Goal: Task Accomplishment & Management: Manage account settings

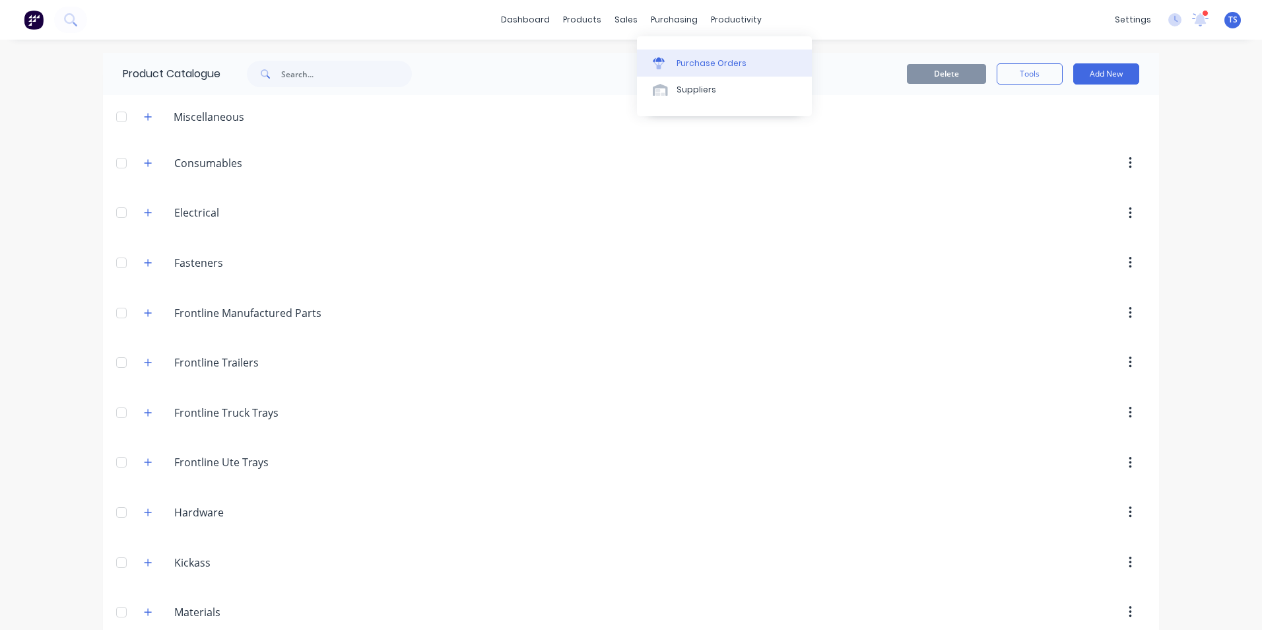
click at [691, 67] on div "Purchase Orders" at bounding box center [712, 63] width 70 height 12
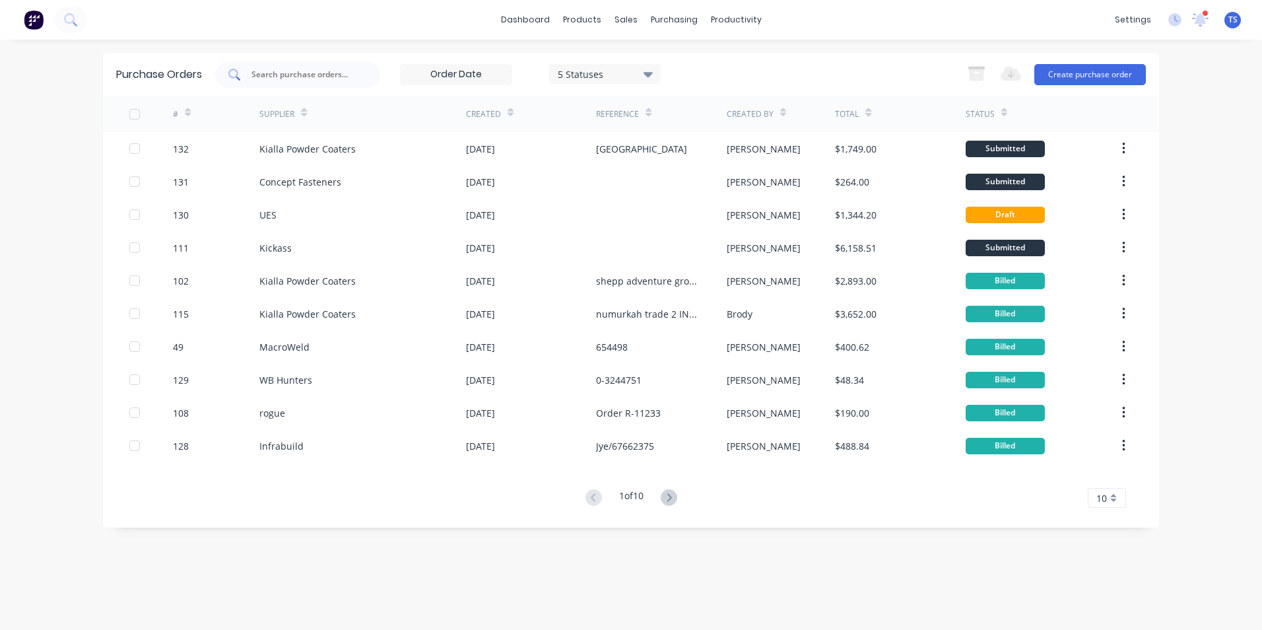
click at [272, 70] on input "text" at bounding box center [305, 74] width 110 height 13
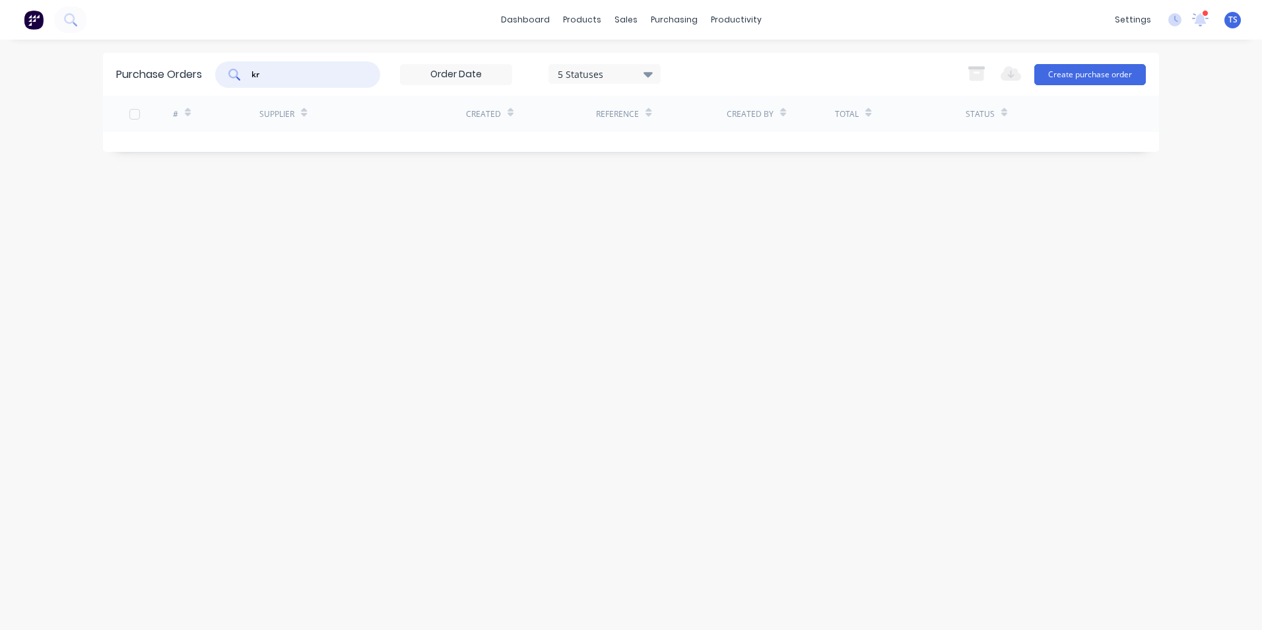
type input "k"
click at [696, 65] on div "Purchase Orders" at bounding box center [717, 63] width 70 height 12
click at [648, 73] on icon at bounding box center [648, 74] width 9 height 5
click at [828, 306] on div "Purchase Orders irs 5 Statuses 5 Statuses Export to Excel (XLSX) Create purchas…" at bounding box center [631, 335] width 1056 height 564
click at [286, 73] on input "irs" at bounding box center [305, 74] width 110 height 13
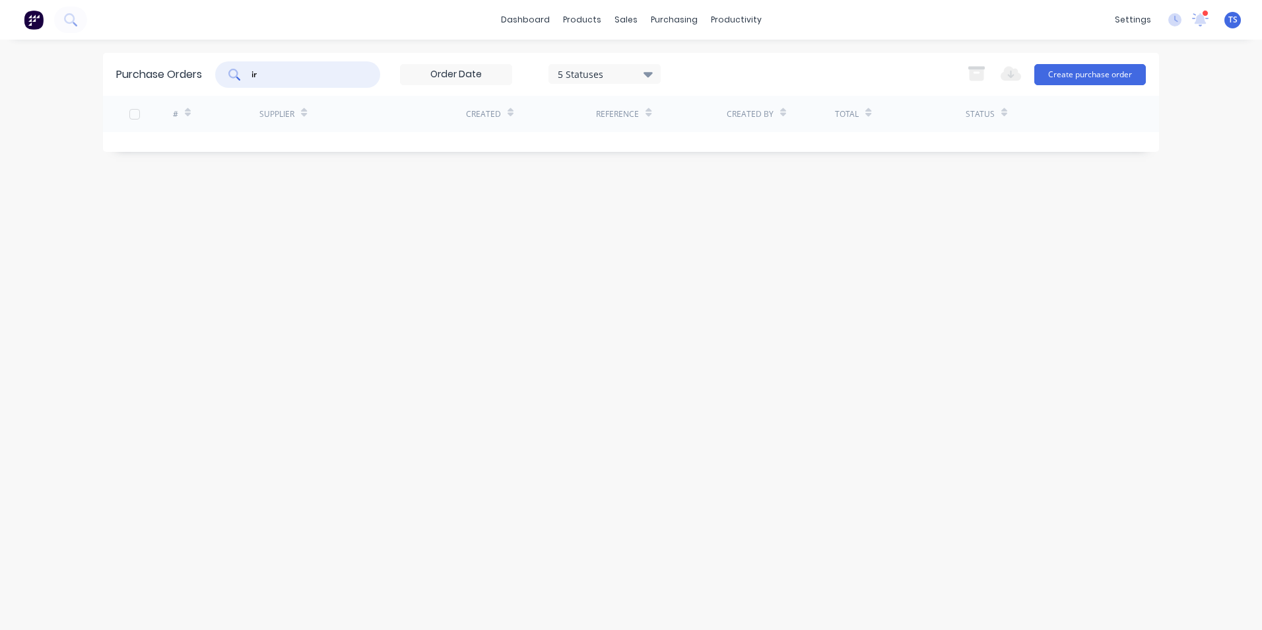
type input "i"
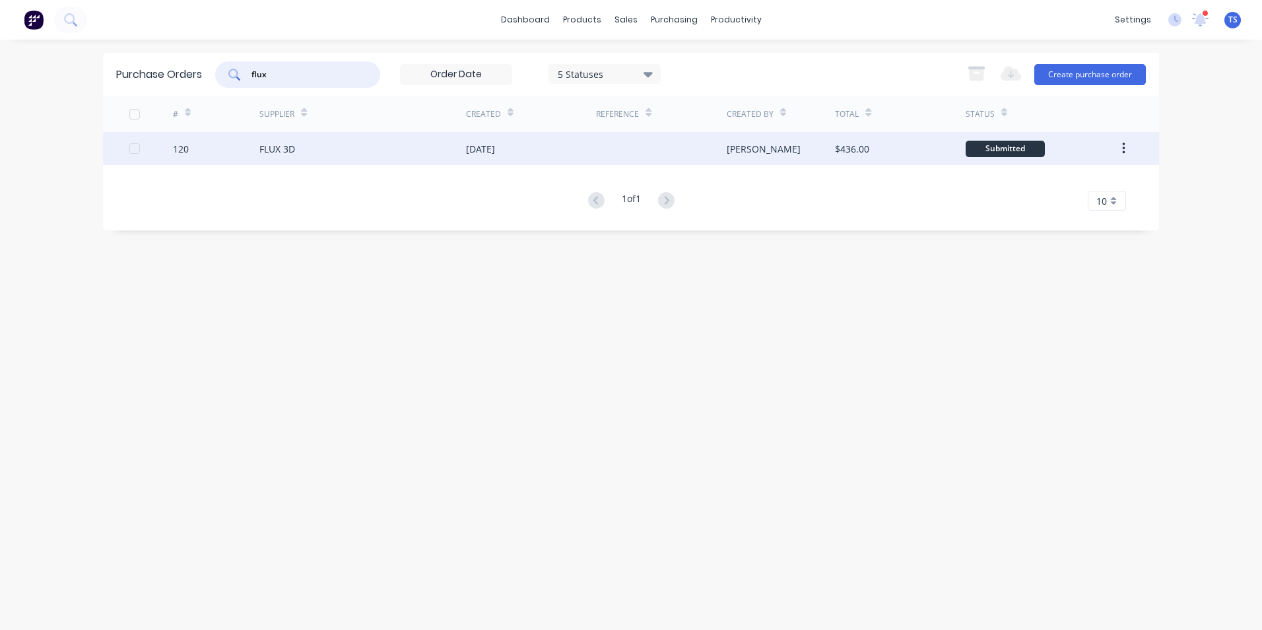
type input "flux"
click at [275, 158] on div "FLUX 3D" at bounding box center [362, 148] width 207 height 33
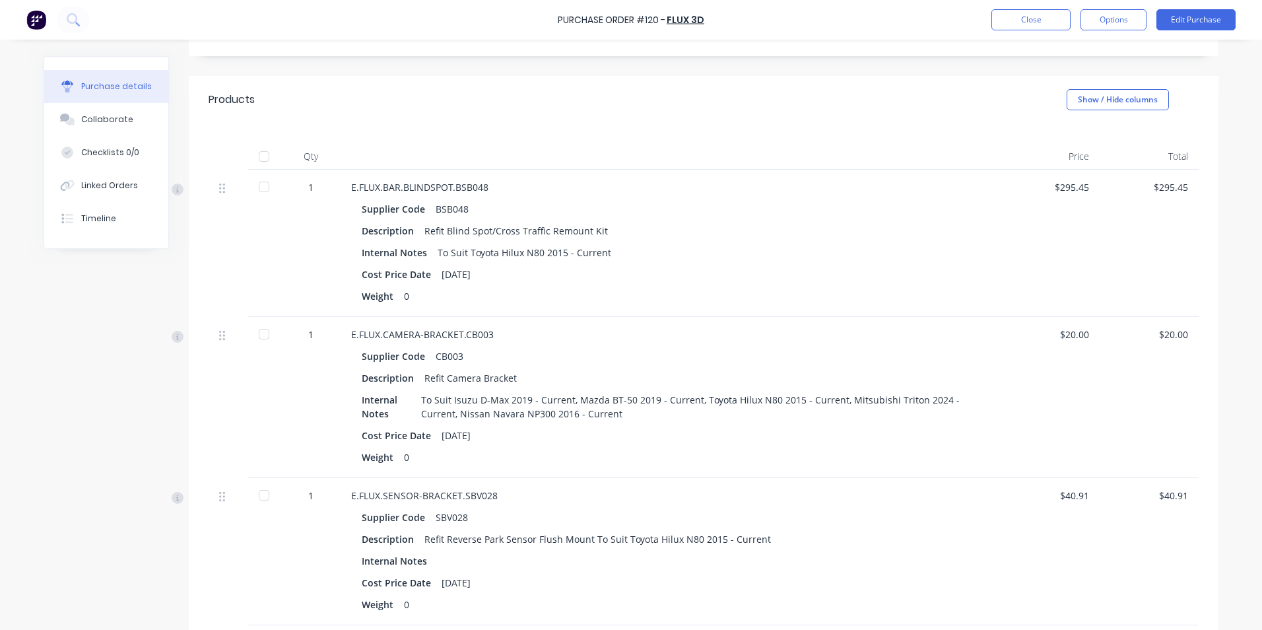
scroll to position [264, 0]
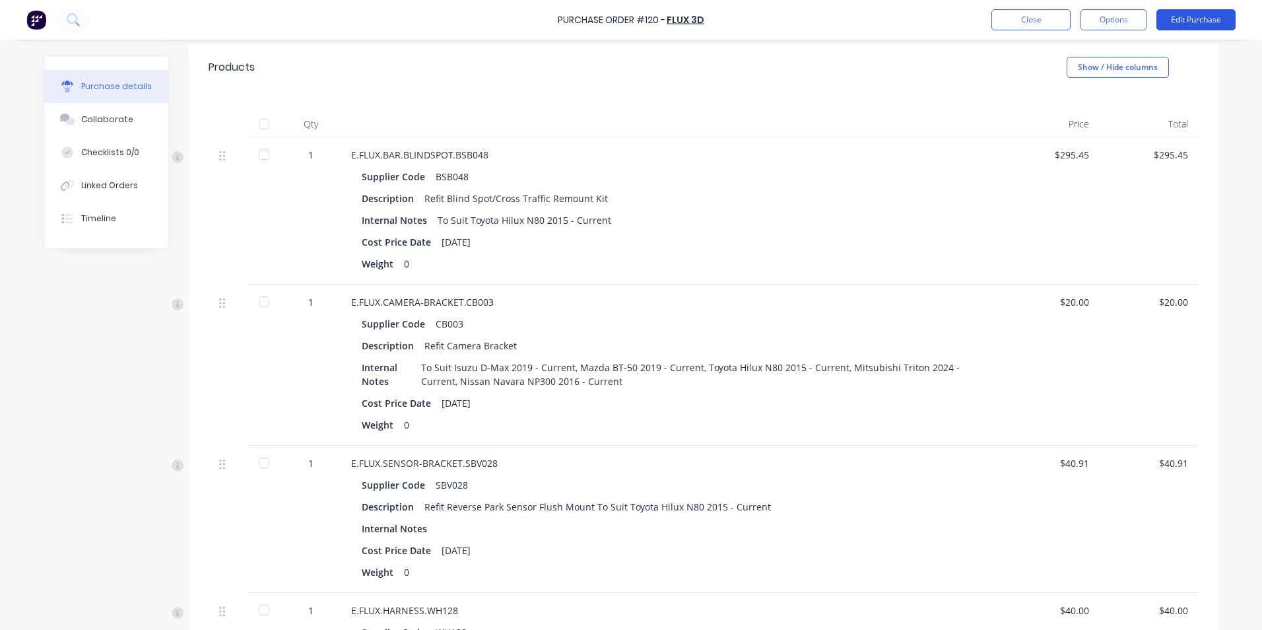
click at [1190, 18] on button "Edit Purchase" at bounding box center [1195, 19] width 79 height 21
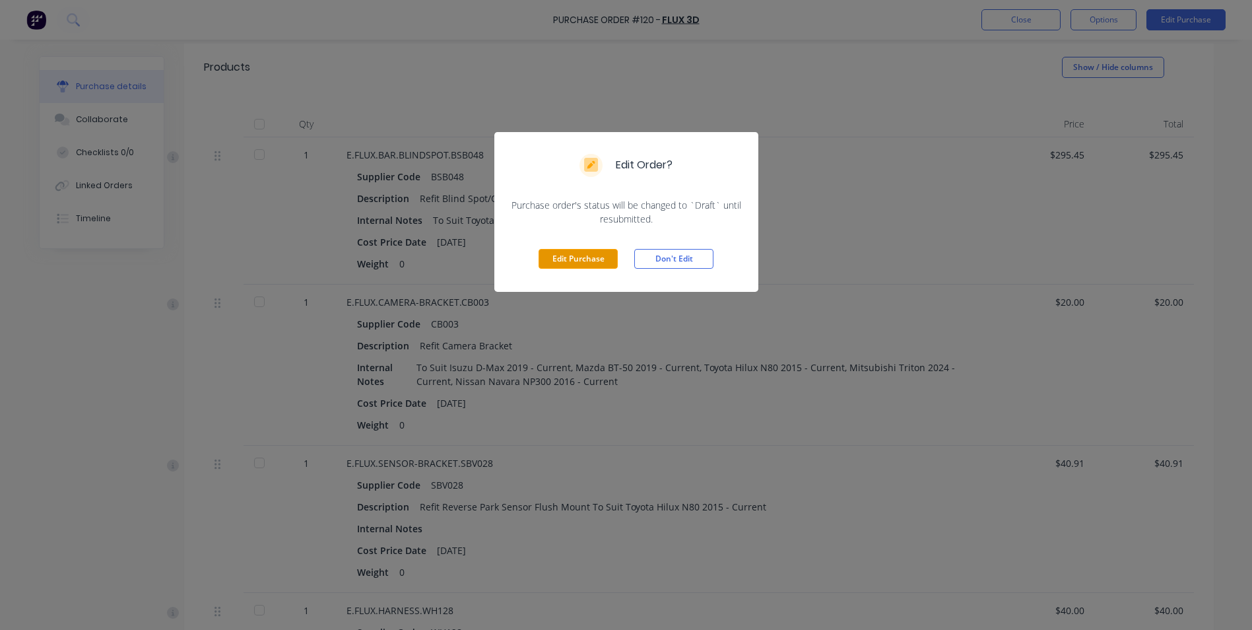
click at [572, 256] on button "Edit Purchase" at bounding box center [578, 259] width 79 height 20
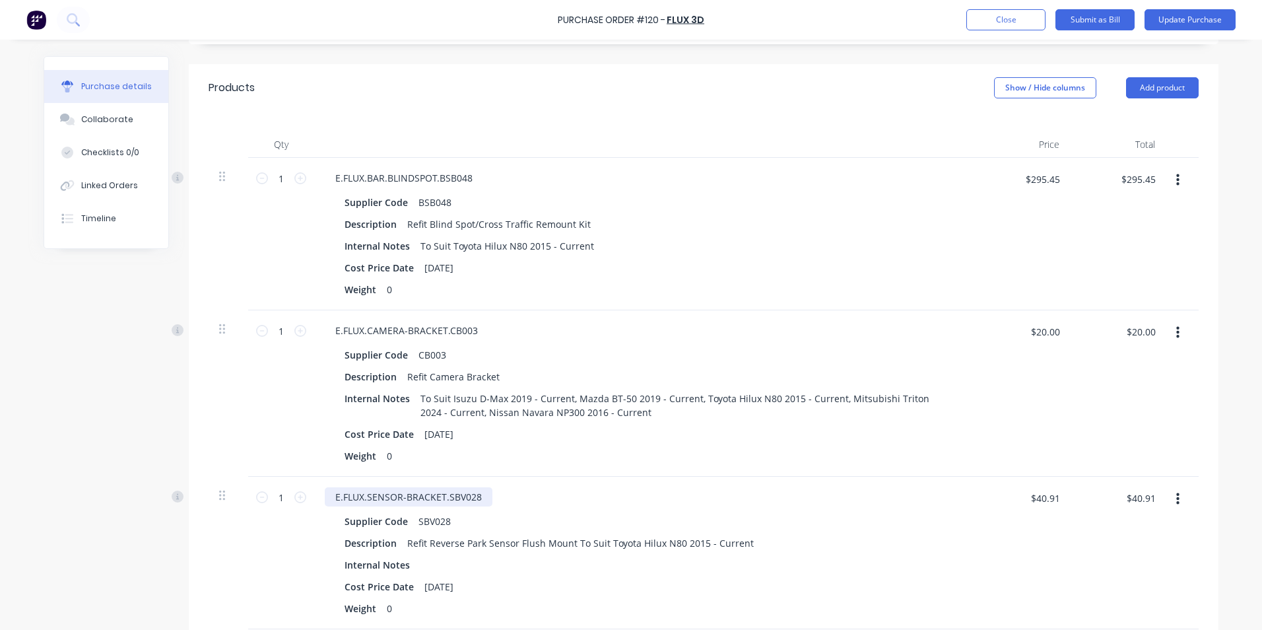
scroll to position [284, 0]
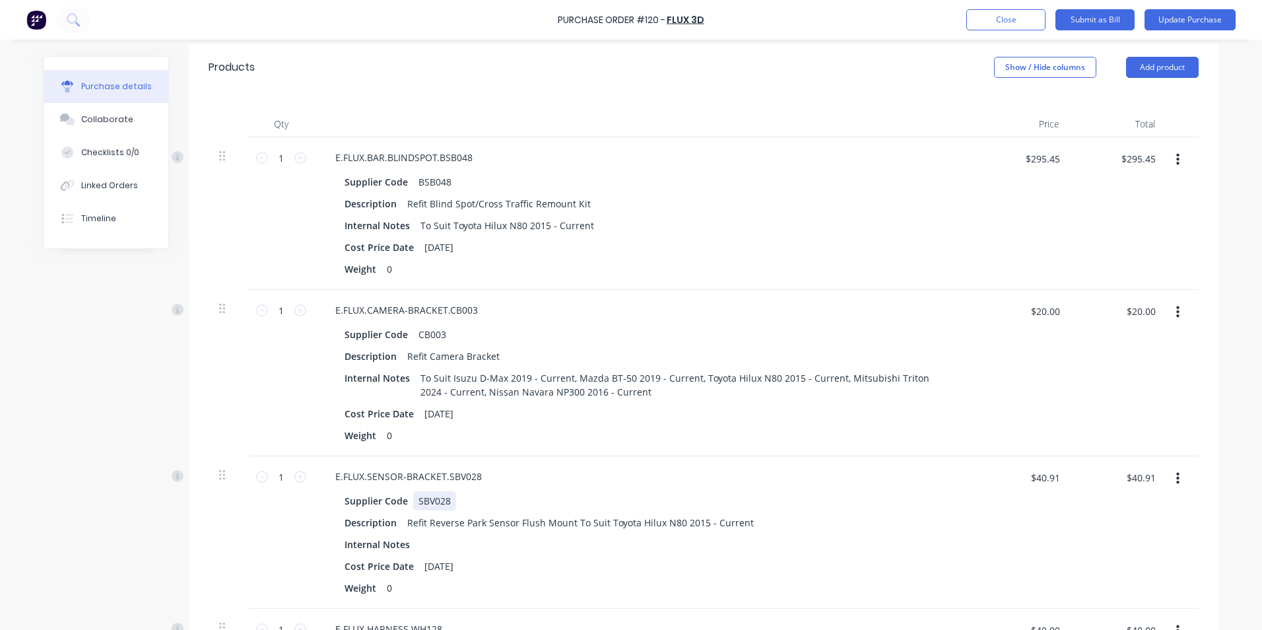
click at [432, 501] on div "SBV028" at bounding box center [434, 500] width 43 height 19
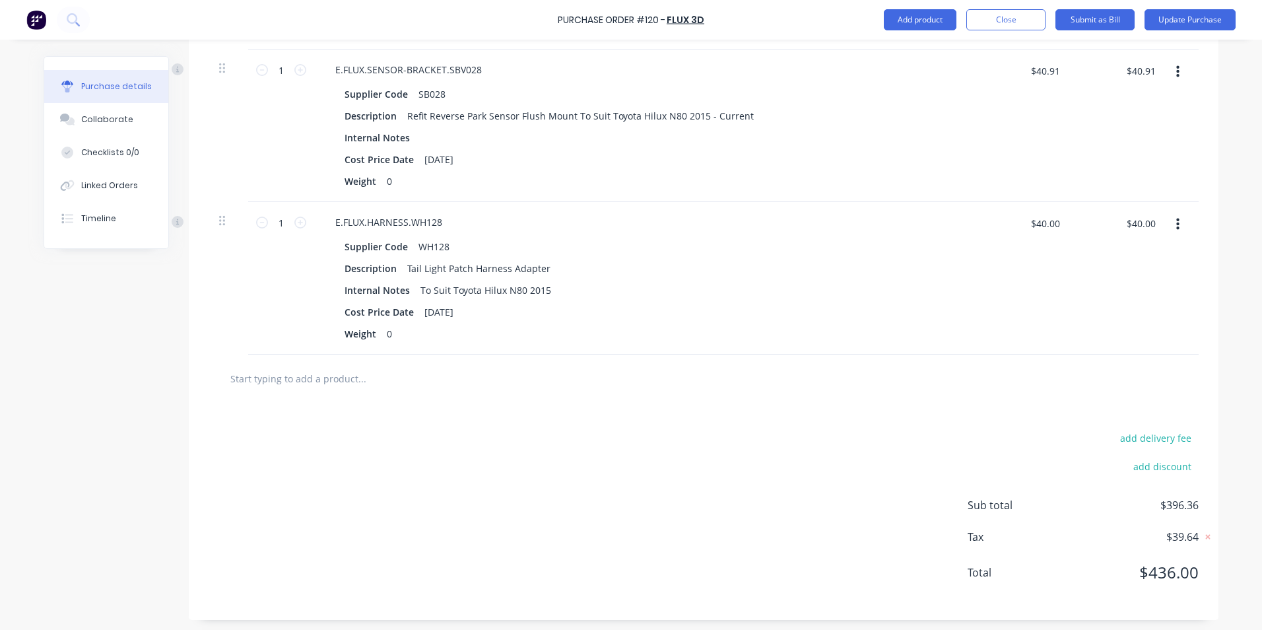
scroll to position [694, 0]
click at [277, 382] on input "text" at bounding box center [362, 375] width 264 height 26
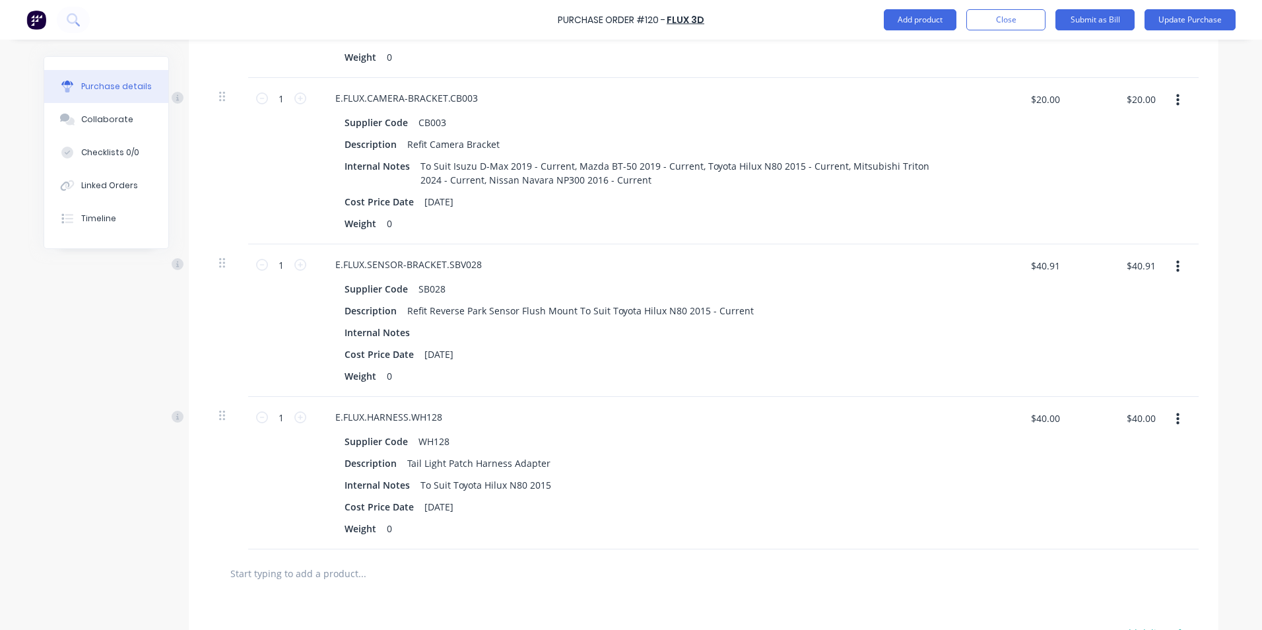
scroll to position [166, 0]
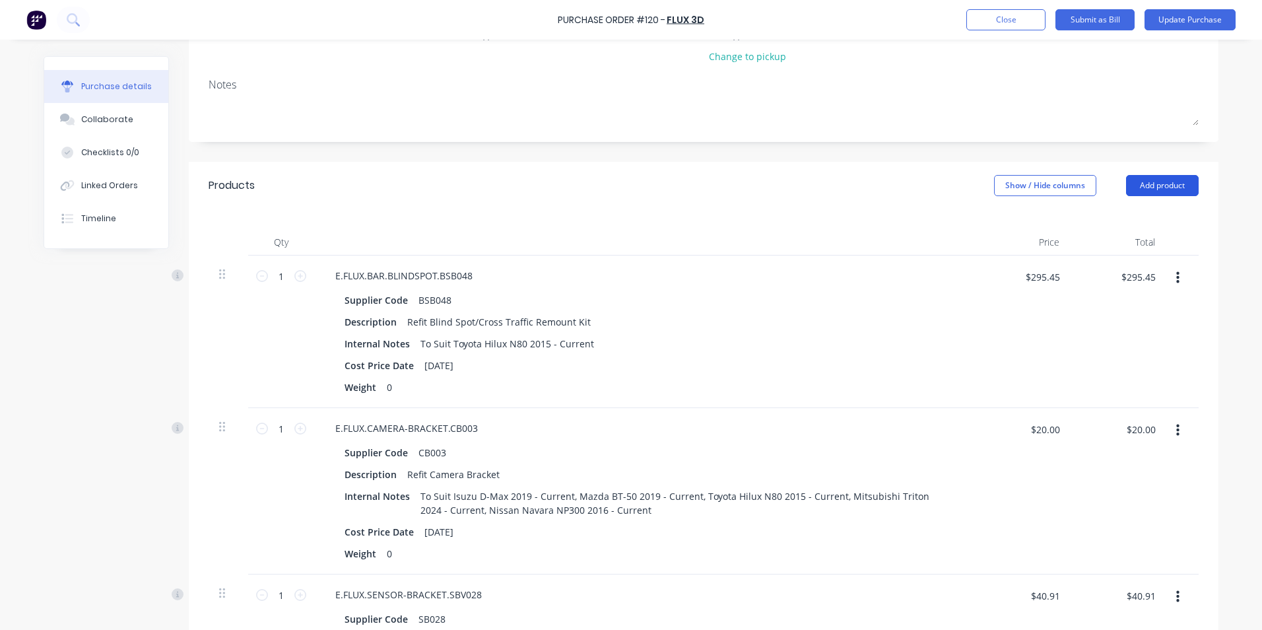
click at [1160, 183] on button "Add product" at bounding box center [1162, 185] width 73 height 21
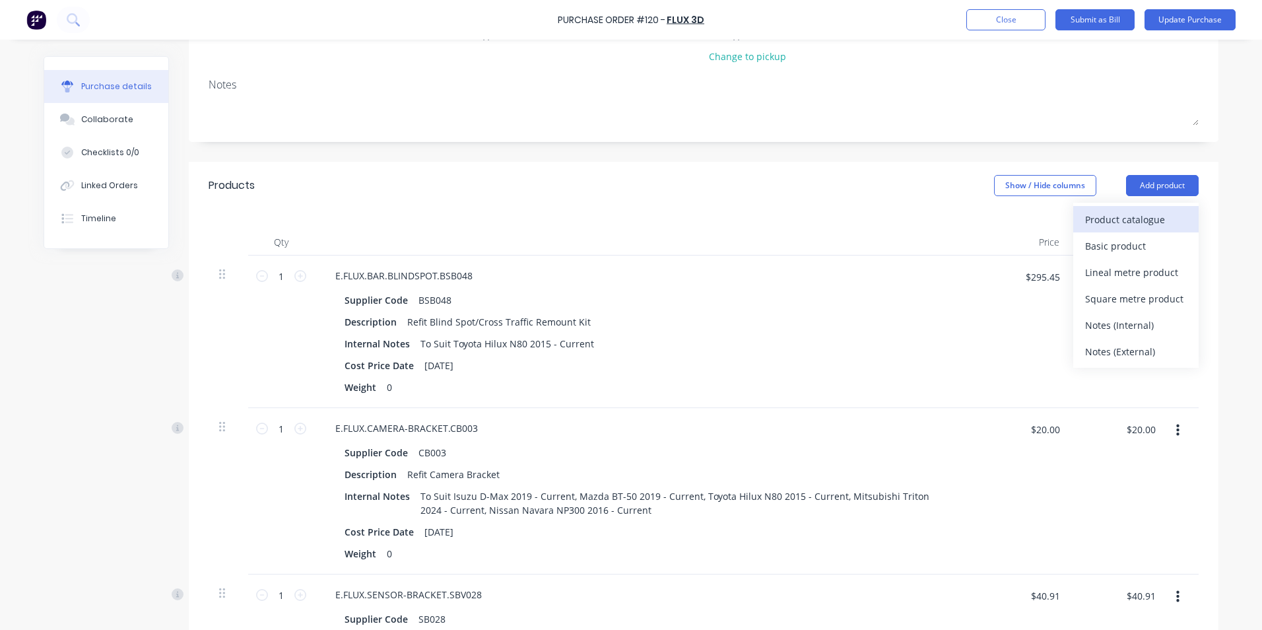
click at [1108, 223] on div "Product catalogue" at bounding box center [1136, 219] width 102 height 19
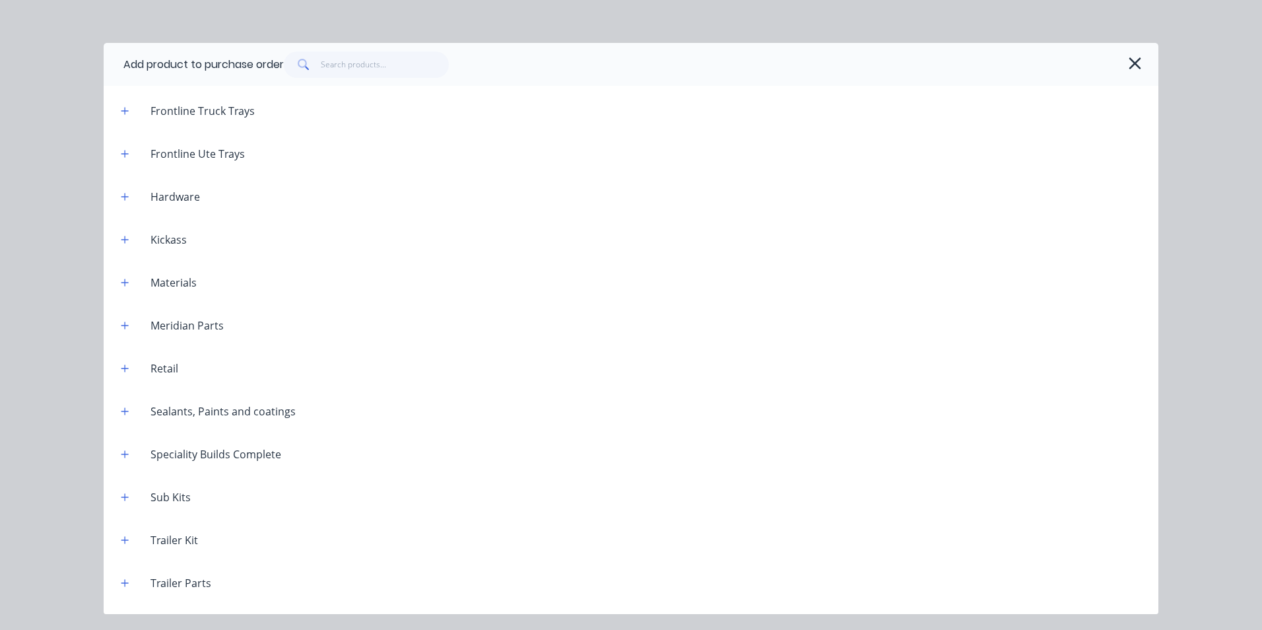
scroll to position [2132, 0]
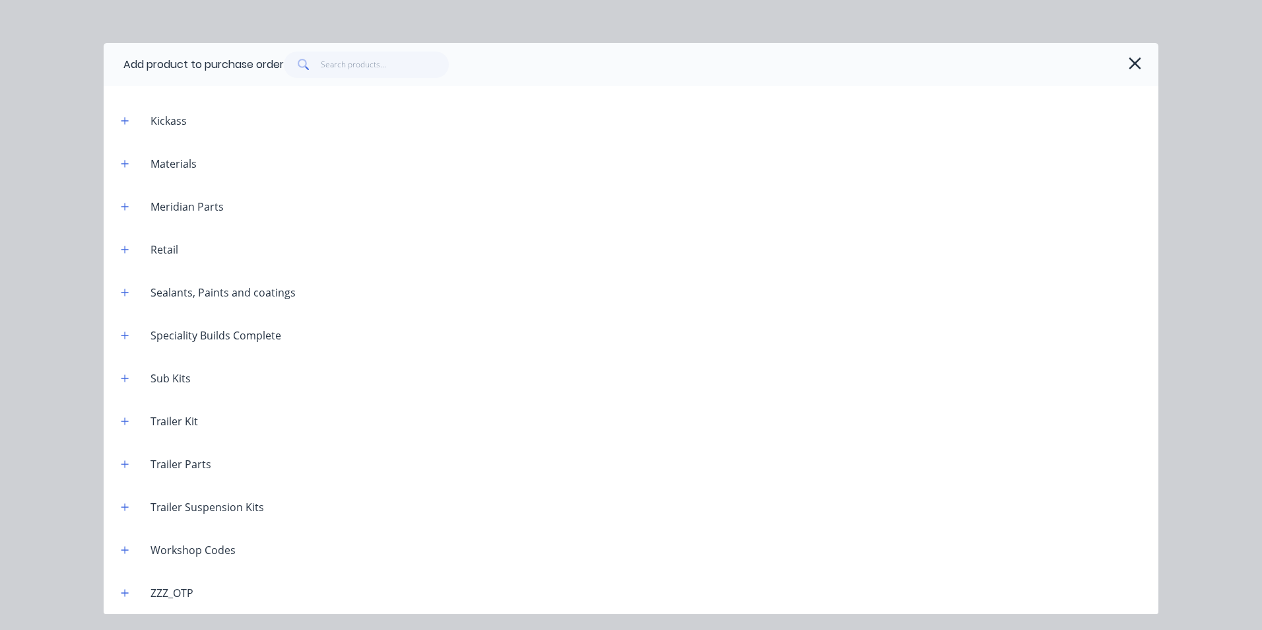
click at [190, 556] on div "Workshop Codes" at bounding box center [193, 550] width 106 height 16
click at [123, 550] on icon "button" at bounding box center [125, 549] width 8 height 9
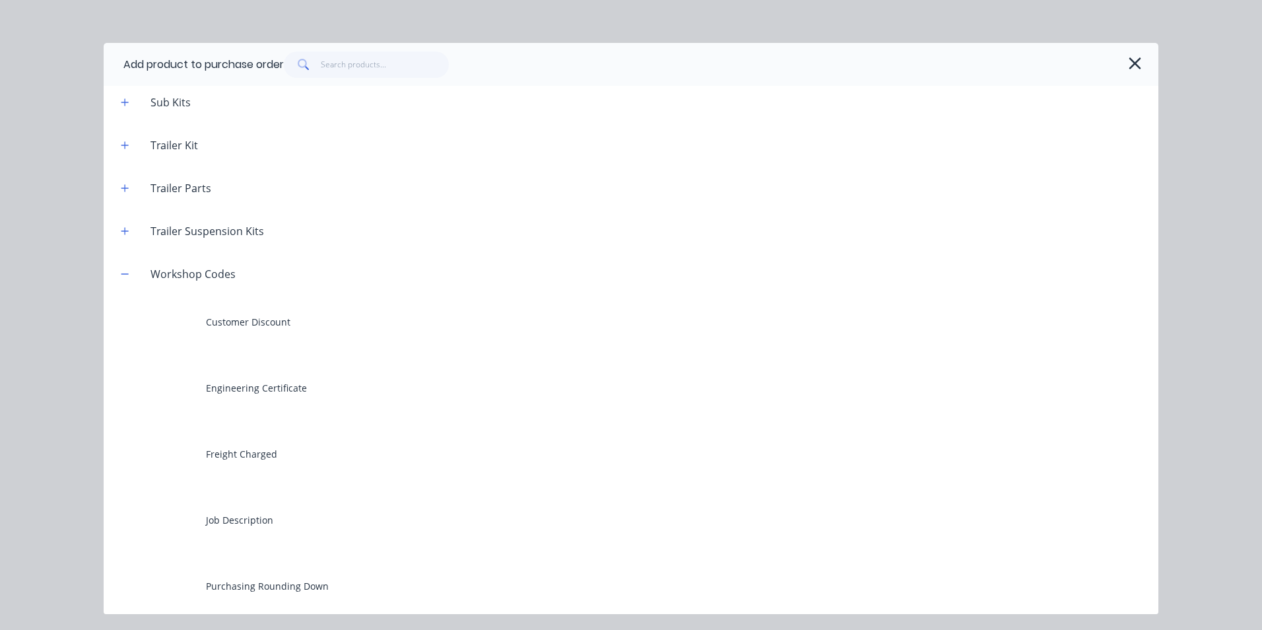
scroll to position [2462, 0]
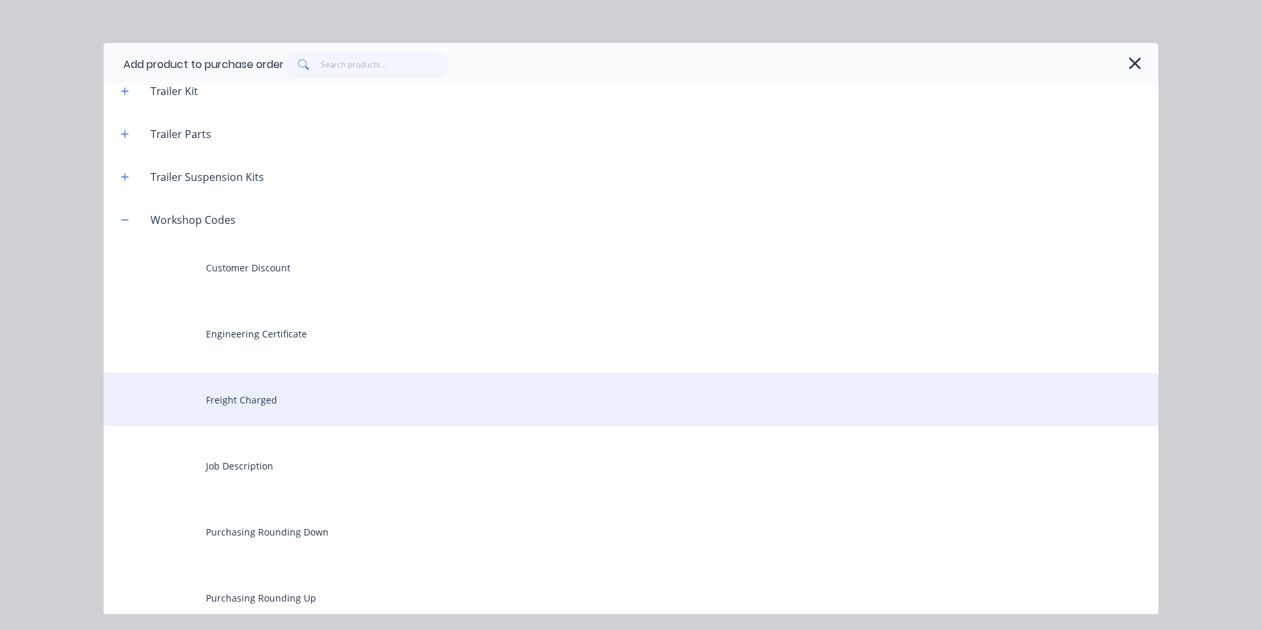
click at [264, 397] on div "Freight Charged" at bounding box center [631, 399] width 1055 height 53
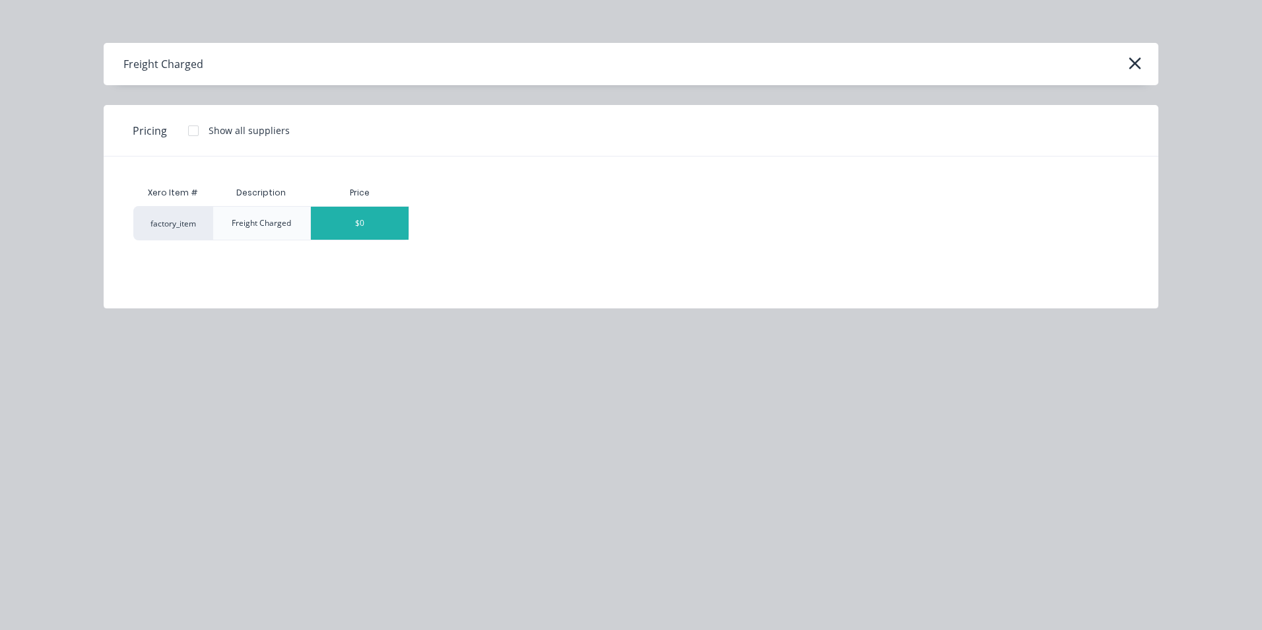
click at [397, 225] on div "$0" at bounding box center [360, 223] width 98 height 33
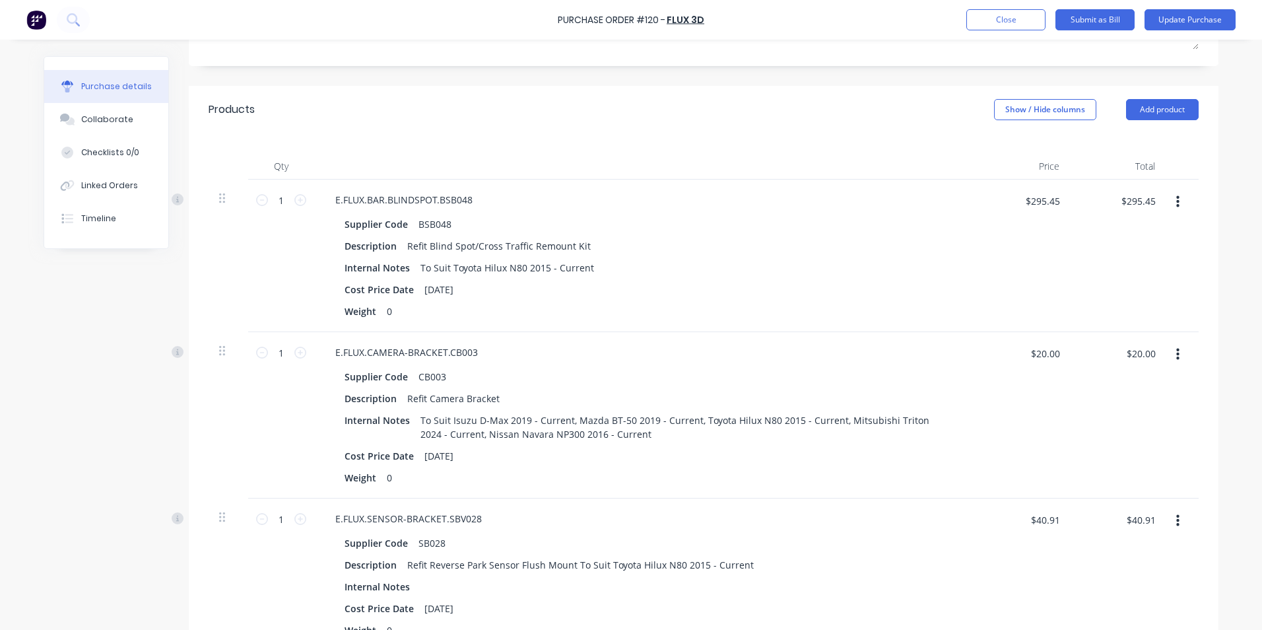
scroll to position [628, 0]
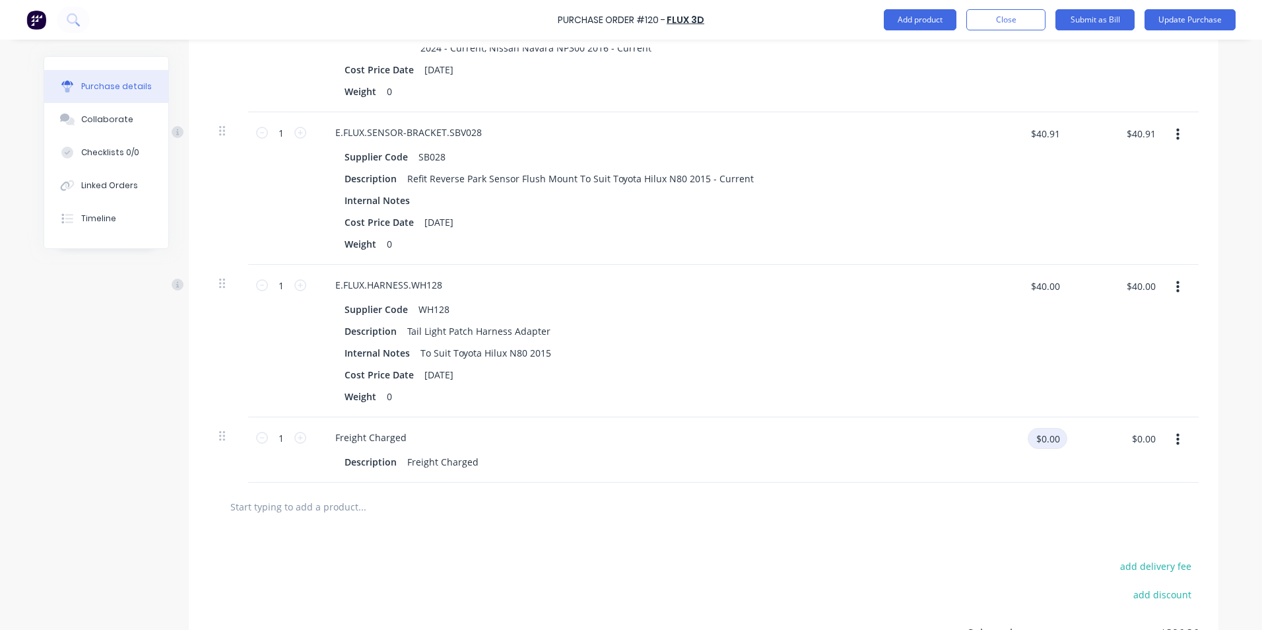
click at [1055, 438] on input "$0.00" at bounding box center [1048, 438] width 40 height 21
type input "$39.72"
click at [811, 449] on div "Freight Charged Description Freight Charged" at bounding box center [644, 449] width 660 height 65
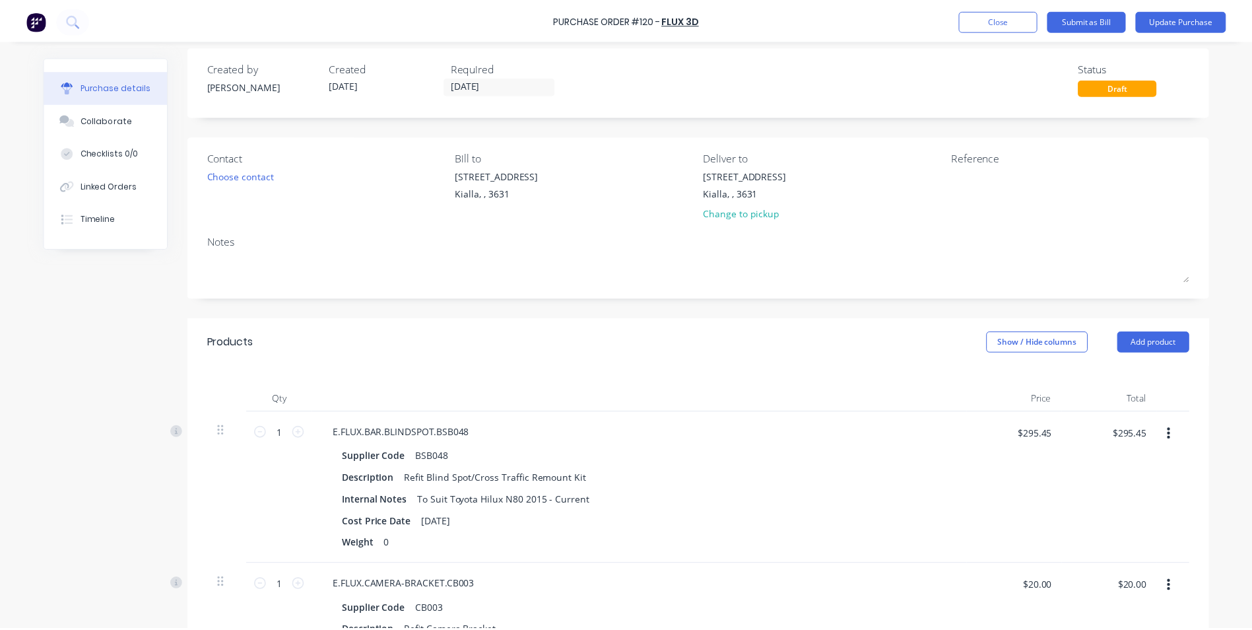
scroll to position [0, 0]
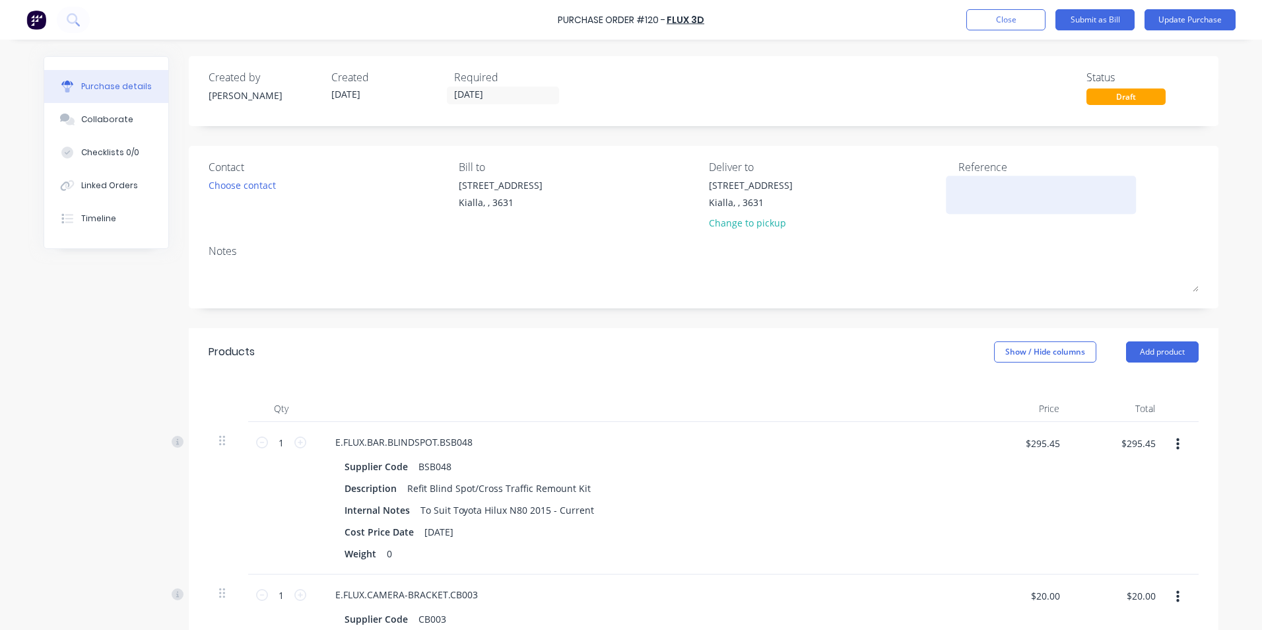
click at [958, 197] on div at bounding box center [1040, 194] width 165 height 33
click at [958, 191] on textarea at bounding box center [1040, 193] width 165 height 30
type textarea "S-8624"
type textarea "x"
type textarea "S-8624"
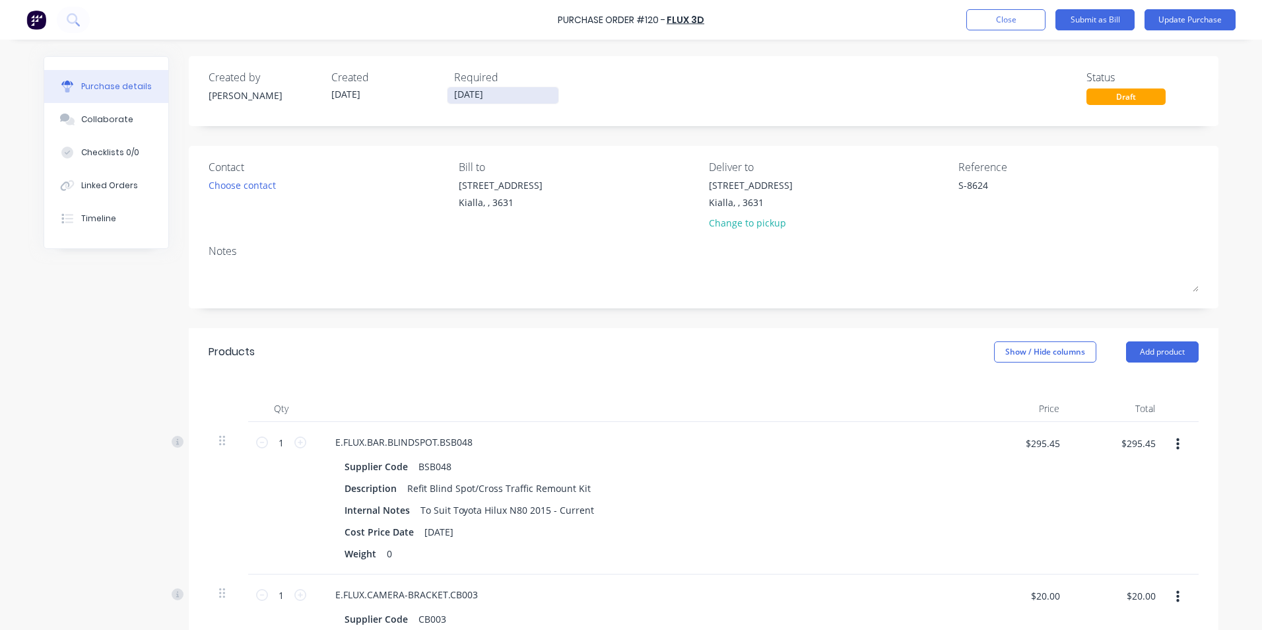
drag, startPoint x: 488, startPoint y: 95, endPoint x: 446, endPoint y: 96, distance: 42.3
click at [447, 96] on input "[DATE]" at bounding box center [502, 95] width 111 height 17
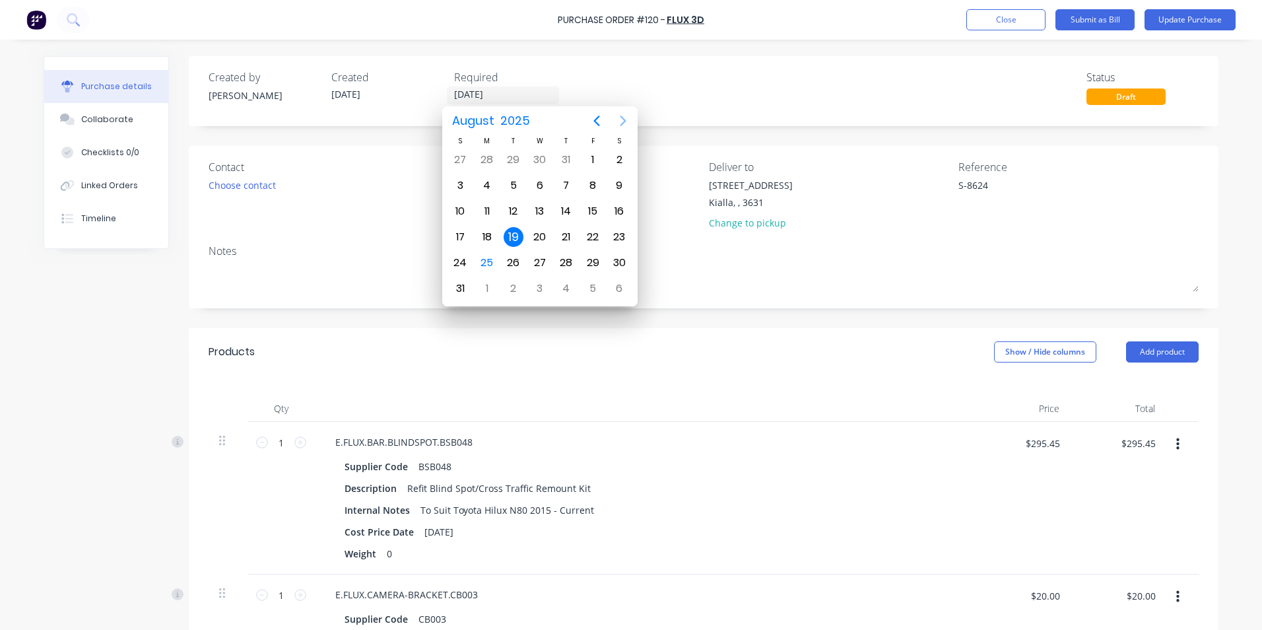
click at [624, 120] on icon "Next page" at bounding box center [623, 121] width 16 height 16
click at [568, 207] on div "18" at bounding box center [566, 211] width 20 height 20
type textarea "x"
type input "[DATE]"
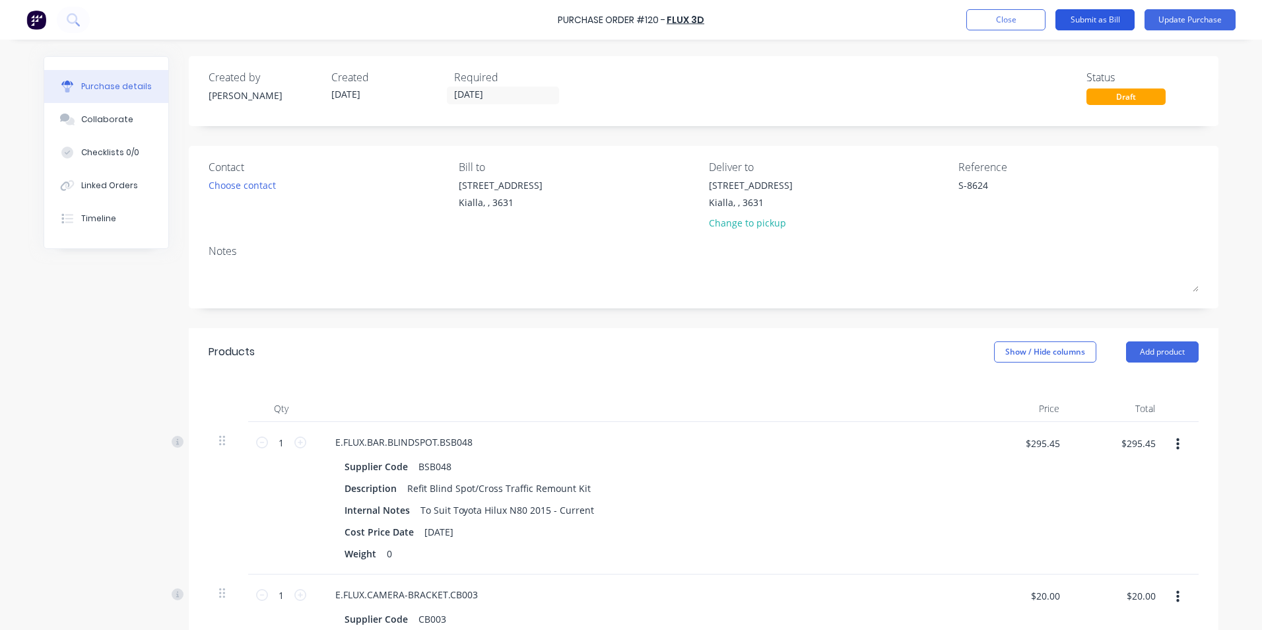
click at [1092, 20] on button "Submit as Bill" at bounding box center [1094, 19] width 79 height 21
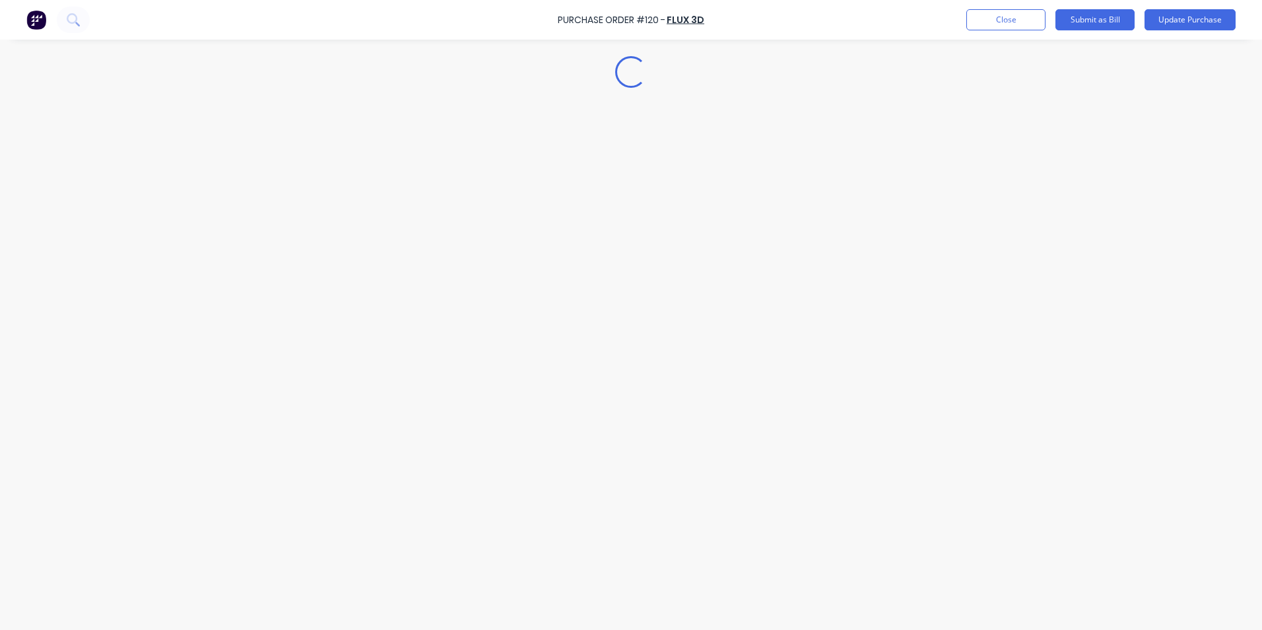
type textarea "x"
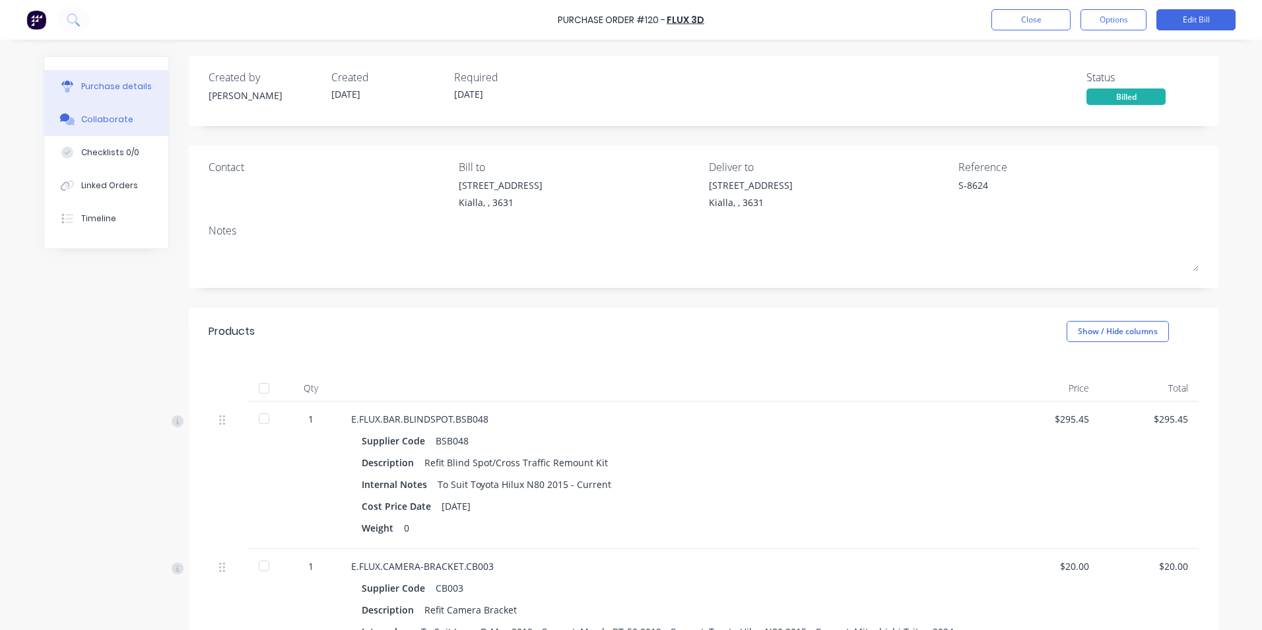
click at [101, 116] on div "Collaborate" at bounding box center [107, 120] width 52 height 12
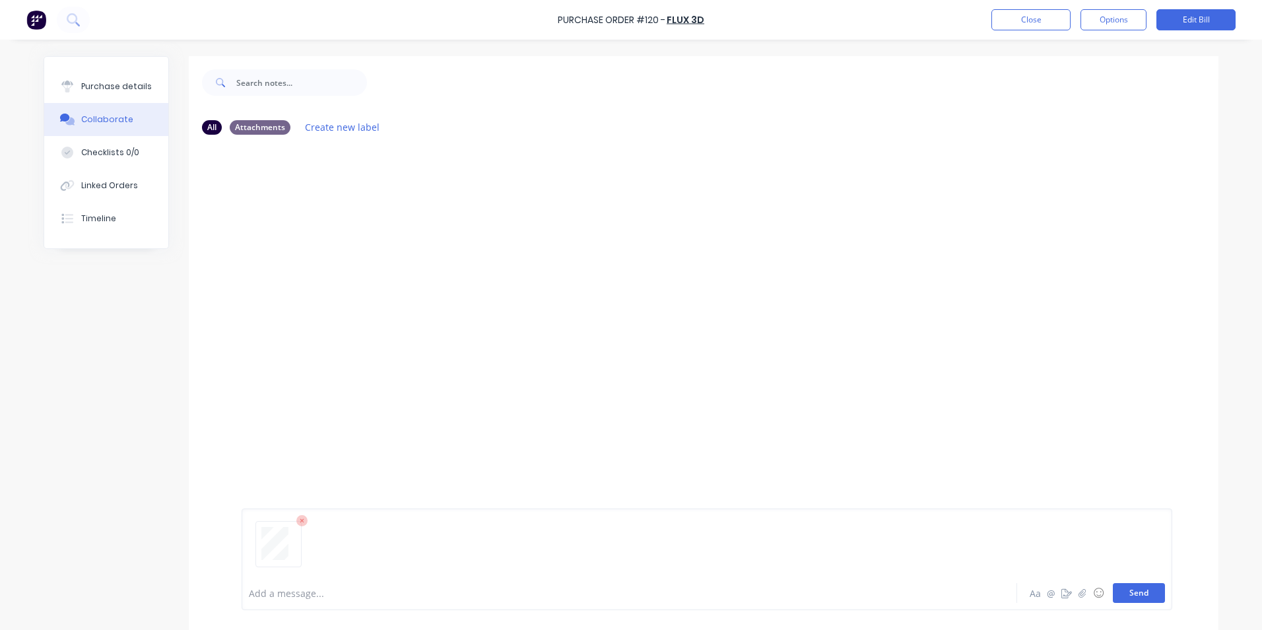
click at [1130, 593] on button "Send" at bounding box center [1139, 593] width 52 height 20
click at [98, 185] on div "Linked Orders" at bounding box center [109, 186] width 57 height 12
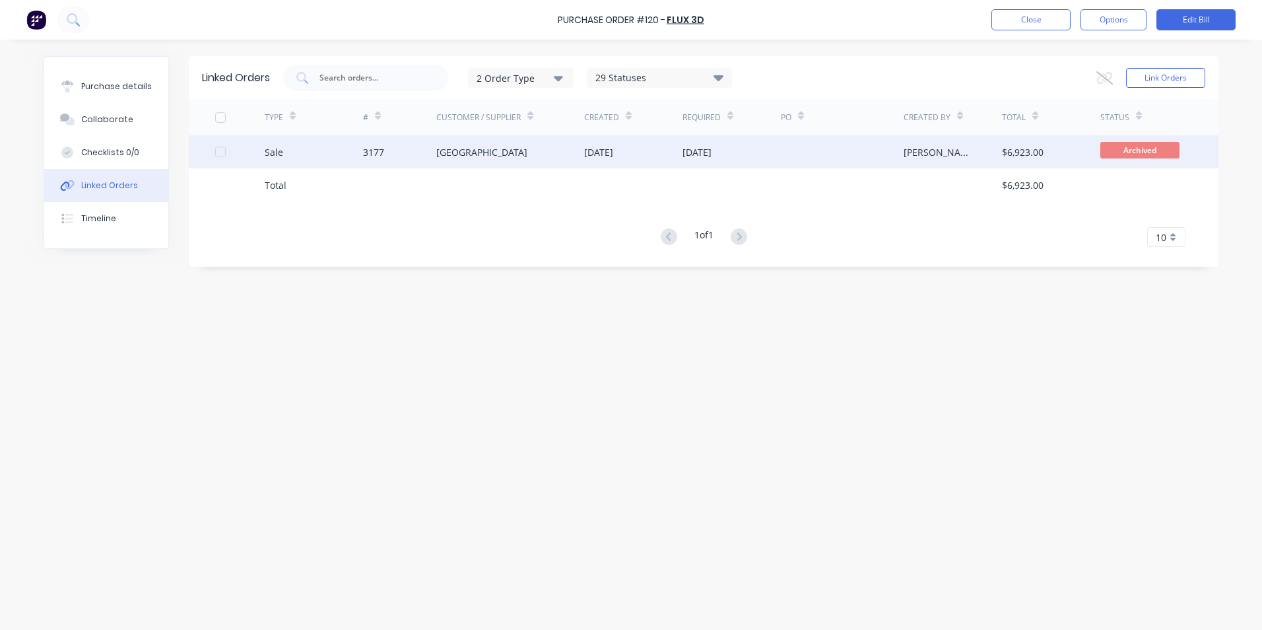
click at [277, 154] on div "Sale" at bounding box center [274, 152] width 18 height 14
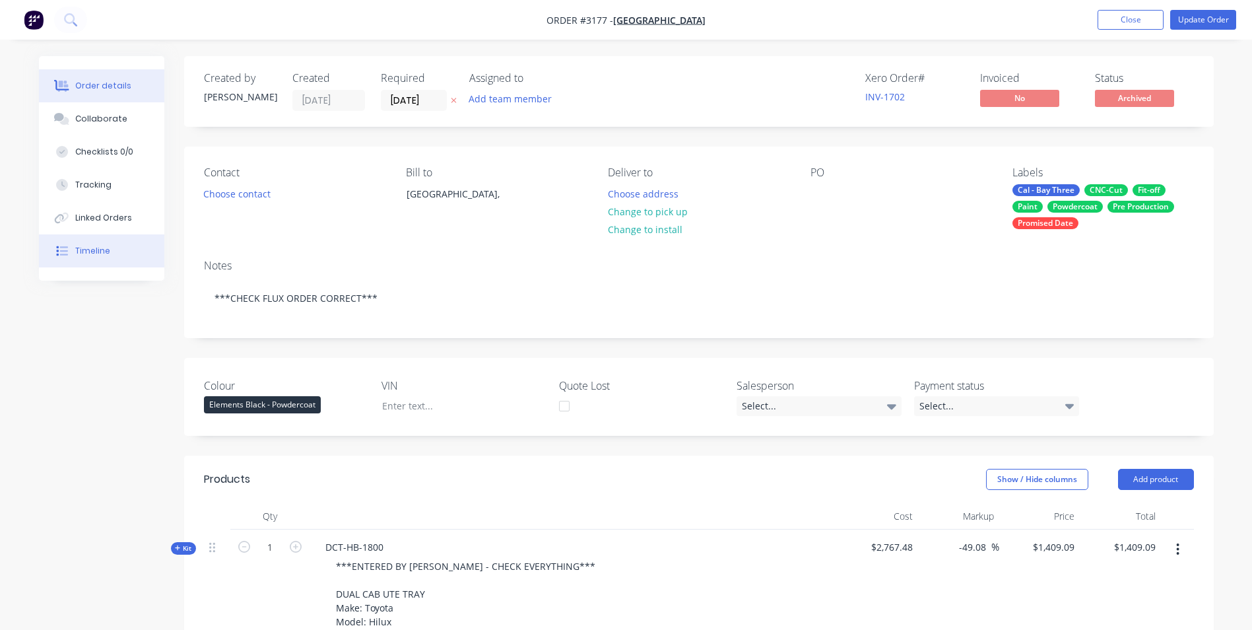
click at [96, 256] on div "Timeline" at bounding box center [92, 251] width 35 height 12
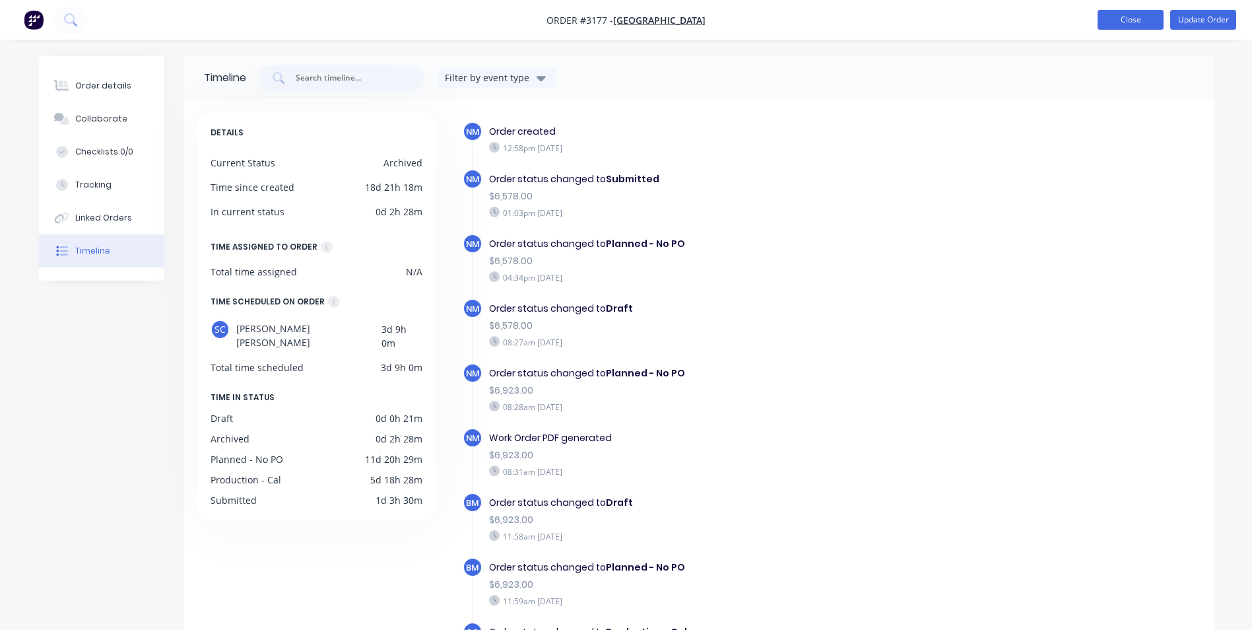
click at [1128, 22] on button "Close" at bounding box center [1131, 20] width 66 height 20
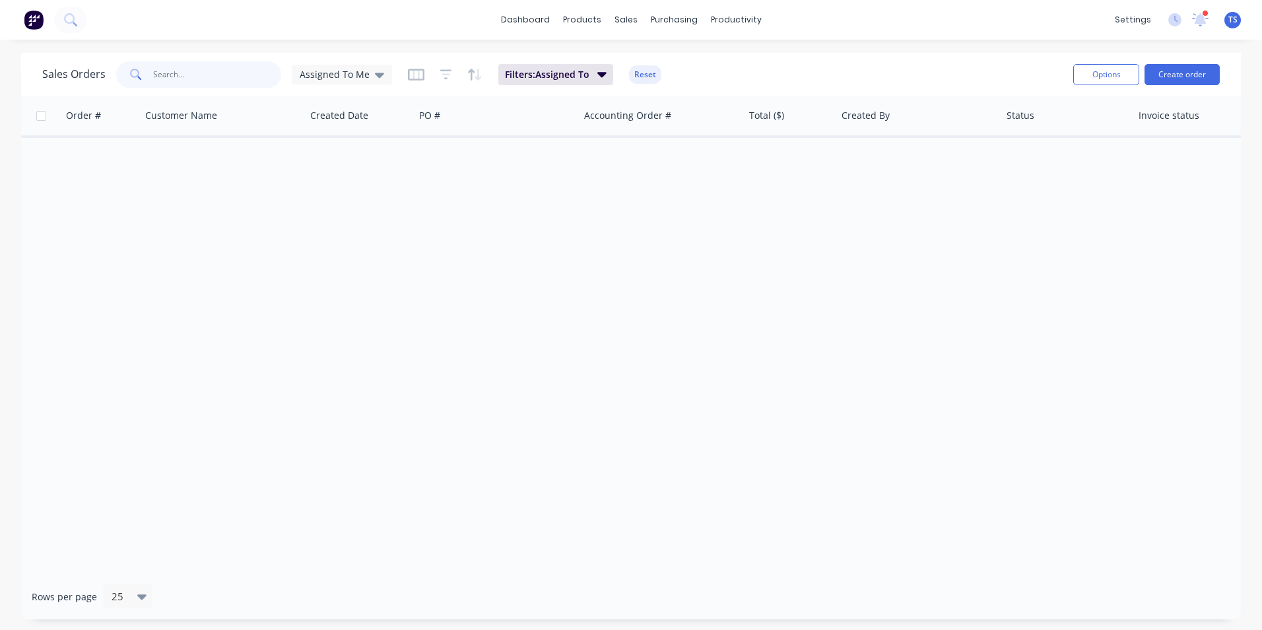
click at [213, 84] on input "text" at bounding box center [217, 74] width 129 height 26
click at [543, 64] on button "Filters: Assigned To" at bounding box center [555, 74] width 115 height 21
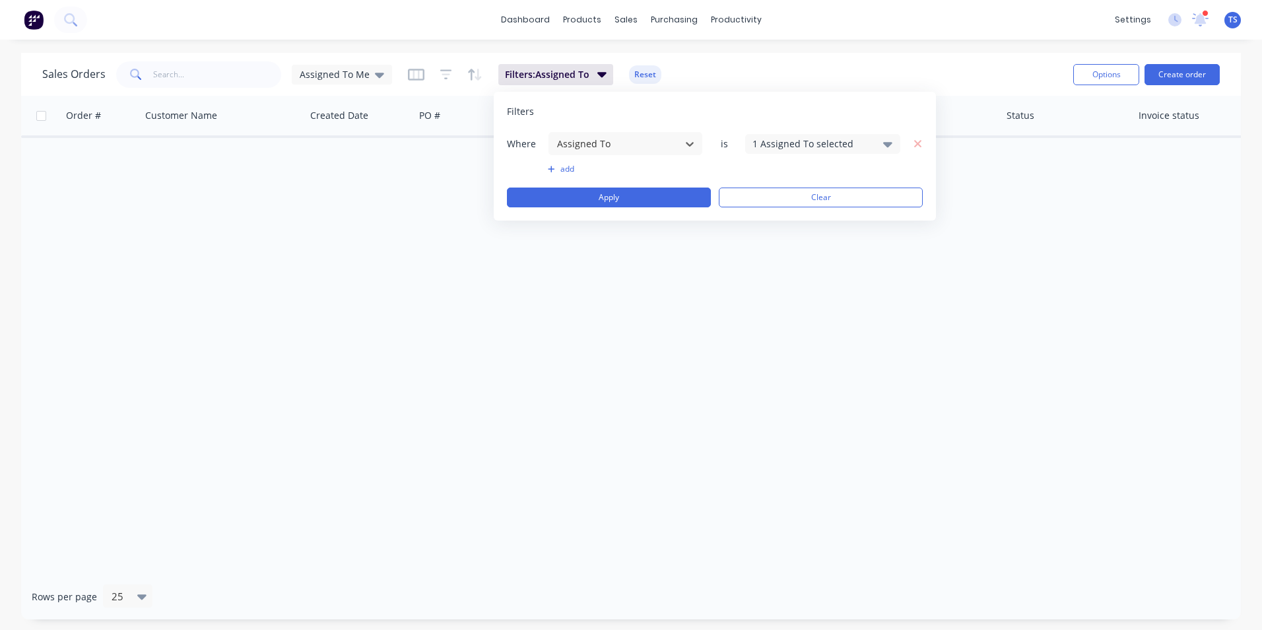
click at [543, 62] on div "Sales Orders Assigned To Me Filters: Assigned To Reset" at bounding box center [552, 74] width 1020 height 32
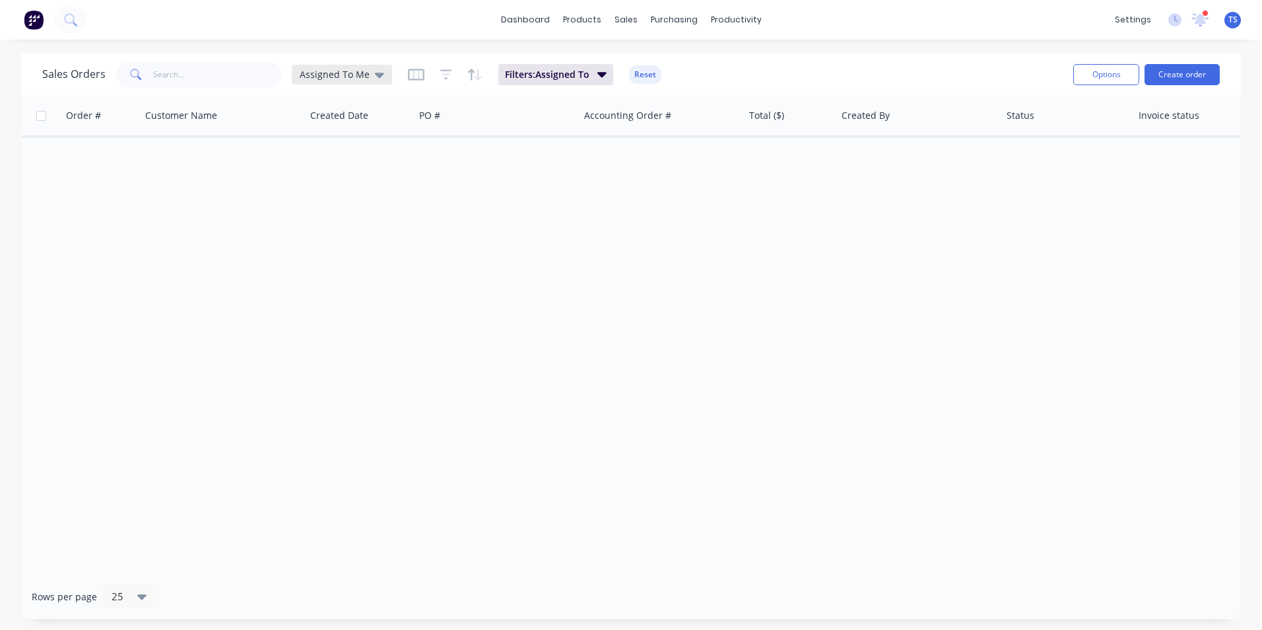
click at [363, 73] on span "Assigned To Me" at bounding box center [335, 74] width 70 height 14
click at [348, 193] on button "None" at bounding box center [371, 187] width 150 height 15
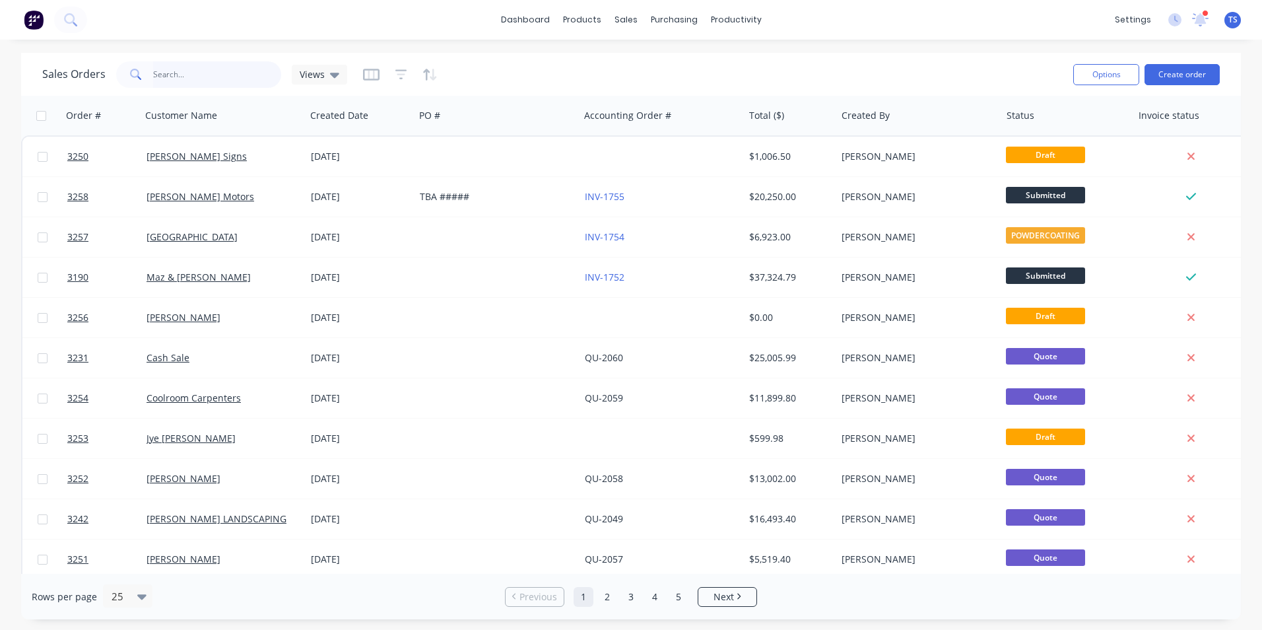
click at [193, 78] on input "text" at bounding box center [217, 74] width 129 height 26
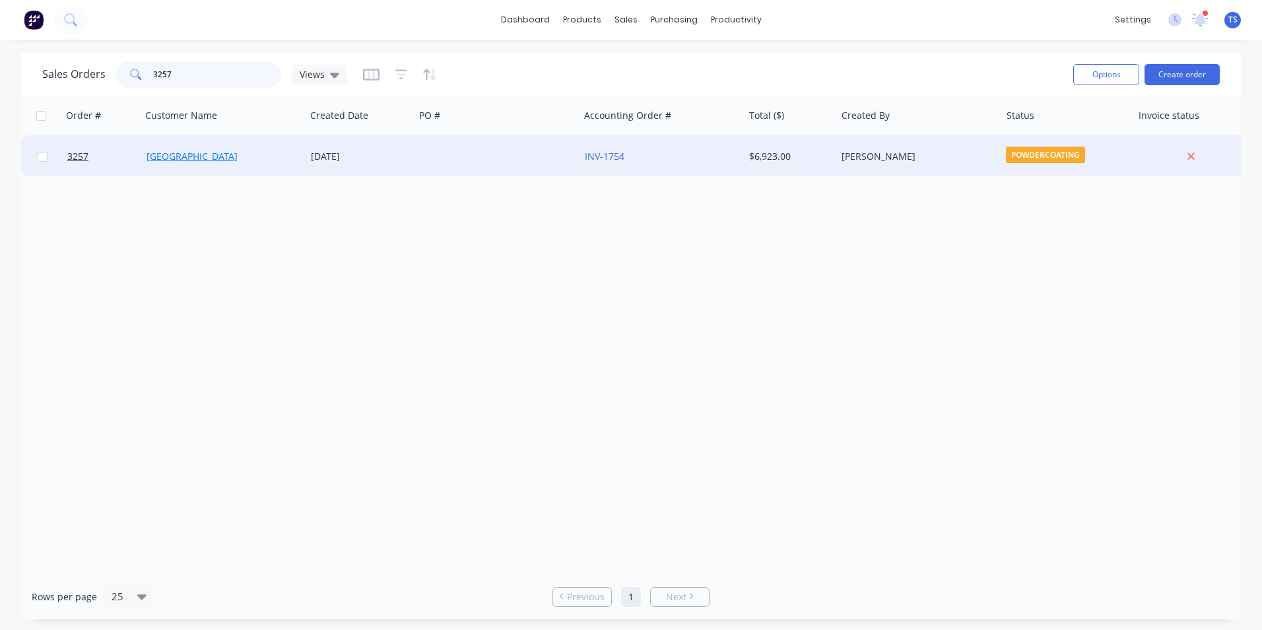
type input "3257"
click at [209, 158] on link "[GEOGRAPHIC_DATA]" at bounding box center [192, 156] width 91 height 13
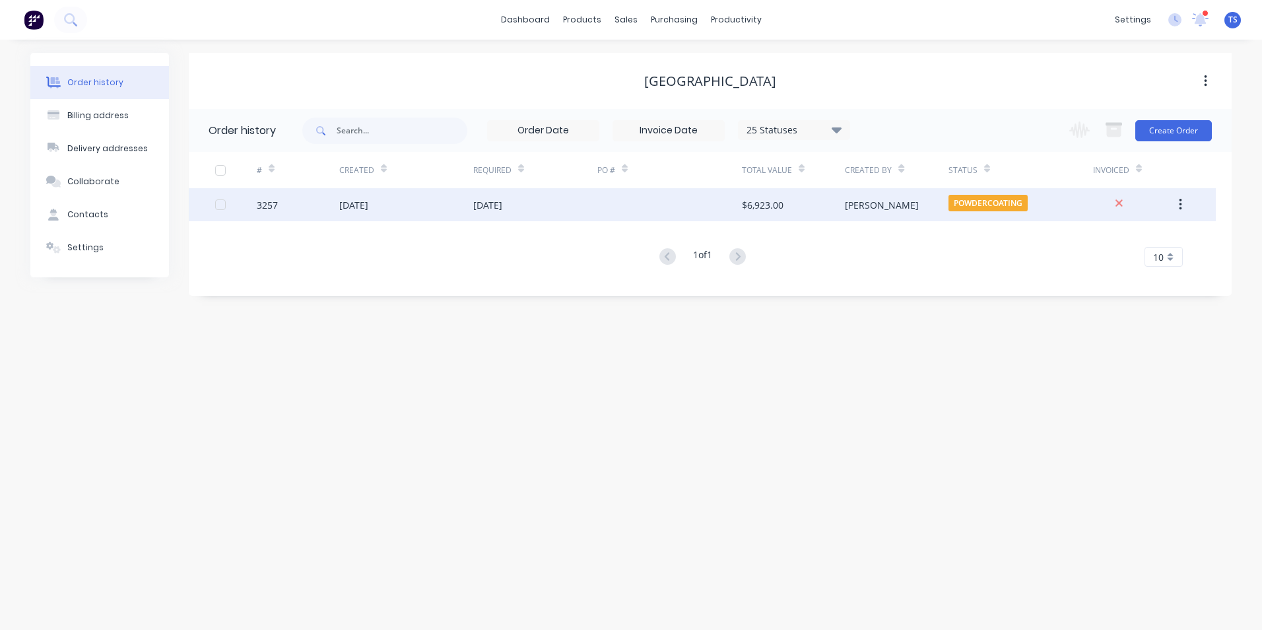
click at [455, 216] on div "[DATE]" at bounding box center [406, 204] width 134 height 33
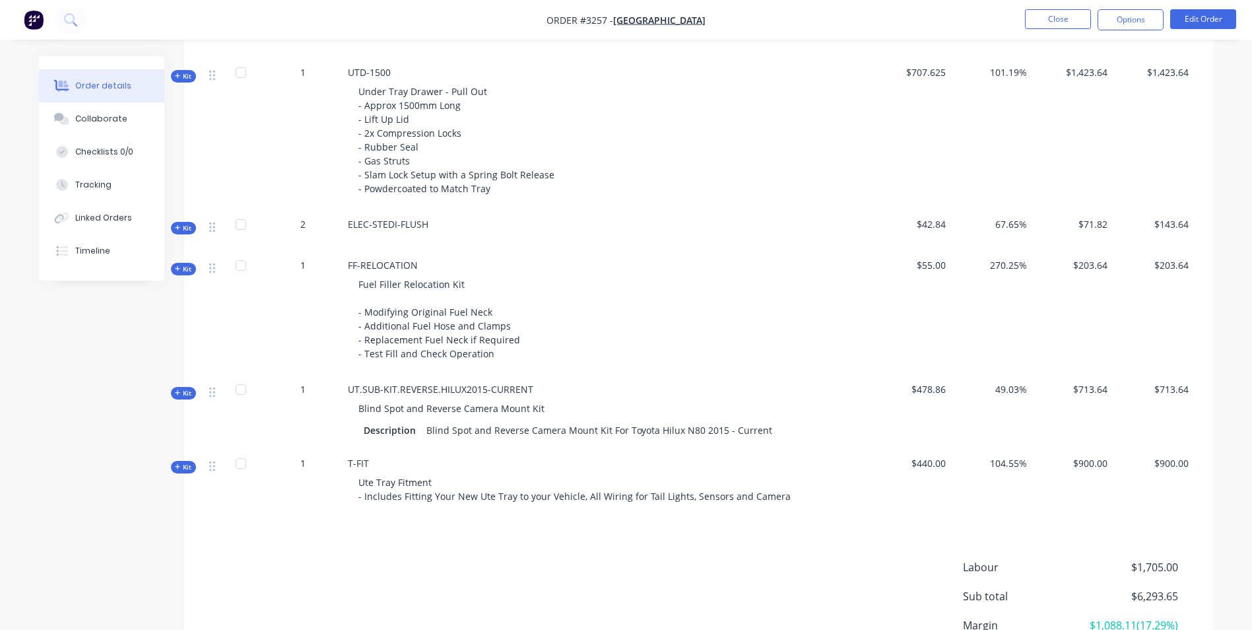
scroll to position [1046, 0]
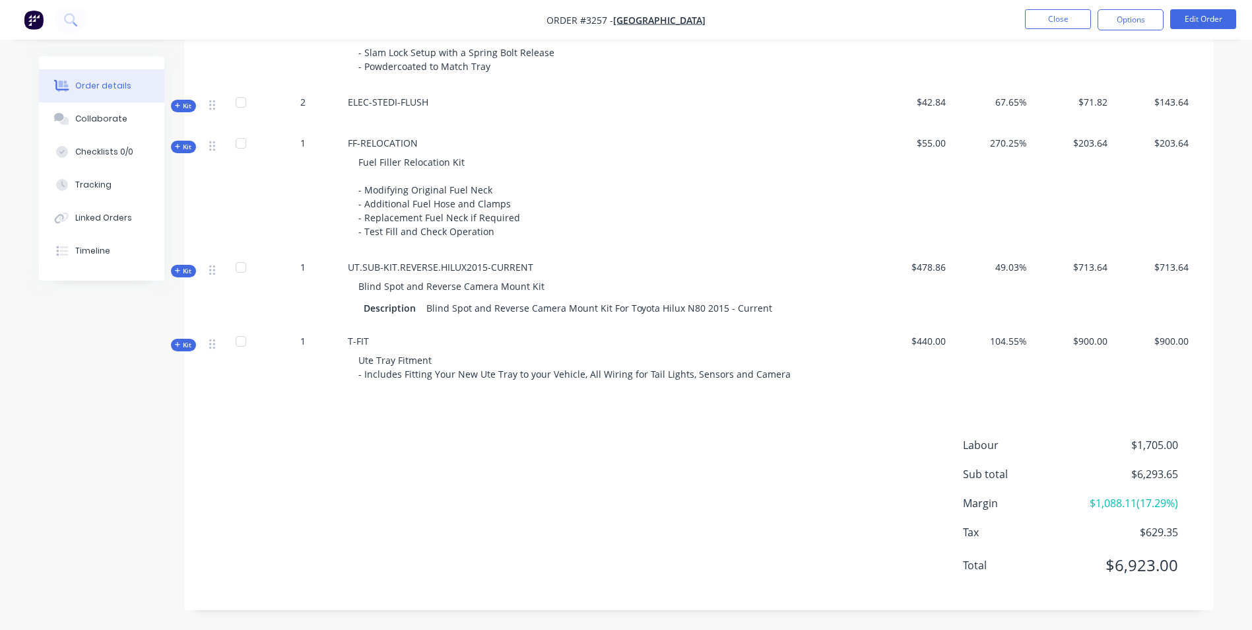
click at [174, 271] on div "Kit" at bounding box center [183, 271] width 25 height 13
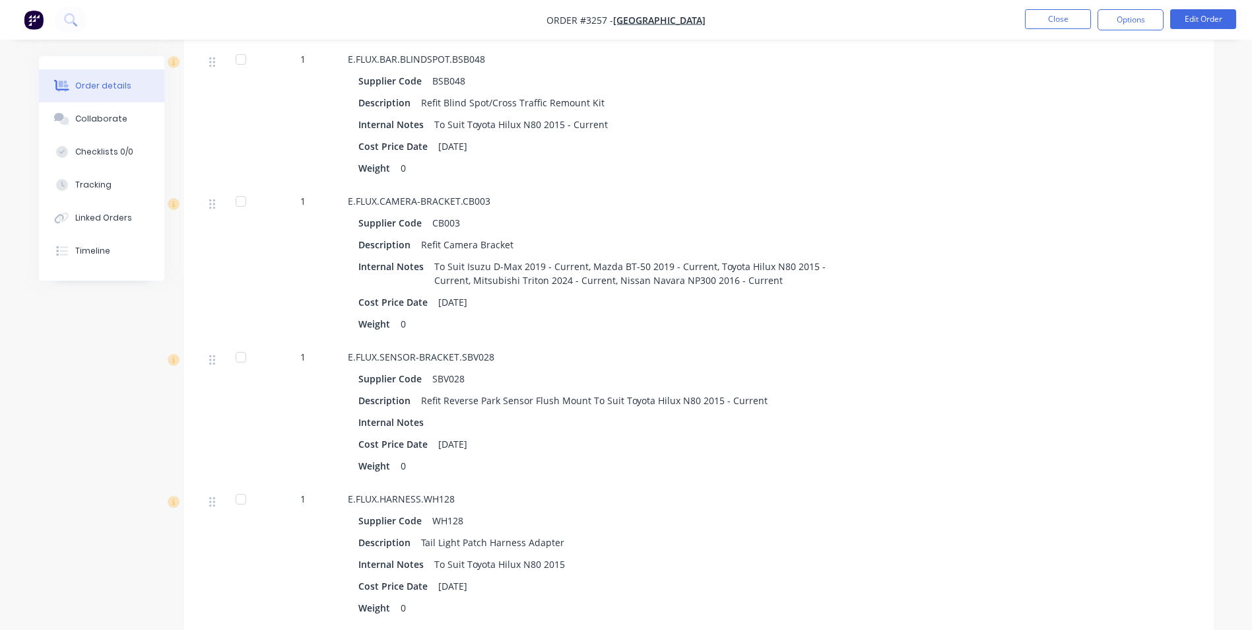
scroll to position [1200, 0]
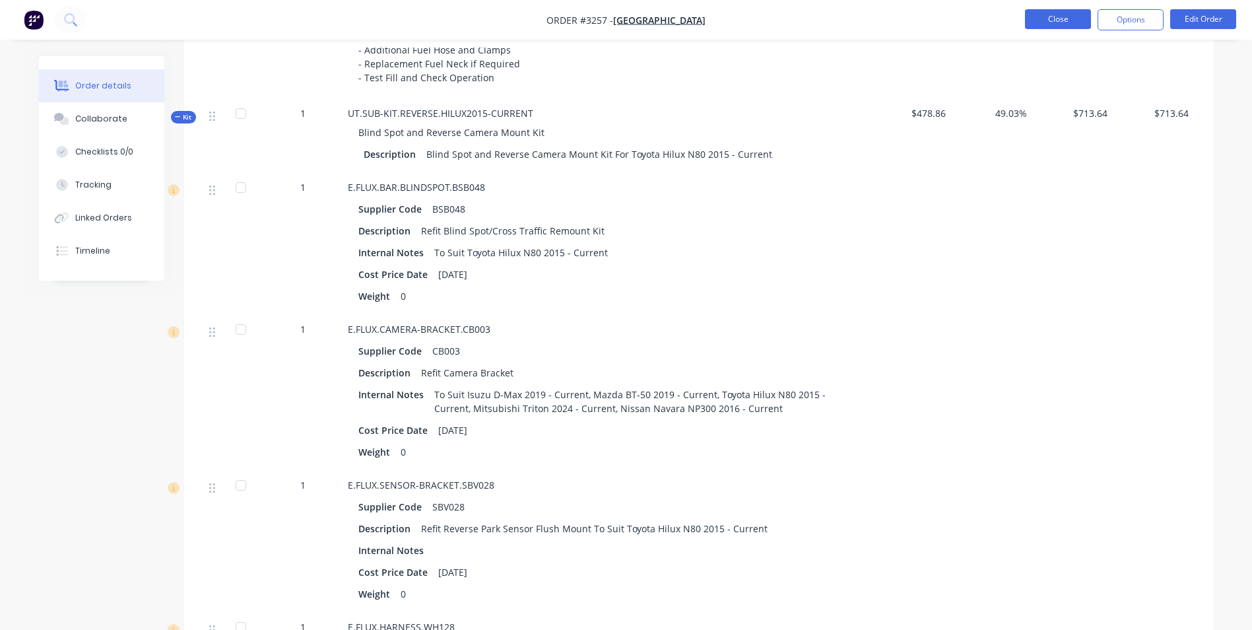
click at [1041, 15] on button "Close" at bounding box center [1058, 19] width 66 height 20
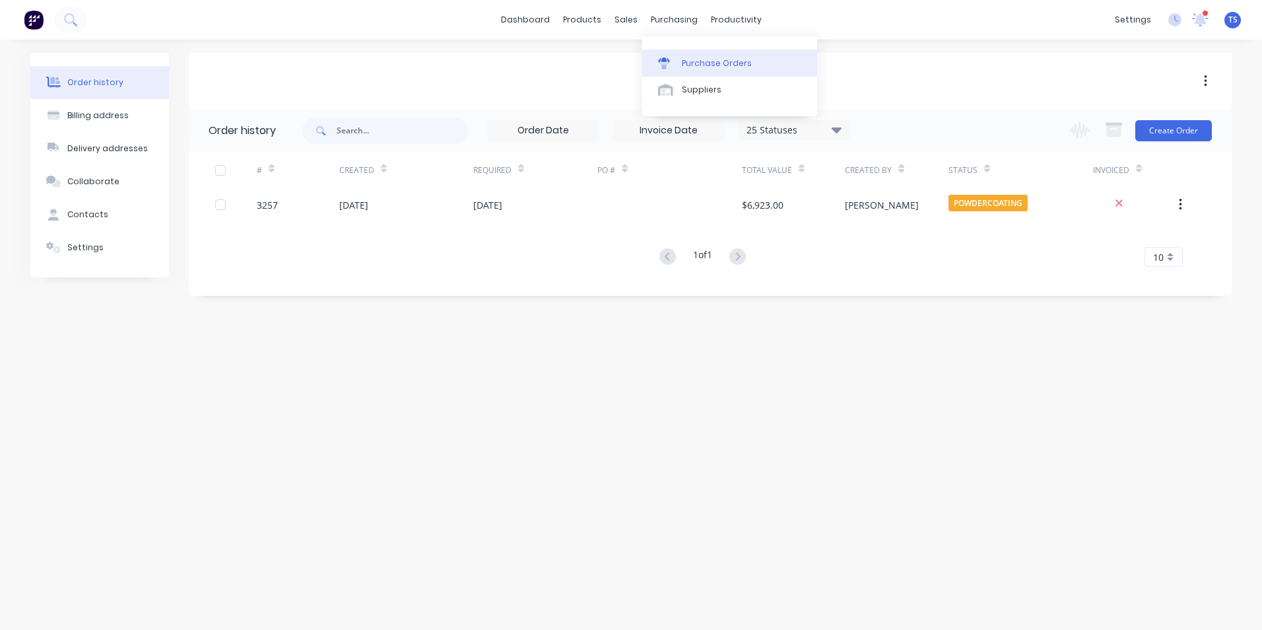
click at [706, 61] on div "Purchase Orders" at bounding box center [717, 63] width 70 height 12
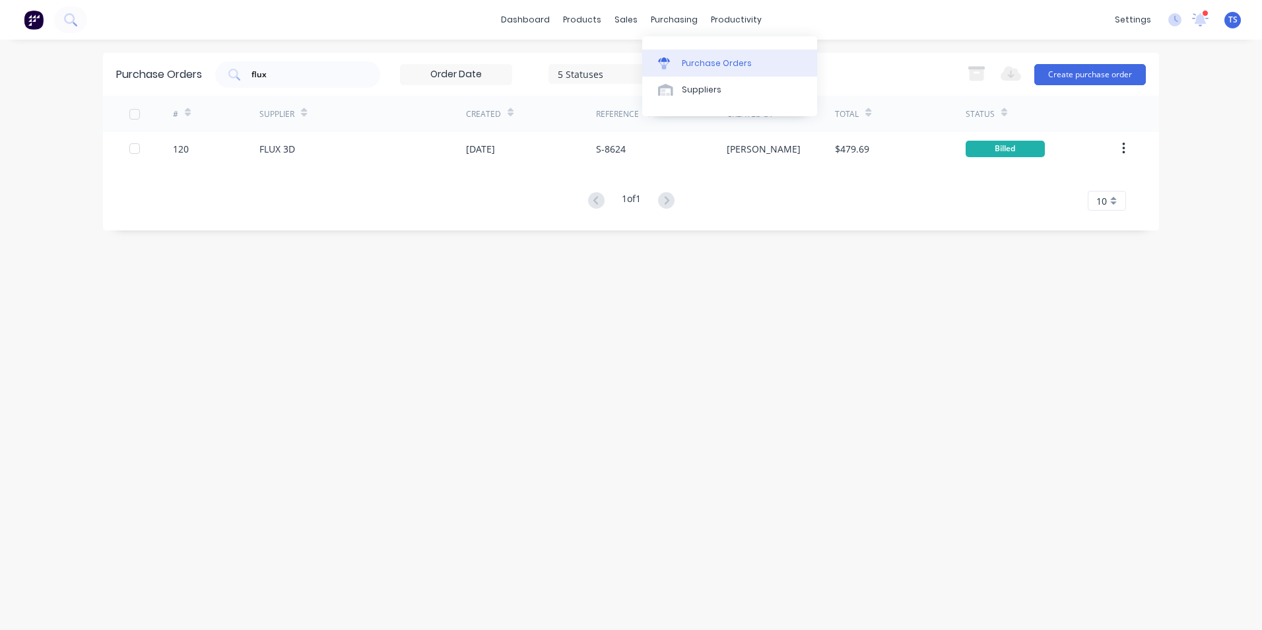
click at [717, 65] on div "Purchase Orders" at bounding box center [717, 63] width 70 height 12
click at [275, 73] on input "flux" at bounding box center [305, 74] width 110 height 13
type input "f"
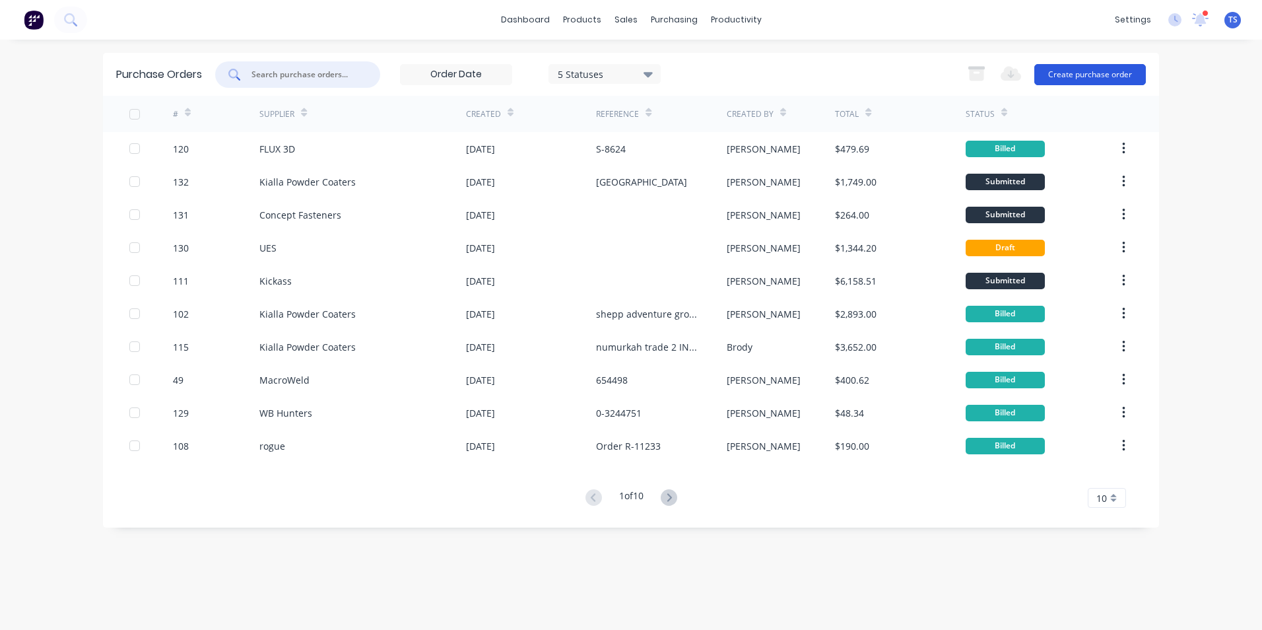
click at [1085, 77] on button "Create purchase order" at bounding box center [1090, 74] width 112 height 21
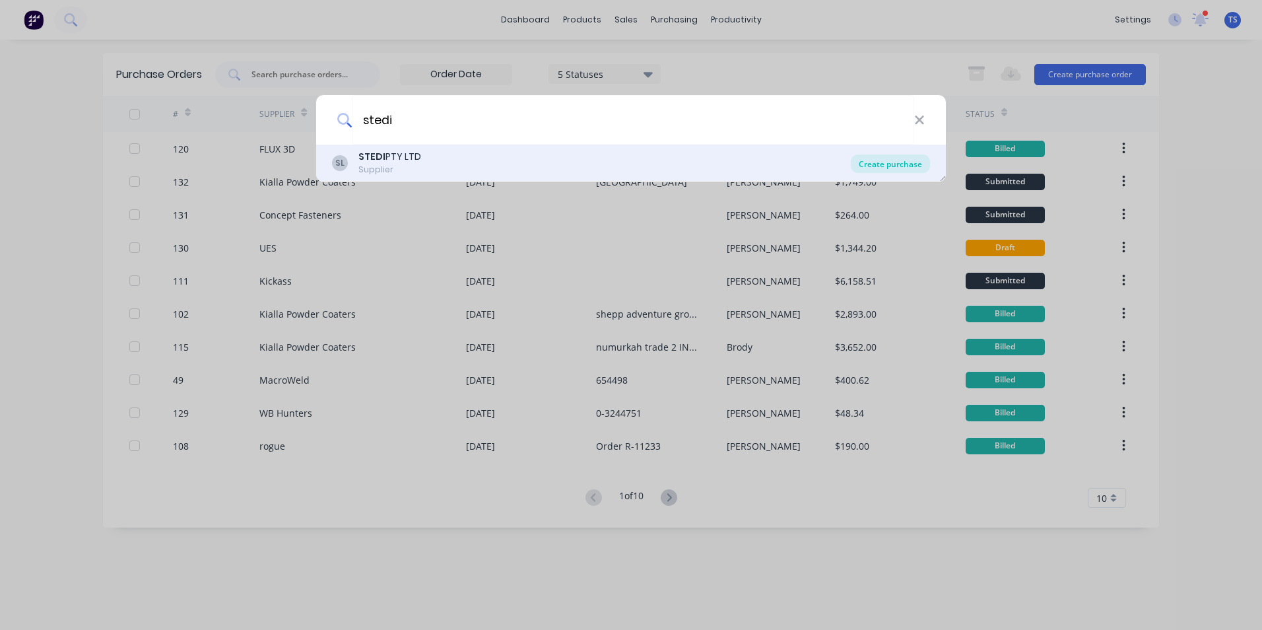
type input "stedi"
click at [883, 162] on div "Create purchase" at bounding box center [890, 163] width 79 height 18
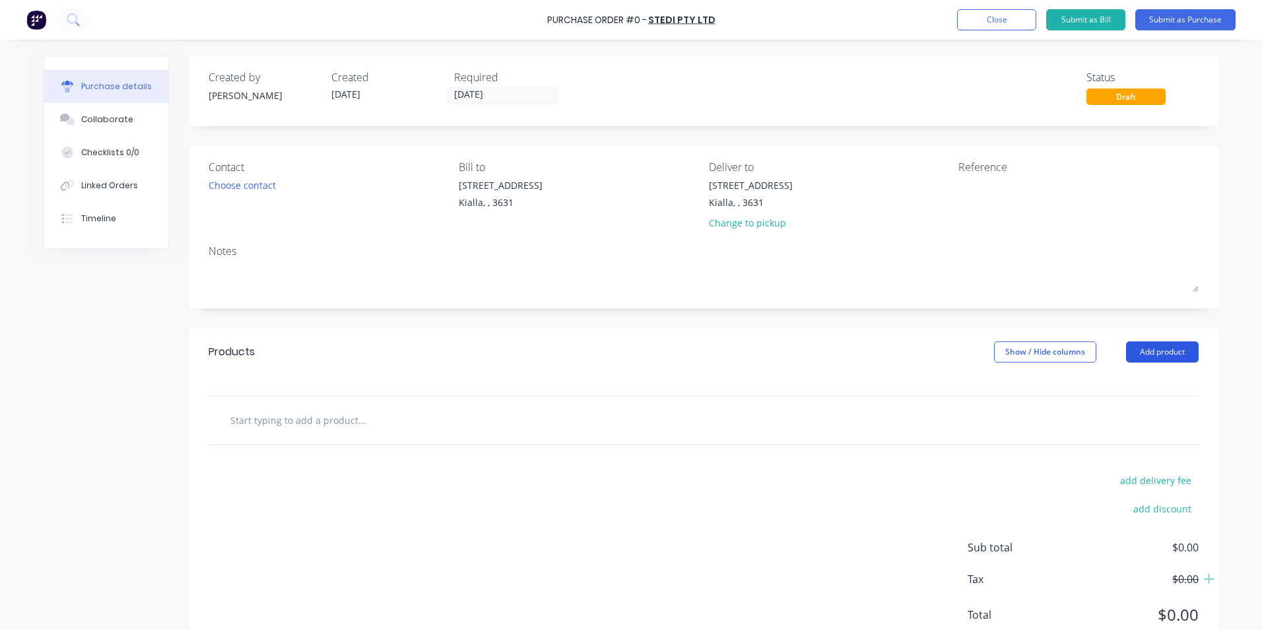
click at [1155, 352] on button "Add product" at bounding box center [1162, 351] width 73 height 21
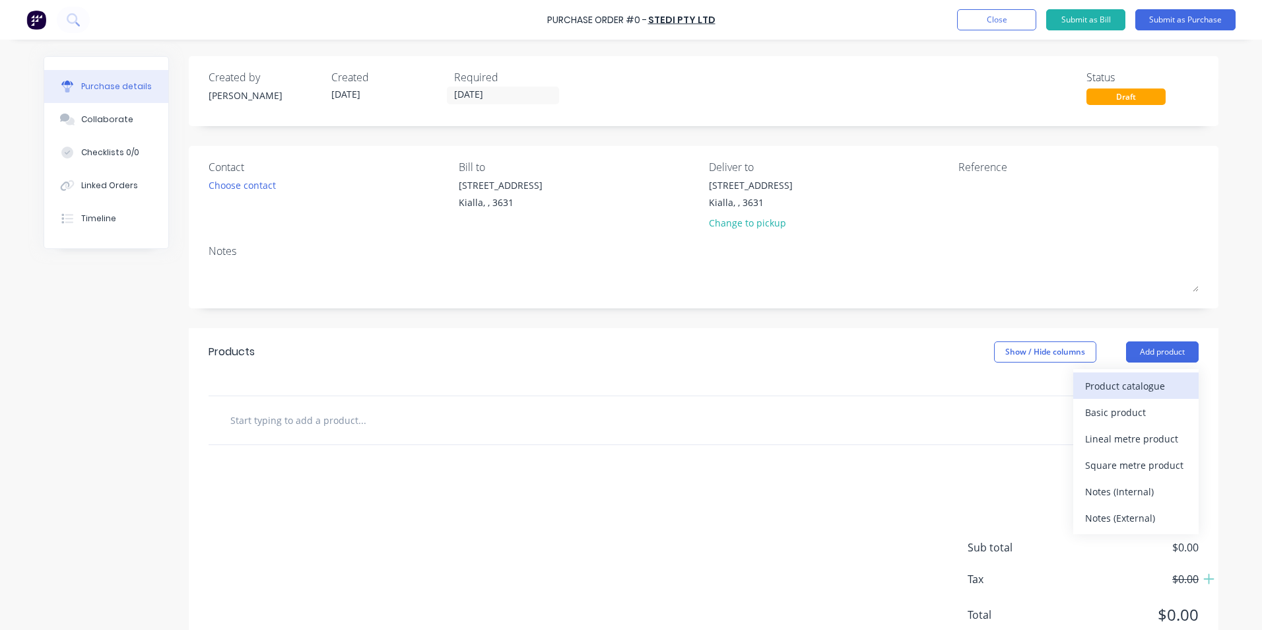
click at [1157, 383] on div "Product catalogue" at bounding box center [1136, 385] width 102 height 19
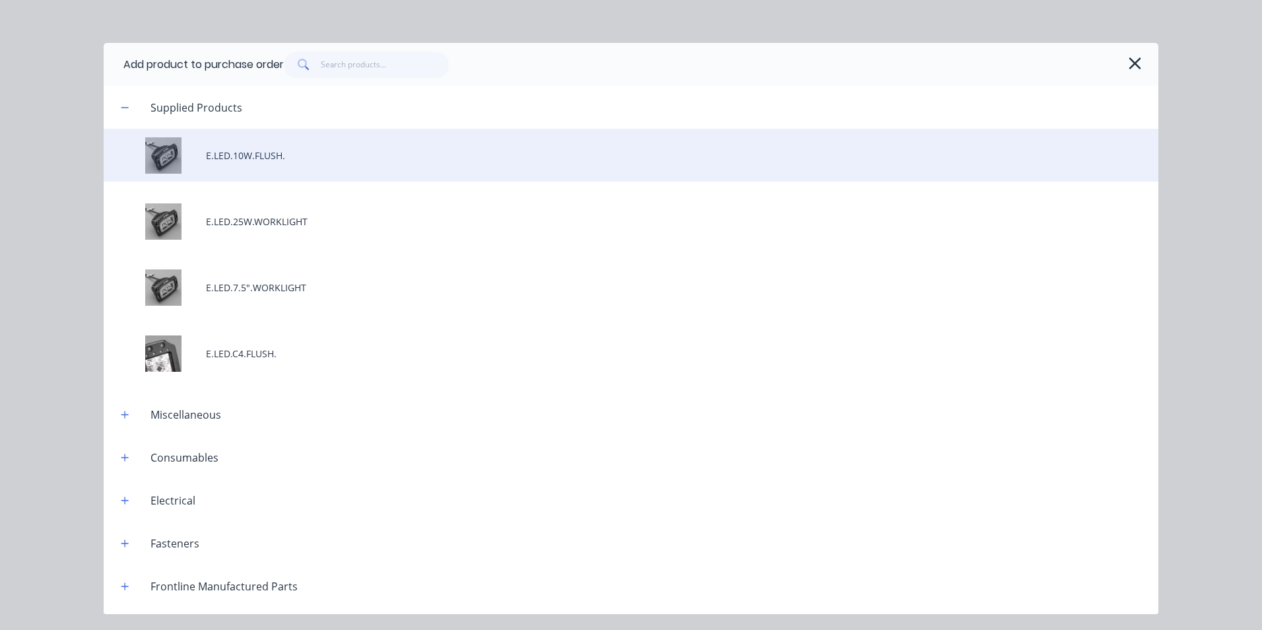
click at [290, 154] on div "E.LED.10W.FLUSH." at bounding box center [631, 155] width 1055 height 53
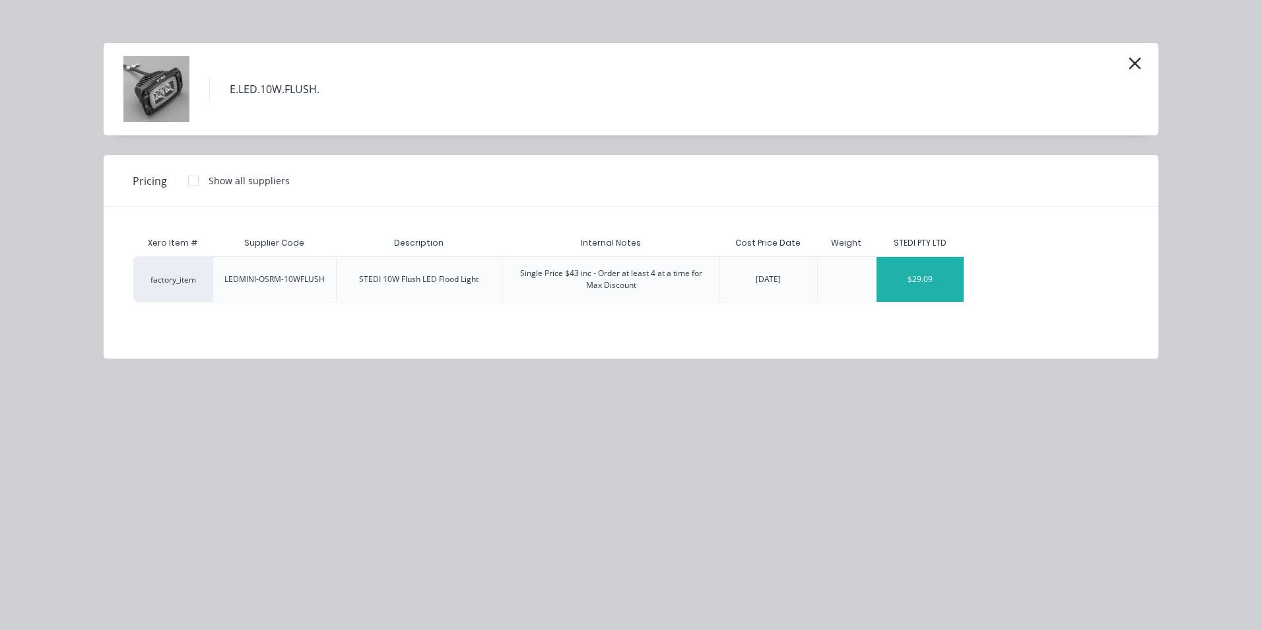
click at [898, 288] on div "$29.09" at bounding box center [921, 279] width 88 height 45
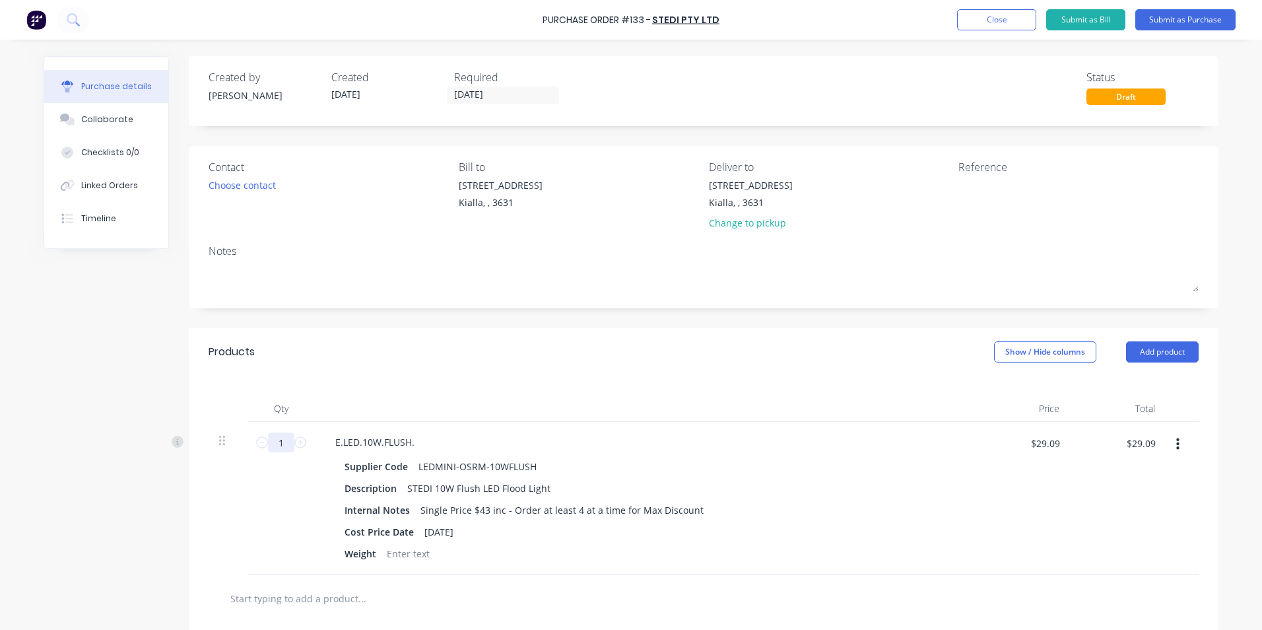
click at [279, 444] on input "1" at bounding box center [281, 442] width 26 height 20
type input "10"
type input "$290.90"
type input "10"
click at [806, 482] on div "Description STEDI 10W Flush LED Flood Light" at bounding box center [641, 488] width 605 height 19
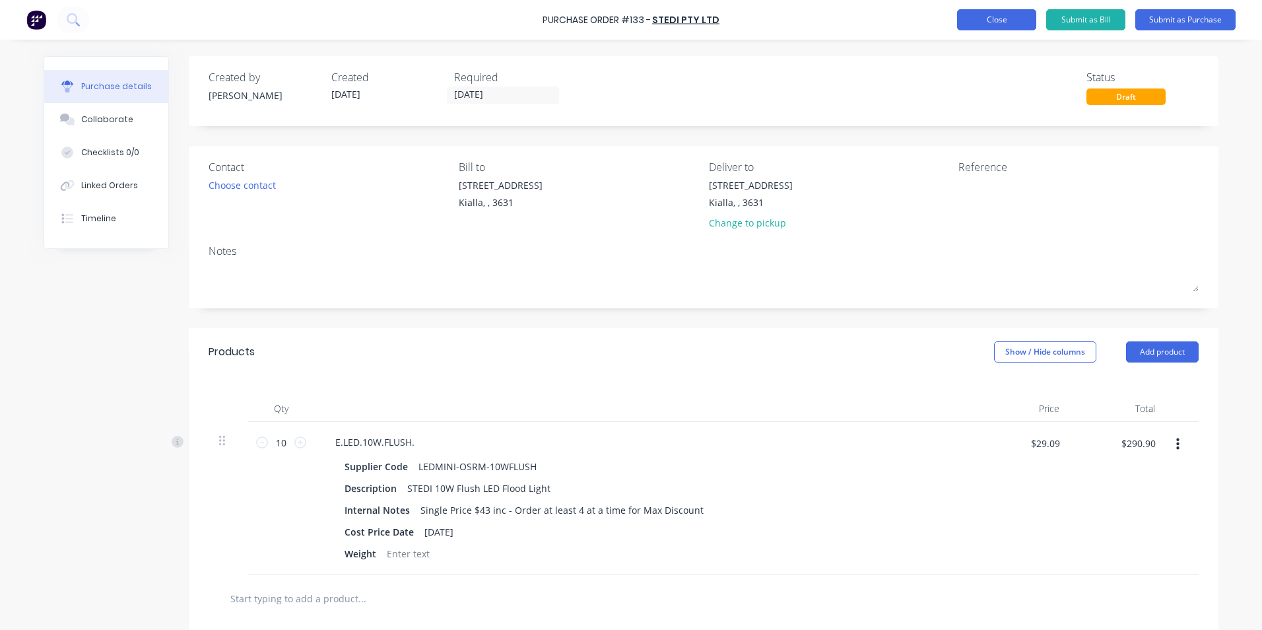
click at [1009, 20] on button "Close" at bounding box center [996, 19] width 79 height 21
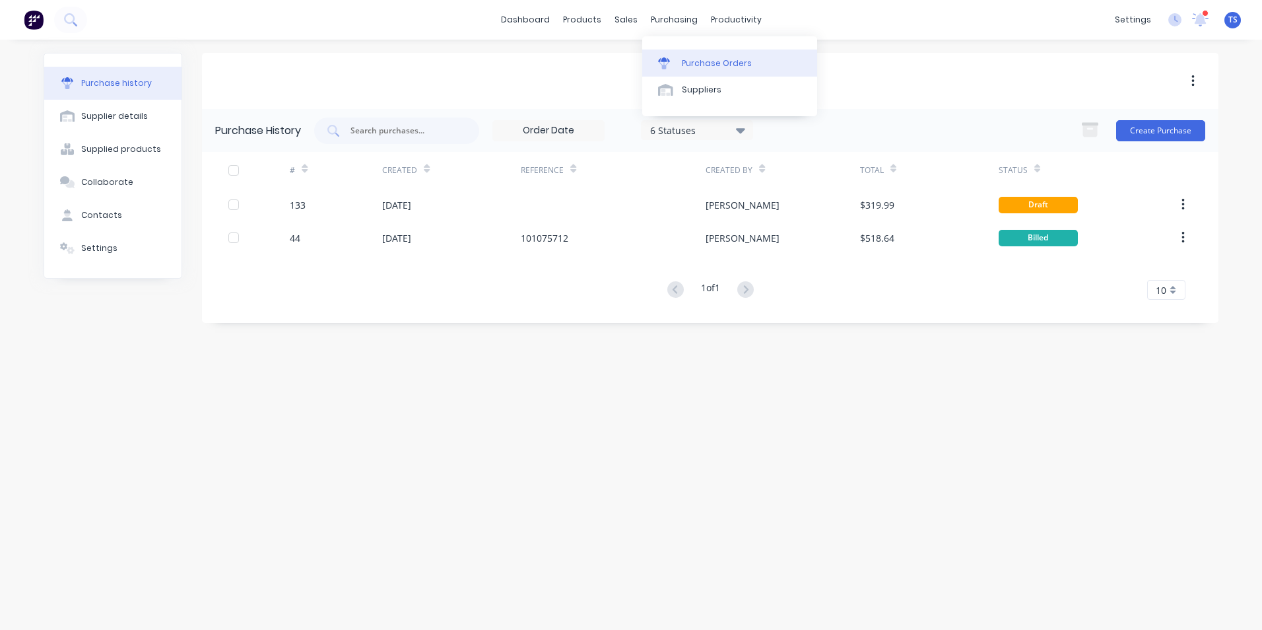
click at [695, 60] on div "Purchase Orders" at bounding box center [717, 63] width 70 height 12
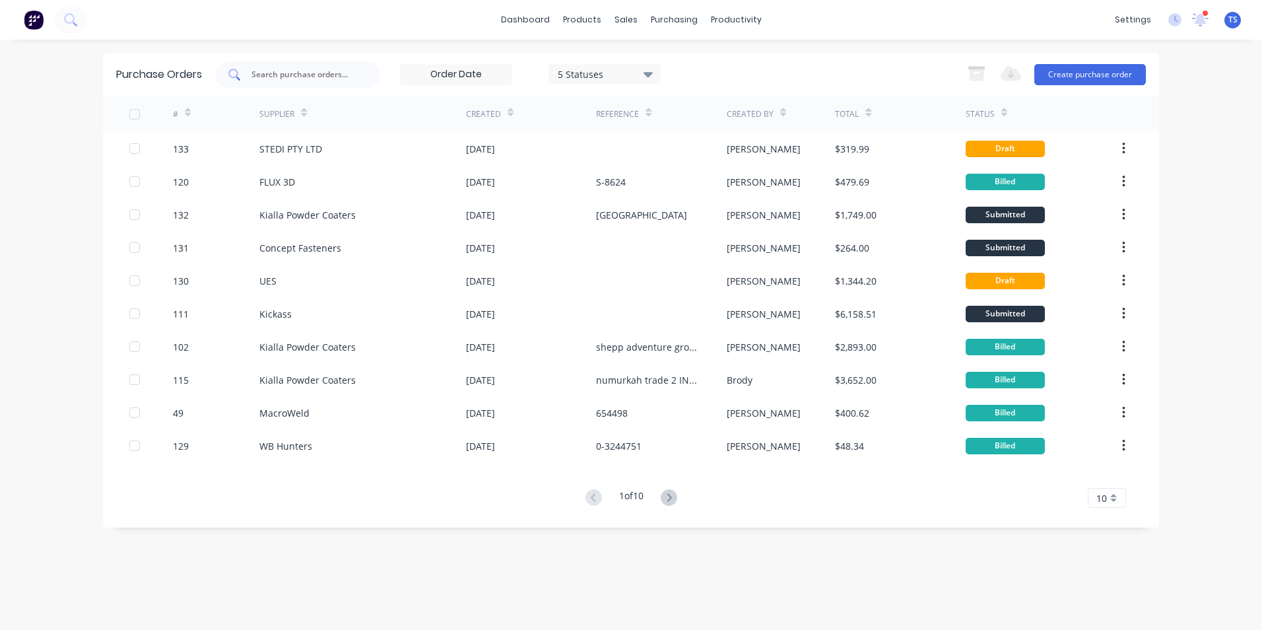
click at [298, 73] on input "text" at bounding box center [305, 74] width 110 height 13
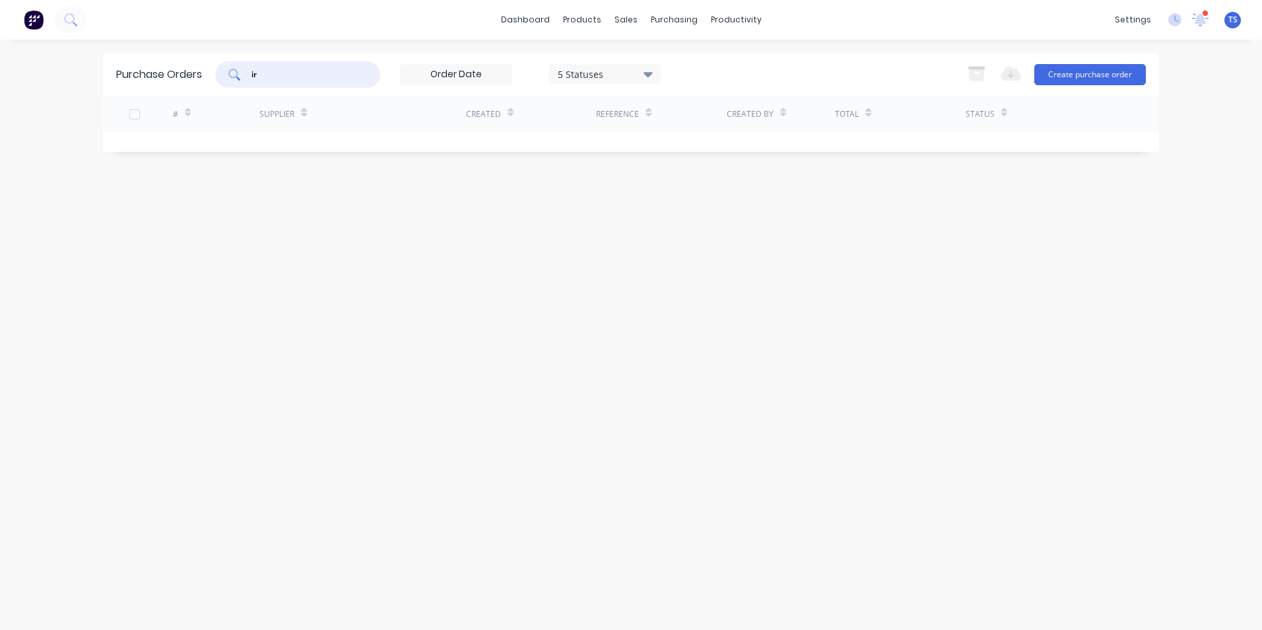
type input "i"
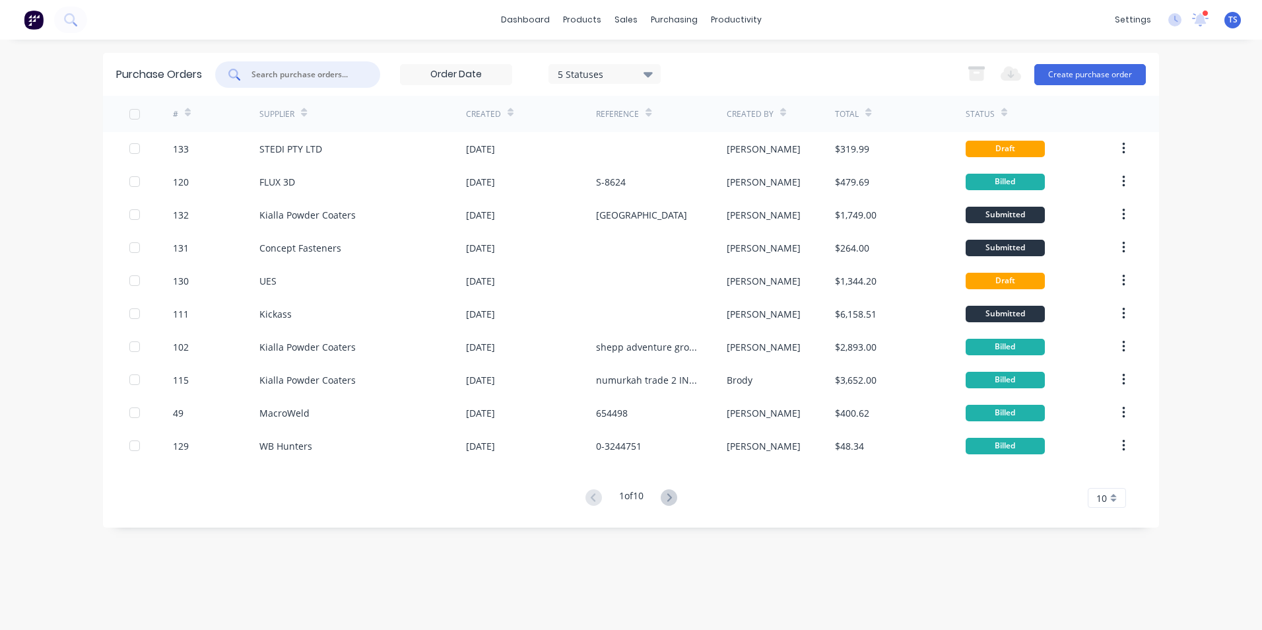
click at [251, 71] on input "text" at bounding box center [305, 74] width 110 height 13
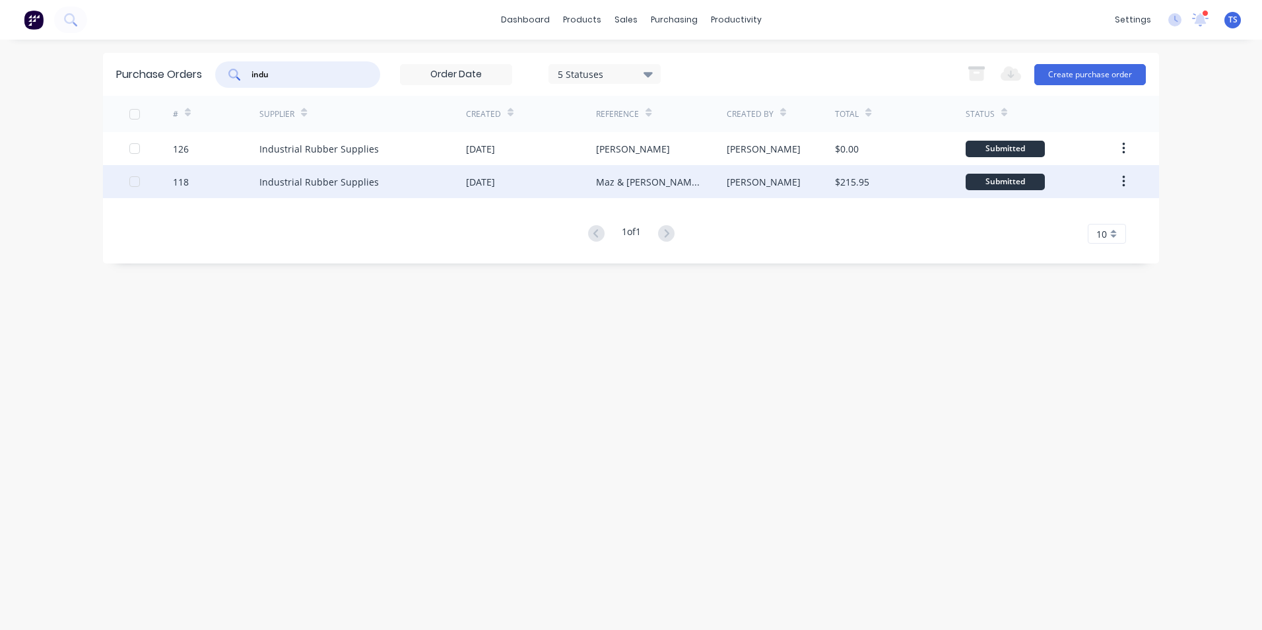
type input "indu"
click at [274, 182] on div "Industrial Rubber Supplies" at bounding box center [318, 182] width 119 height 14
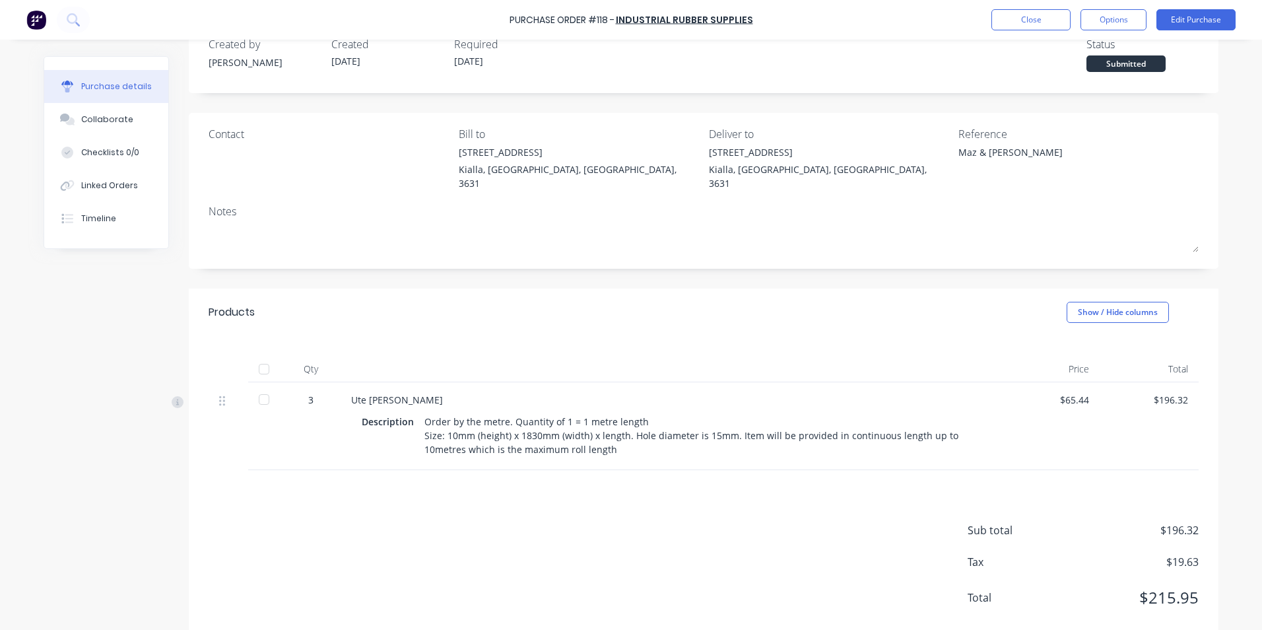
scroll to position [48, 0]
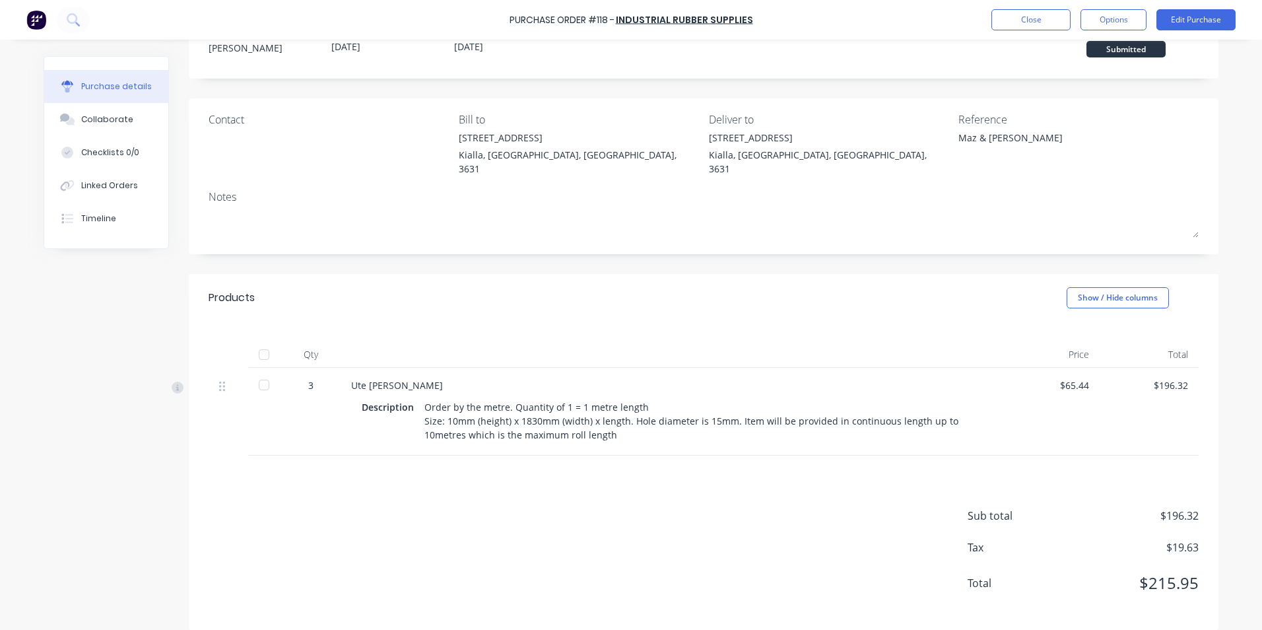
click at [259, 372] on div at bounding box center [264, 385] width 26 height 26
click at [1209, 24] on button "Edit Purchase" at bounding box center [1195, 19] width 79 height 21
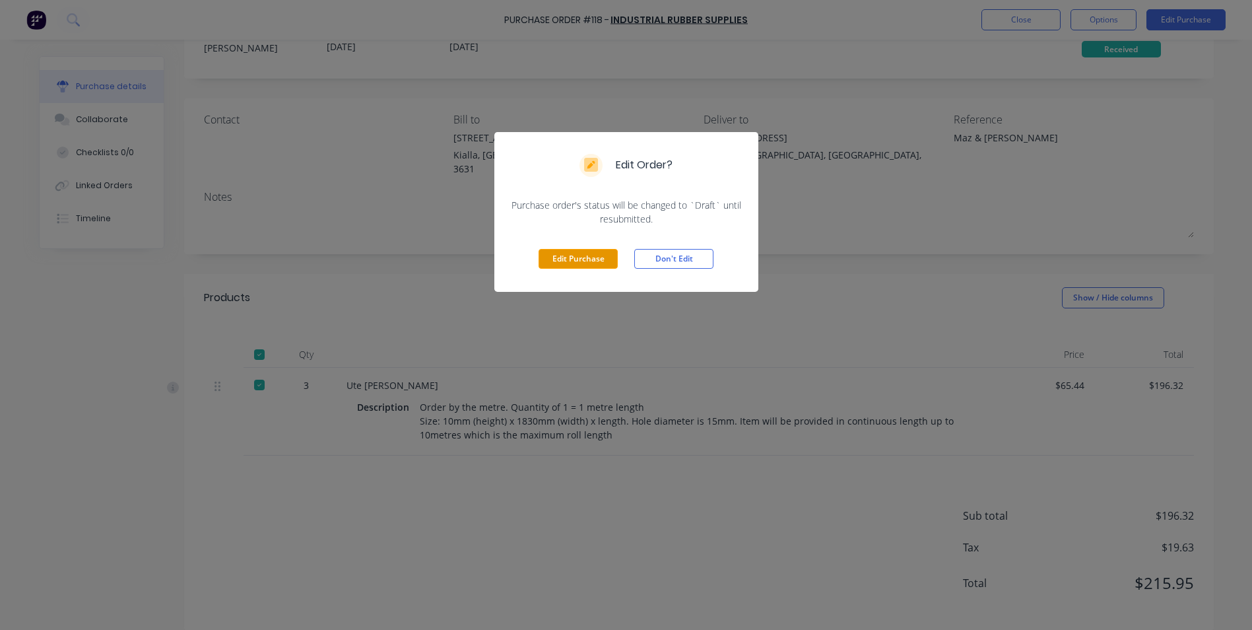
click at [578, 255] on button "Edit Purchase" at bounding box center [578, 259] width 79 height 20
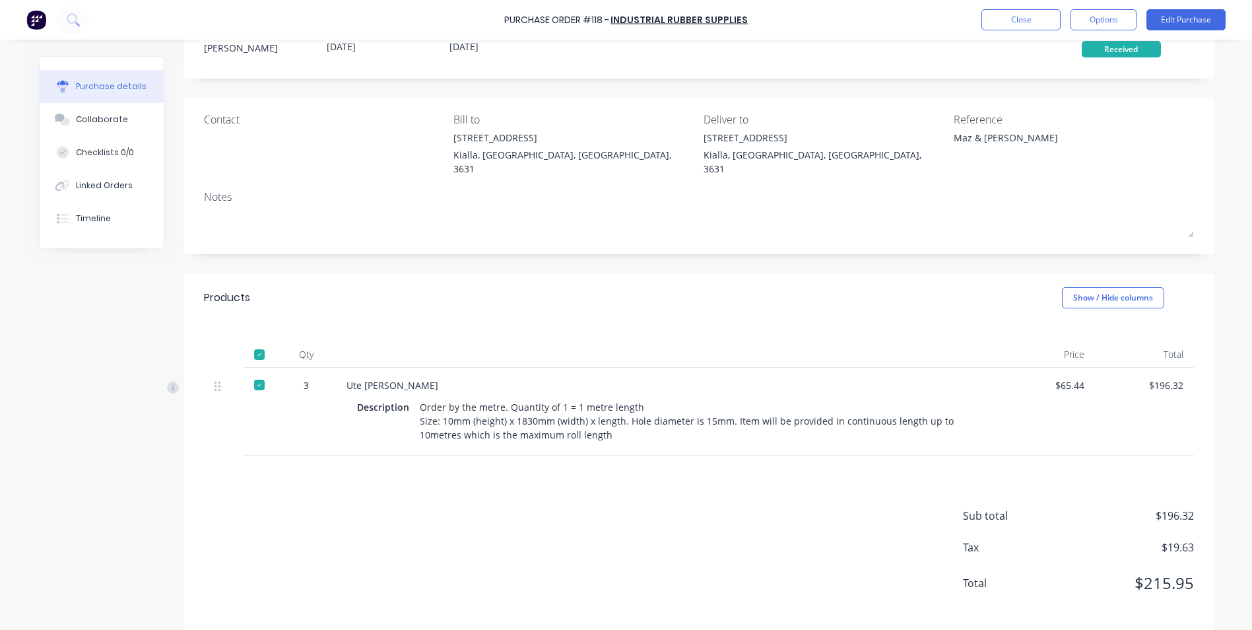
type textarea "x"
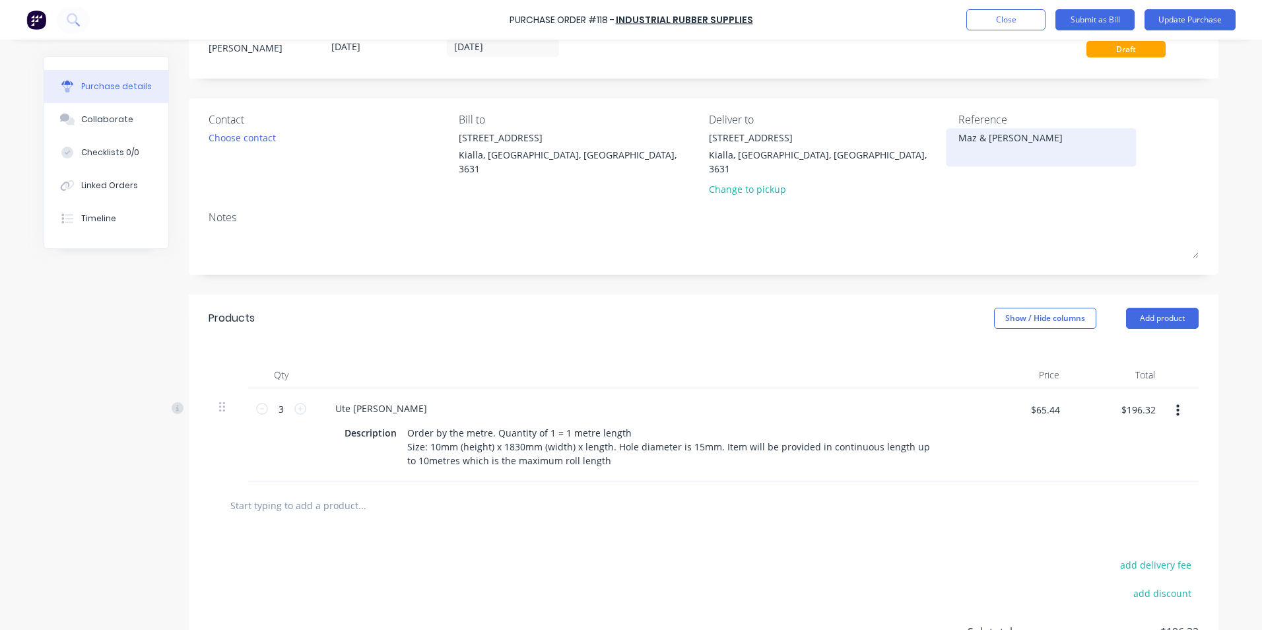
click at [958, 138] on textarea "Maz & [PERSON_NAME]" at bounding box center [1040, 146] width 165 height 30
type textarea "INV681382Maz & [PERSON_NAME]"
type textarea "x"
type textarea "INV681382Maz & [PERSON_NAME]"
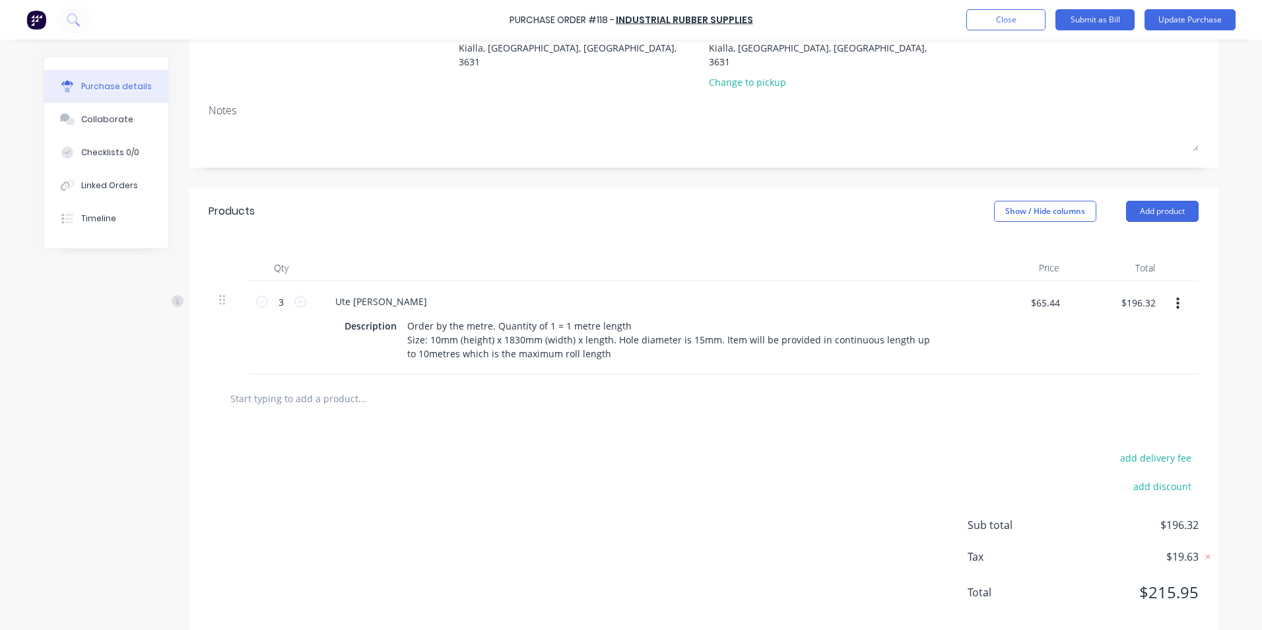
scroll to position [164, 0]
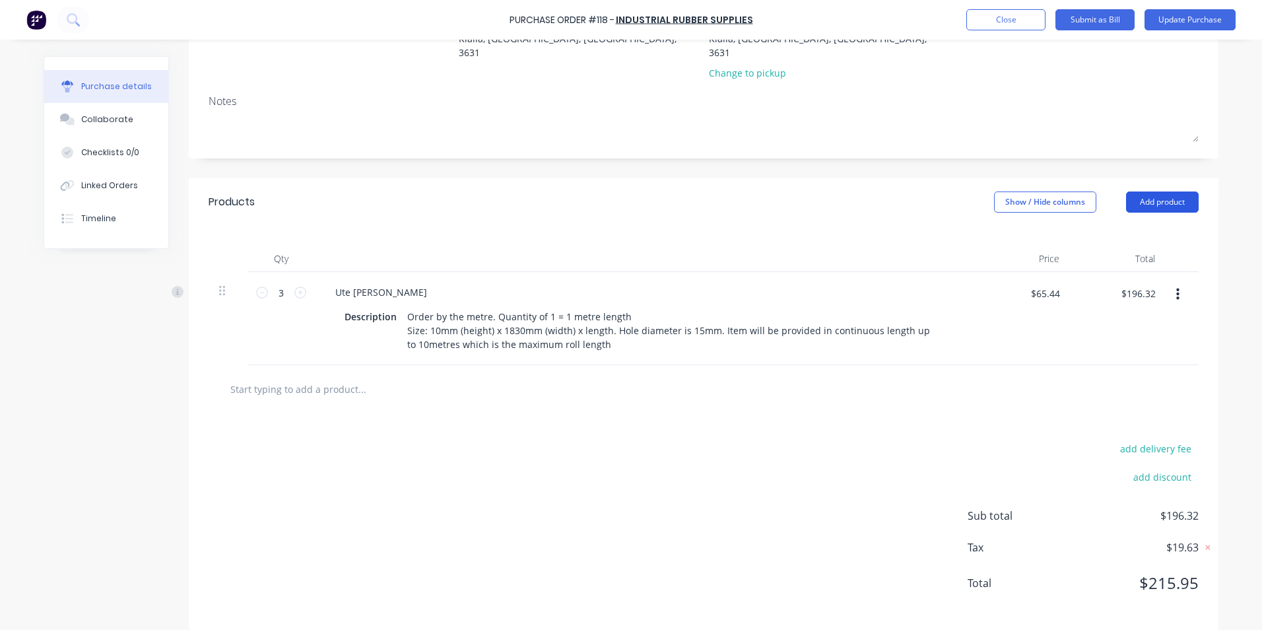
click at [1154, 191] on button "Add product" at bounding box center [1162, 201] width 73 height 21
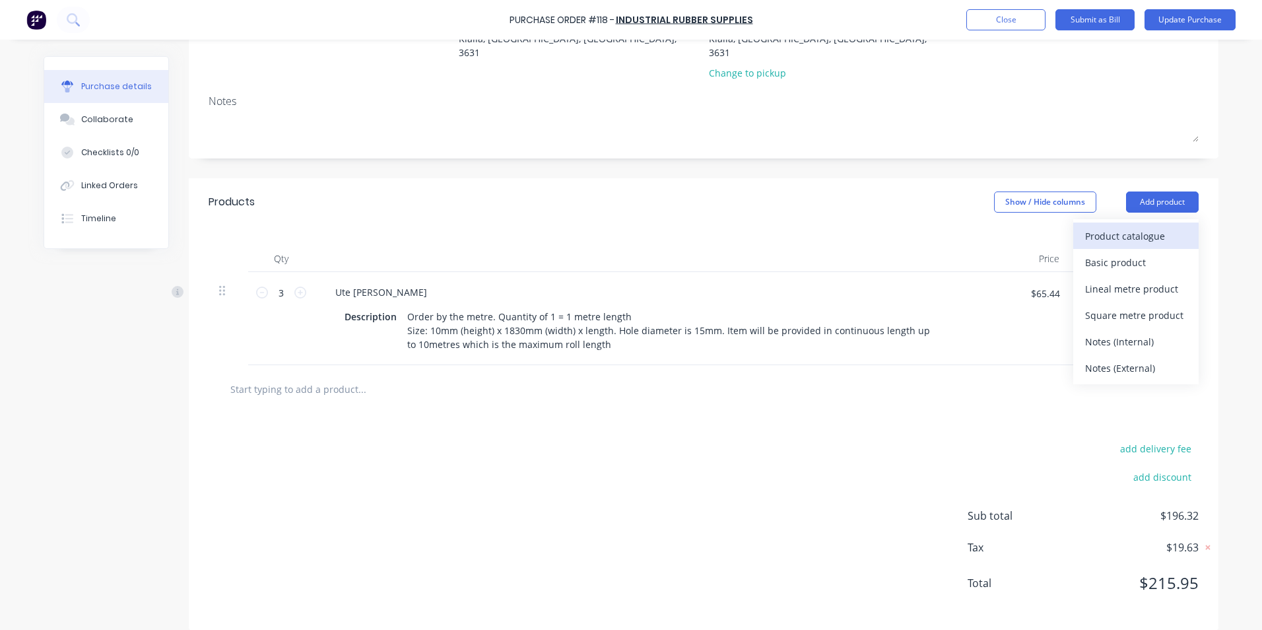
click at [1096, 226] on div "Product catalogue" at bounding box center [1136, 235] width 102 height 19
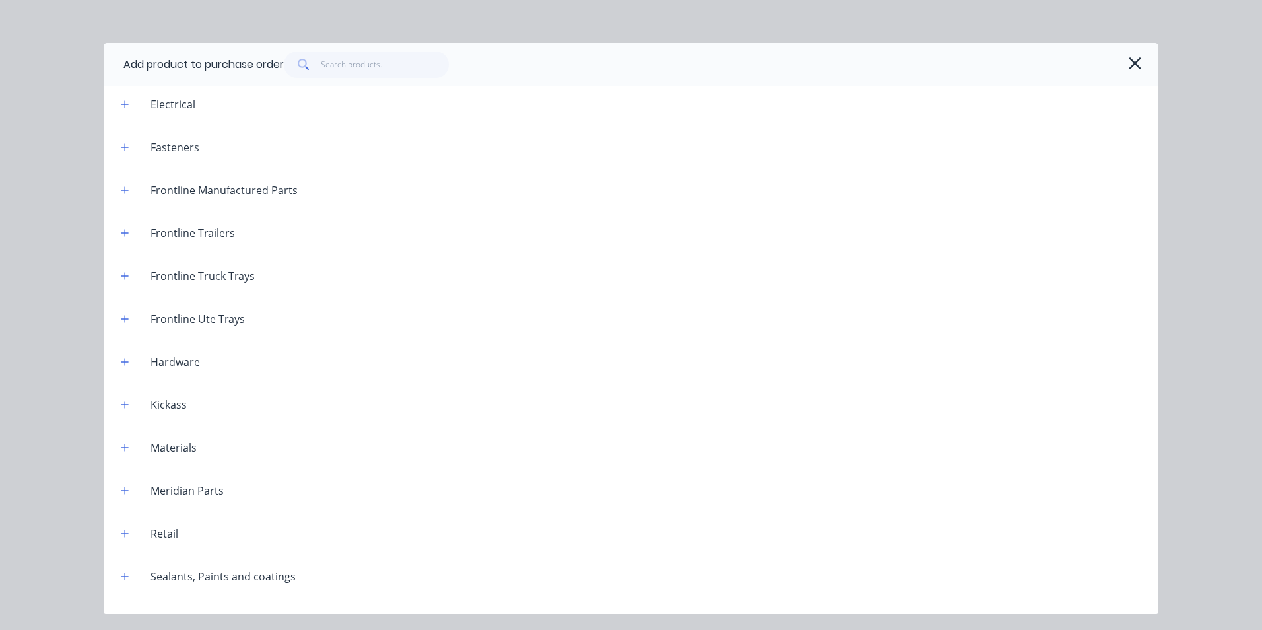
scroll to position [878, 0]
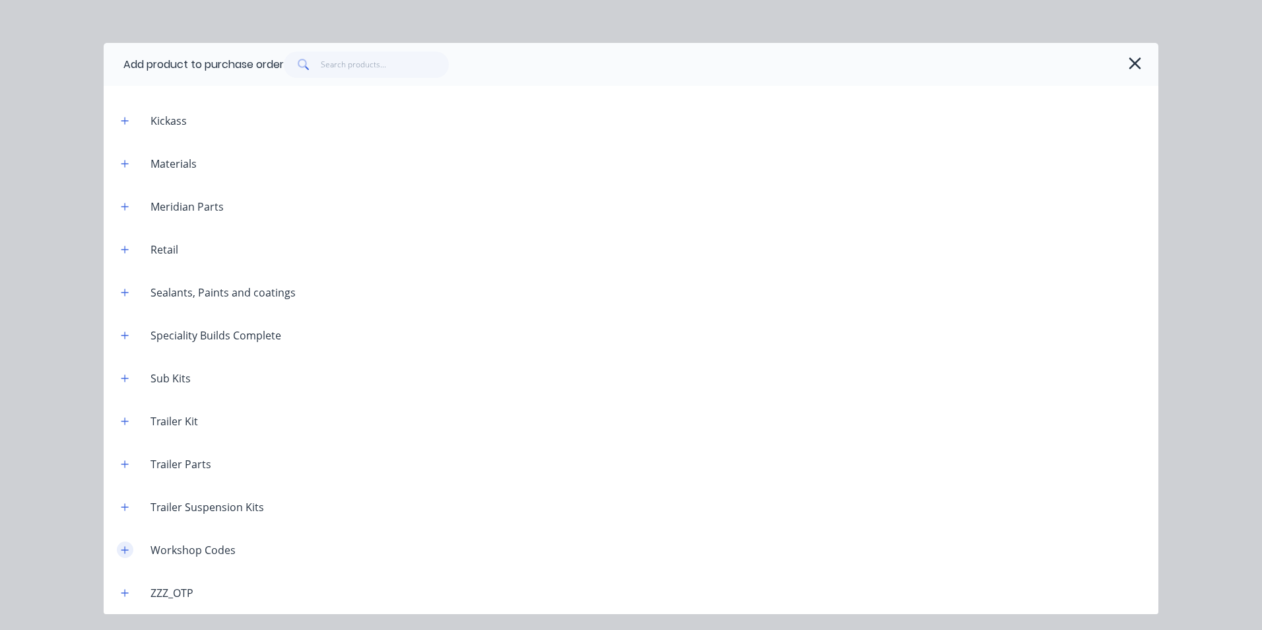
click at [125, 550] on icon "button" at bounding box center [124, 549] width 7 height 7
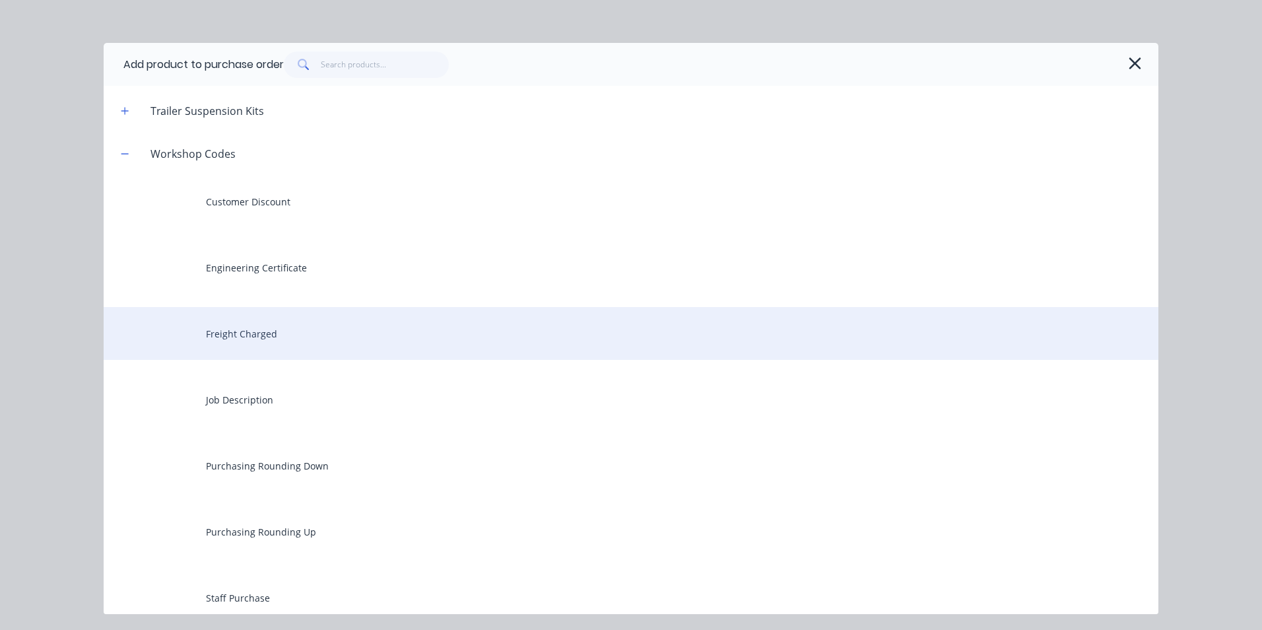
click at [253, 328] on div "Freight Charged" at bounding box center [631, 333] width 1055 height 53
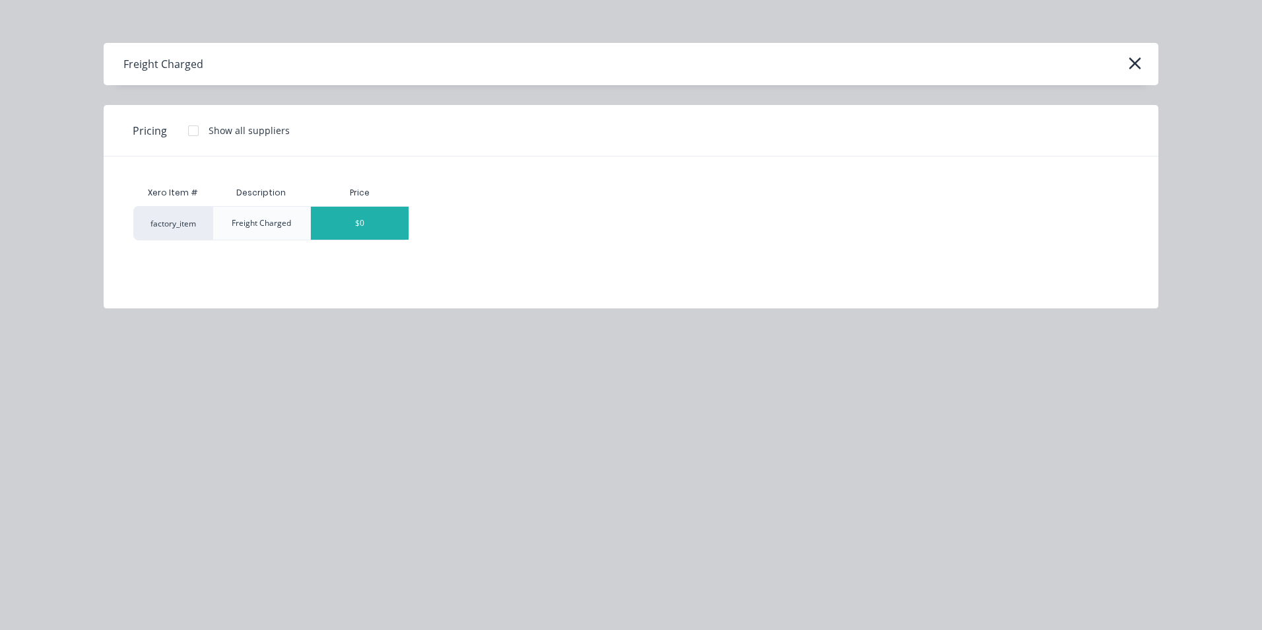
click at [391, 217] on div "$0" at bounding box center [360, 223] width 98 height 33
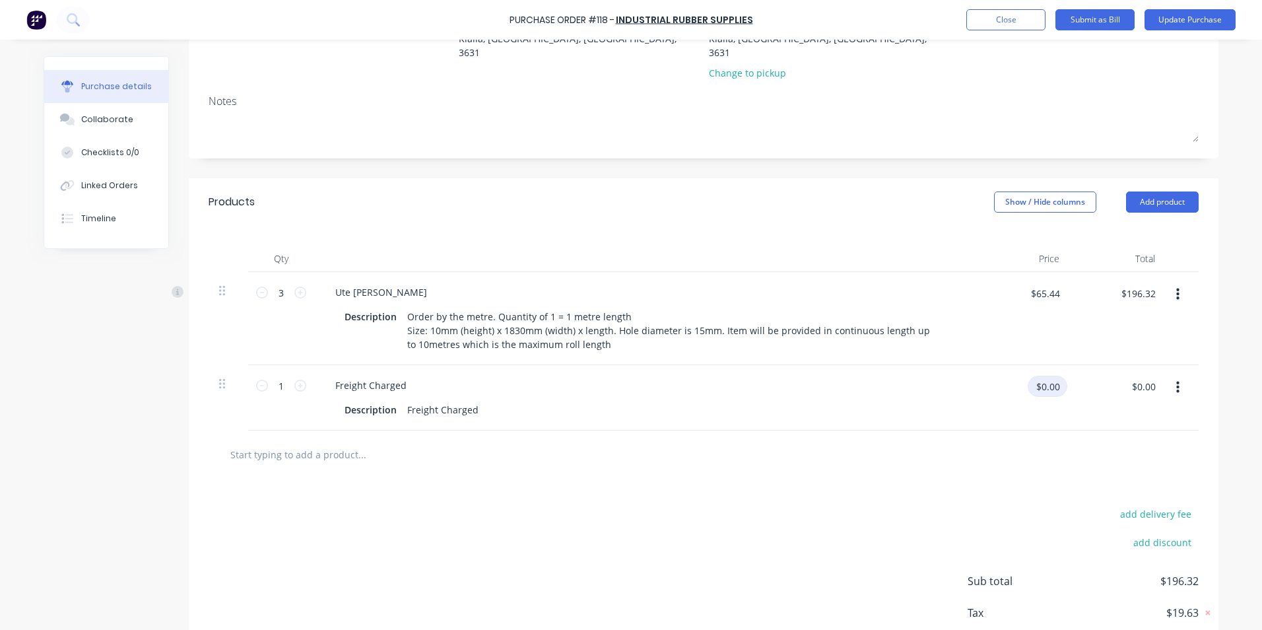
type textarea "x"
drag, startPoint x: 1054, startPoint y: 375, endPoint x: 1021, endPoint y: 376, distance: 33.0
click at [1021, 376] on div "$0.00 $0.00" at bounding box center [1026, 391] width 83 height 31
type input "40.00"
type textarea "x"
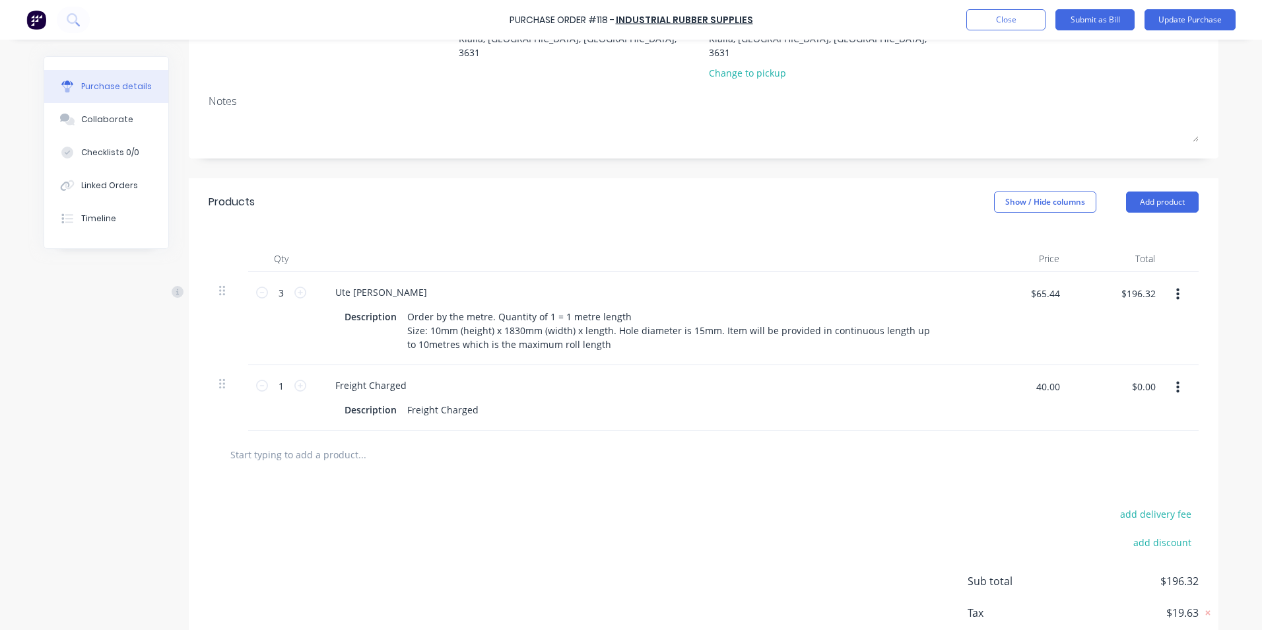
type input "$40.00"
click at [1123, 404] on div "$40.00 $40.00" at bounding box center [1118, 397] width 96 height 65
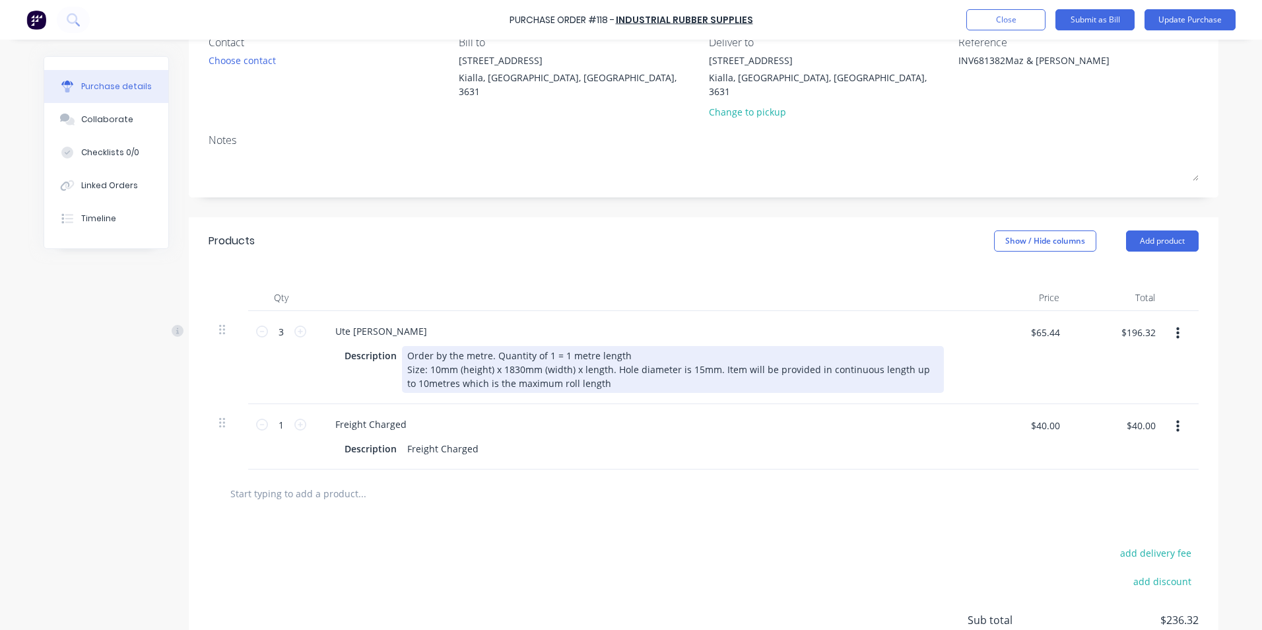
scroll to position [0, 0]
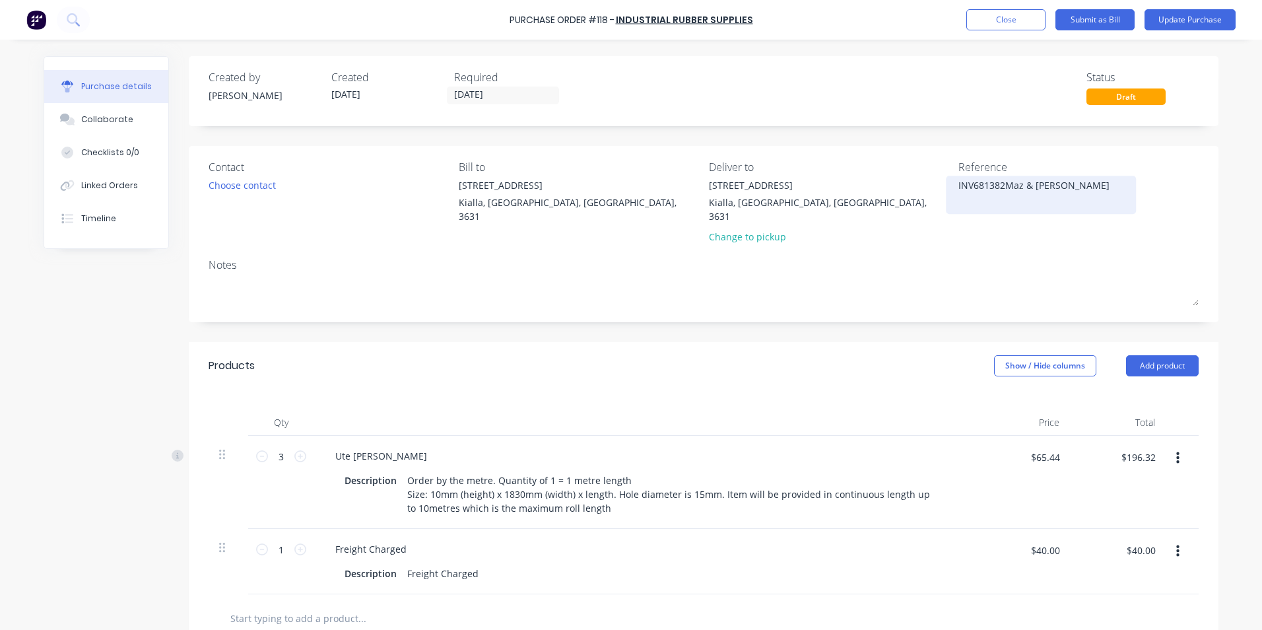
click at [1001, 185] on textarea "INV681382Maz & [PERSON_NAME]" at bounding box center [1040, 193] width 165 height 30
type textarea "INV681382 Maz & [PERSON_NAME]"
type textarea "x"
type textarea "INV681382 Maz & [PERSON_NAME]"
drag, startPoint x: 497, startPoint y: 95, endPoint x: 447, endPoint y: 100, distance: 50.4
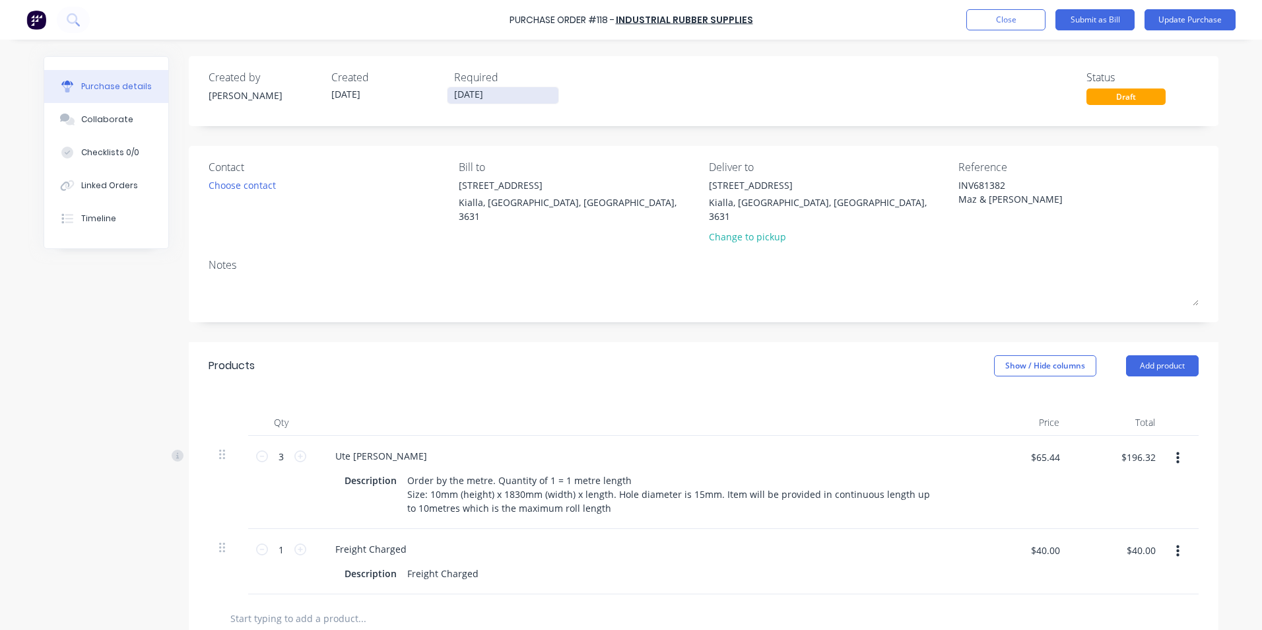
click at [447, 100] on input "[DATE]" at bounding box center [502, 95] width 111 height 17
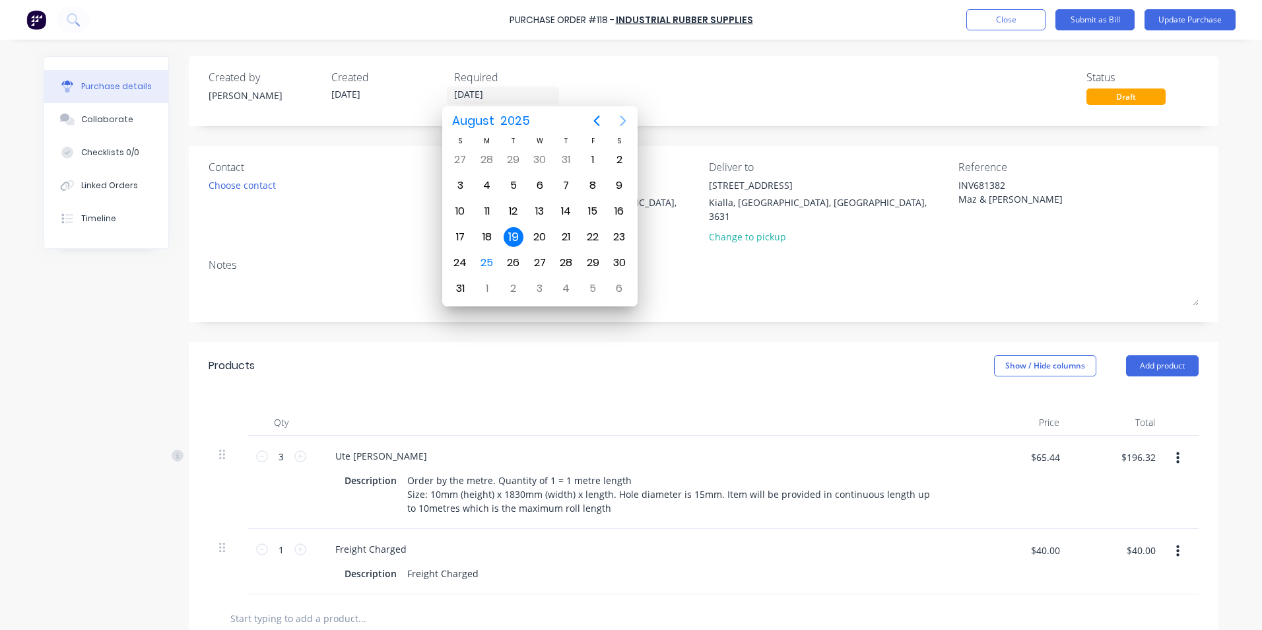
click at [622, 121] on icon "Next page" at bounding box center [623, 121] width 16 height 16
click at [511, 263] on div "30" at bounding box center [514, 263] width 20 height 20
type textarea "x"
type input "[DATE]"
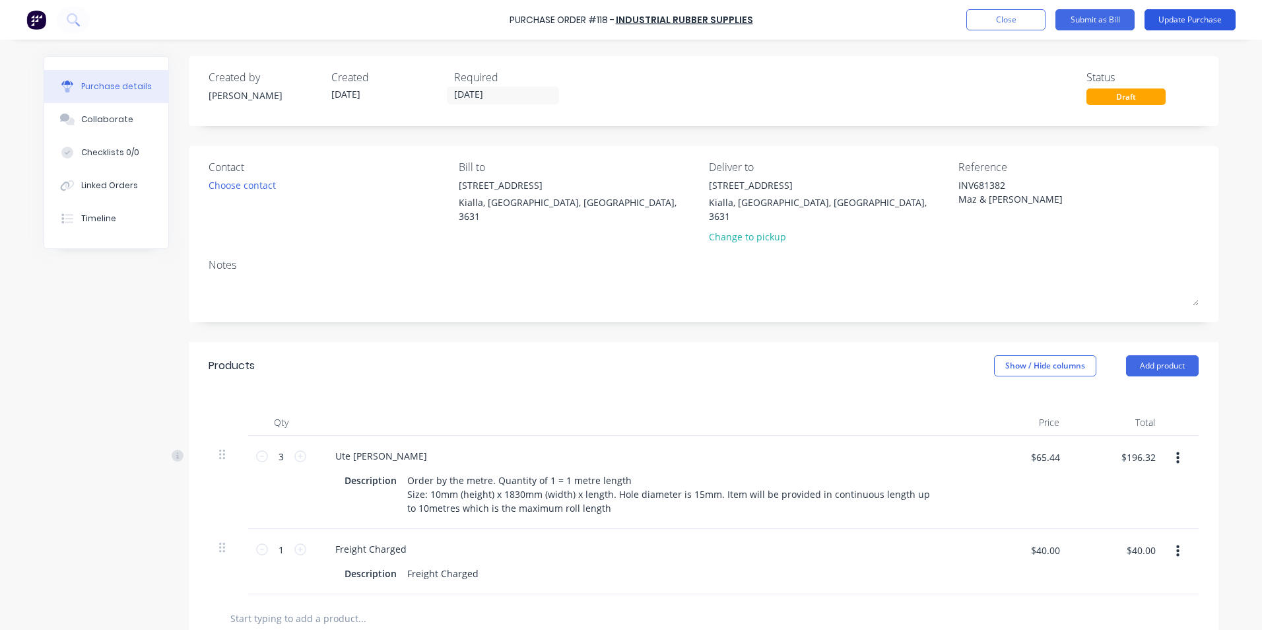
click at [1176, 19] on button "Update Purchase" at bounding box center [1189, 19] width 91 height 21
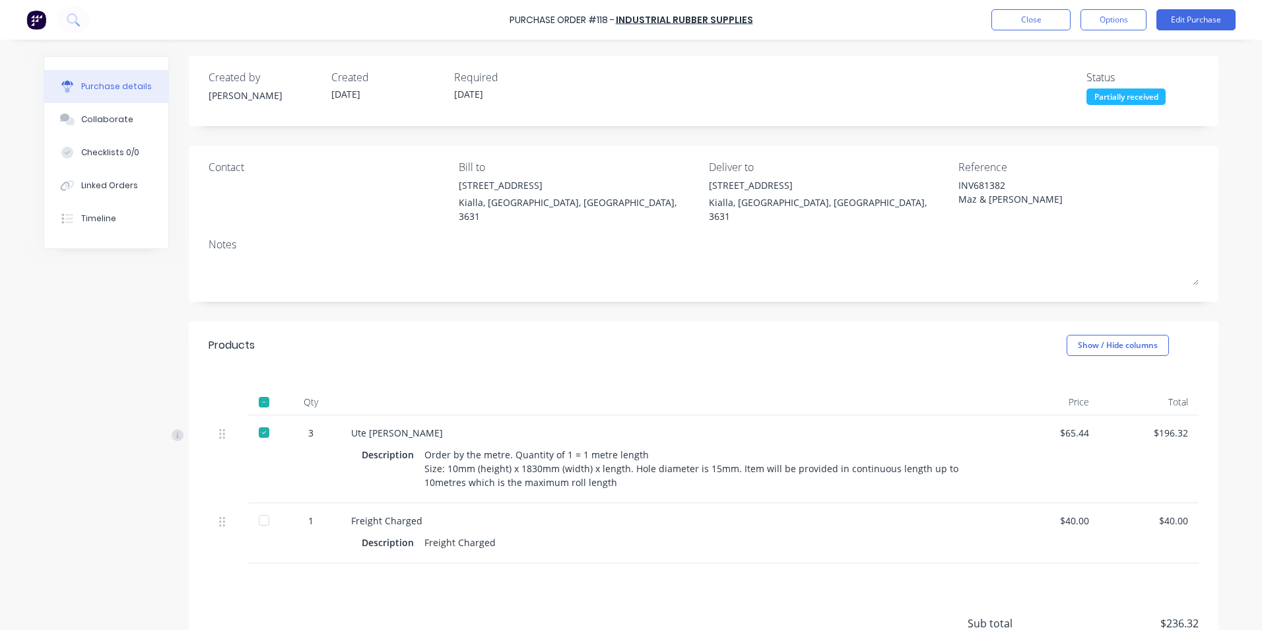
click at [257, 508] on div at bounding box center [264, 520] width 26 height 26
click at [1112, 22] on button "Options" at bounding box center [1113, 19] width 66 height 21
click at [1078, 82] on div "Convert to Bill" at bounding box center [1084, 80] width 102 height 19
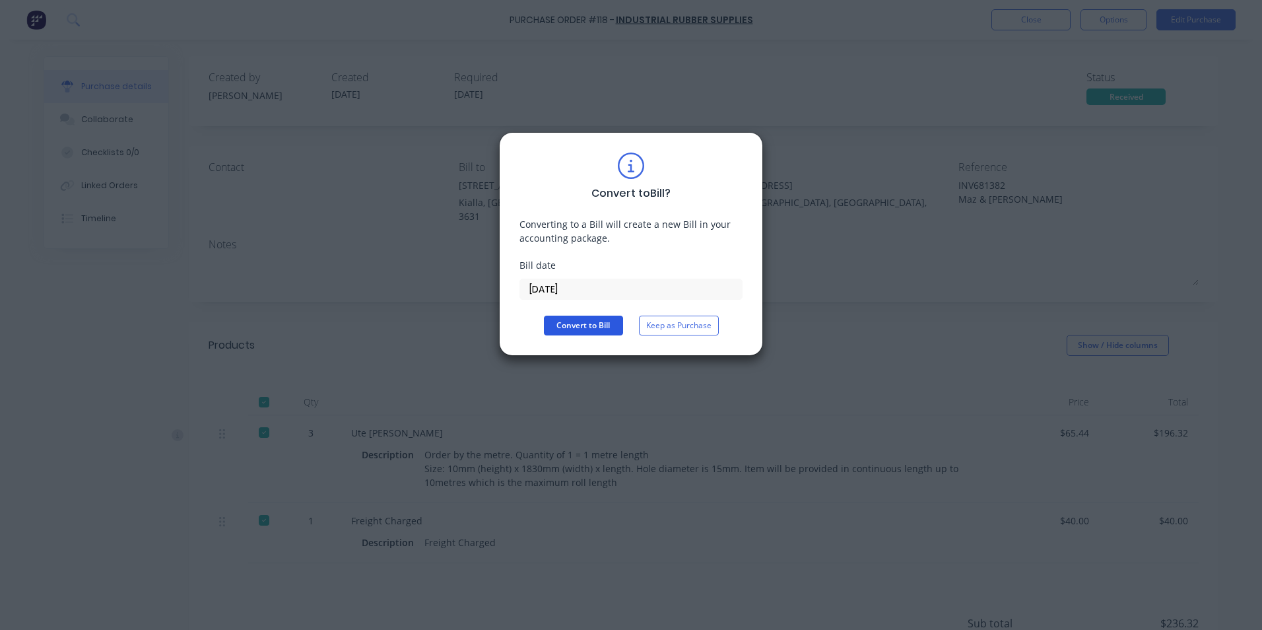
click at [581, 327] on button "Convert to Bill" at bounding box center [583, 325] width 79 height 20
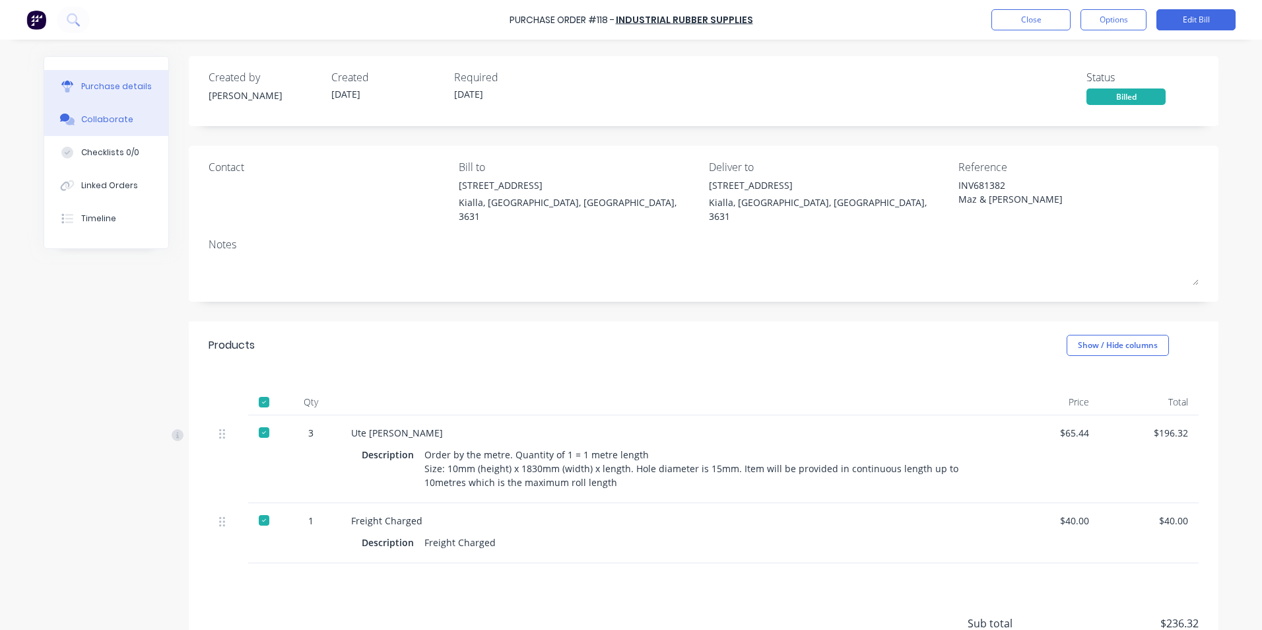
click at [114, 117] on div "Collaborate" at bounding box center [107, 120] width 52 height 12
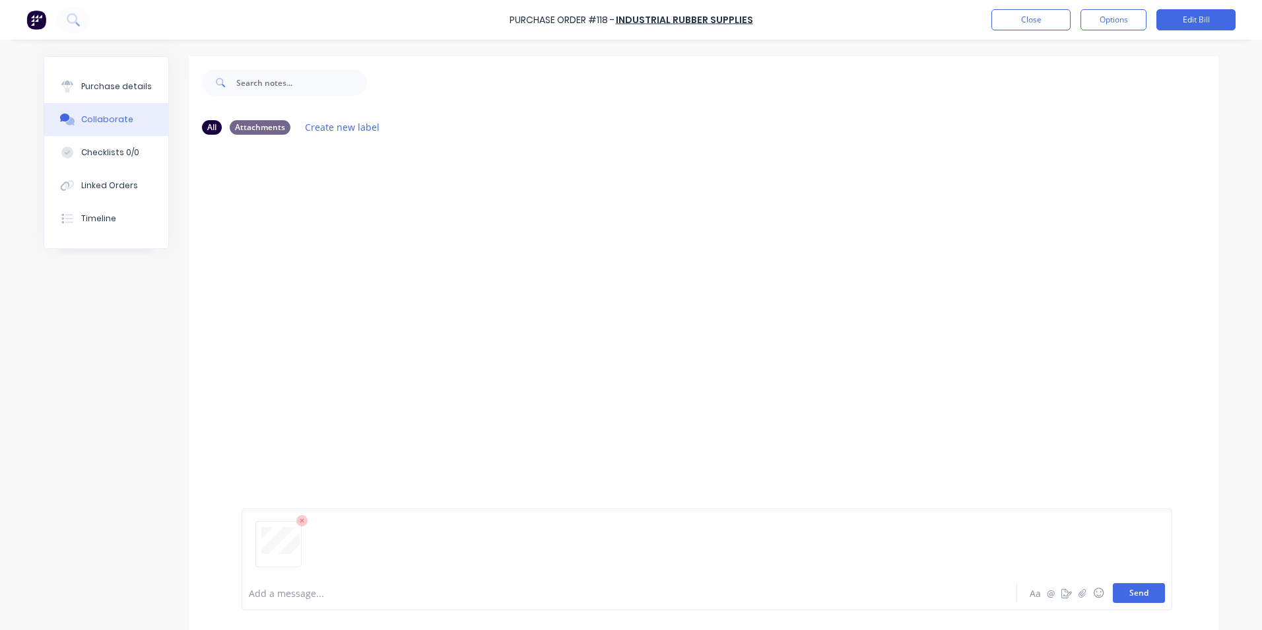
click at [1134, 592] on button "Send" at bounding box center [1139, 593] width 52 height 20
click at [135, 82] on div "Purchase details" at bounding box center [116, 87] width 71 height 12
type textarea "x"
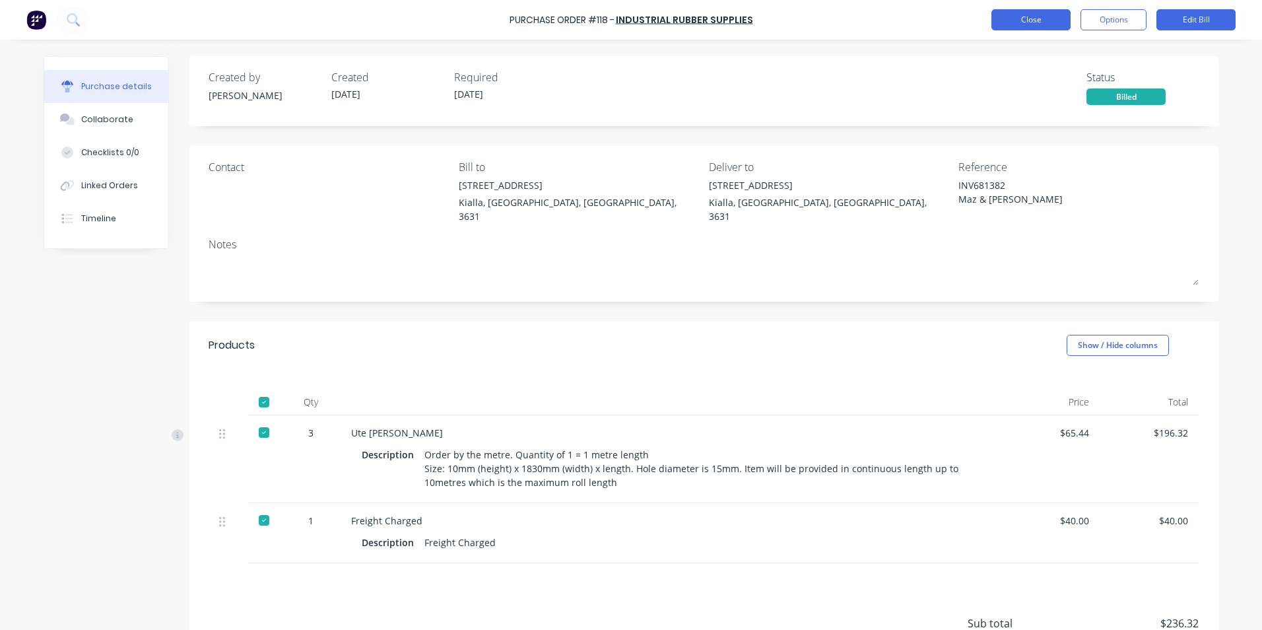
click at [1010, 19] on button "Close" at bounding box center [1030, 19] width 79 height 21
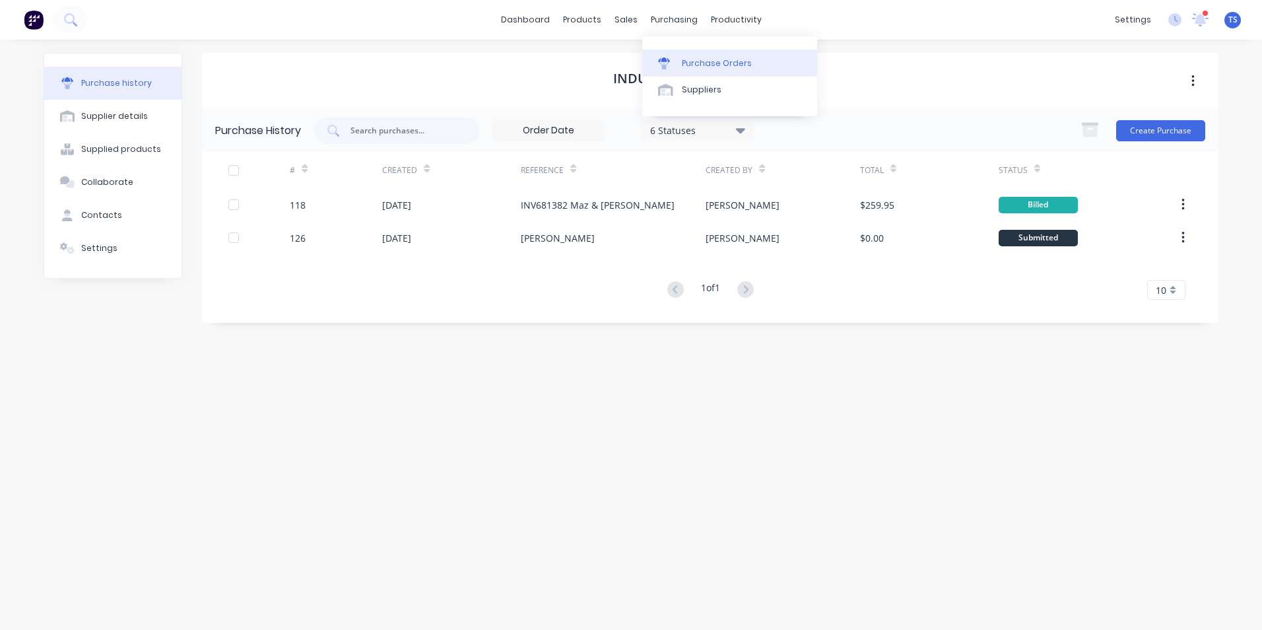
click at [700, 62] on div "Purchase Orders" at bounding box center [717, 63] width 70 height 12
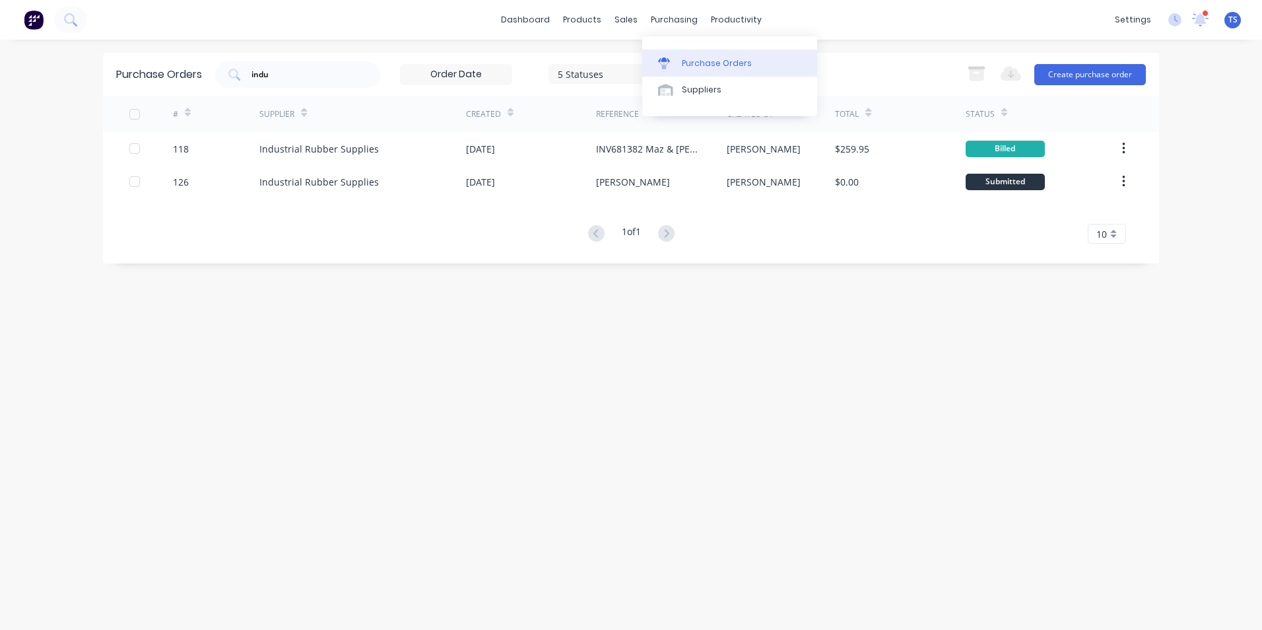
click at [693, 63] on div "Purchase Orders" at bounding box center [717, 63] width 70 height 12
click at [748, 61] on link "Purchase Orders" at bounding box center [729, 63] width 175 height 26
click at [277, 71] on input "indu" at bounding box center [305, 74] width 110 height 13
type input "i"
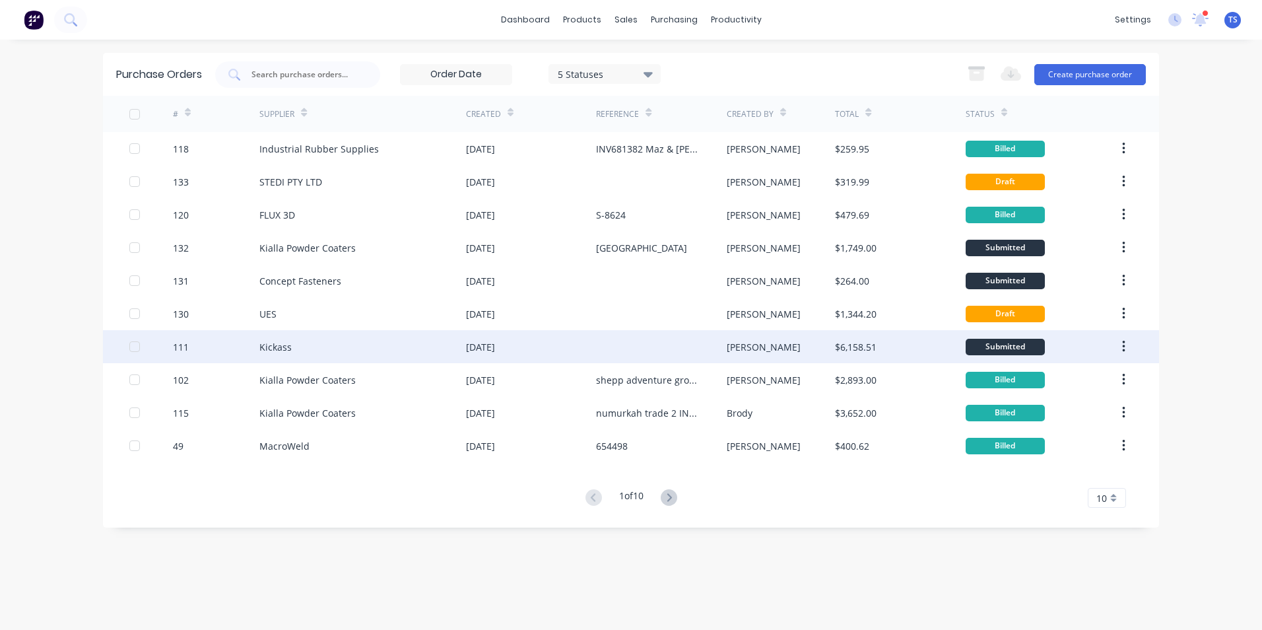
click at [321, 349] on div "Kickass" at bounding box center [362, 346] width 207 height 33
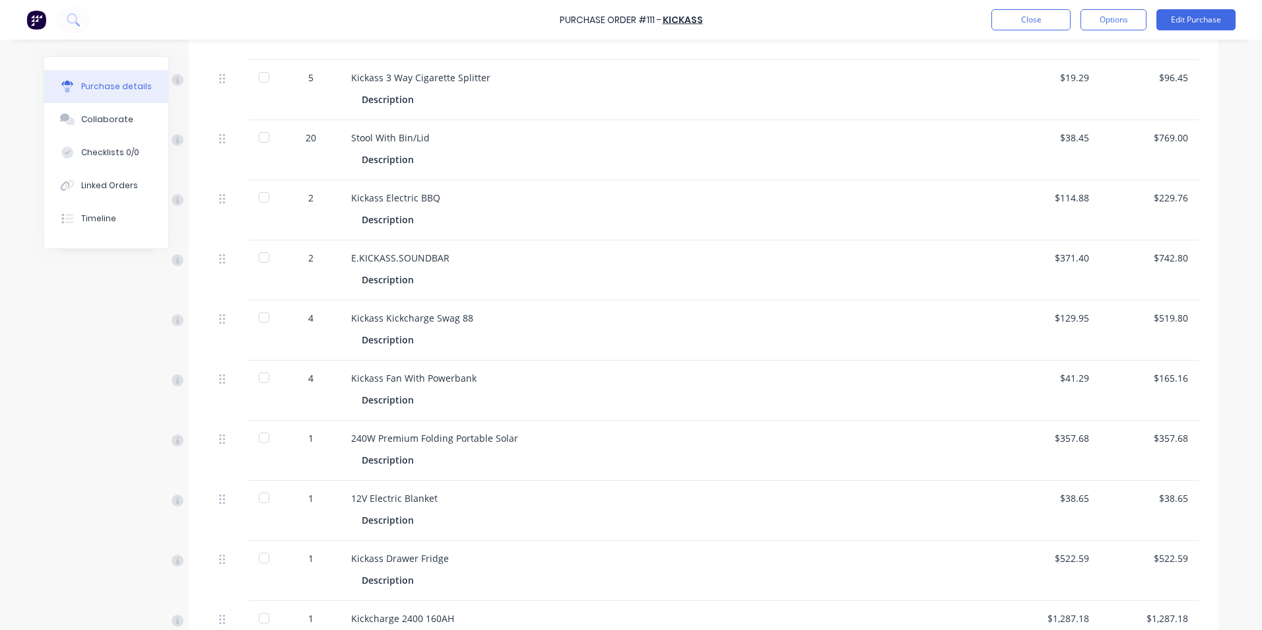
scroll to position [416, 0]
click at [1175, 20] on button "Edit Purchase" at bounding box center [1195, 19] width 79 height 21
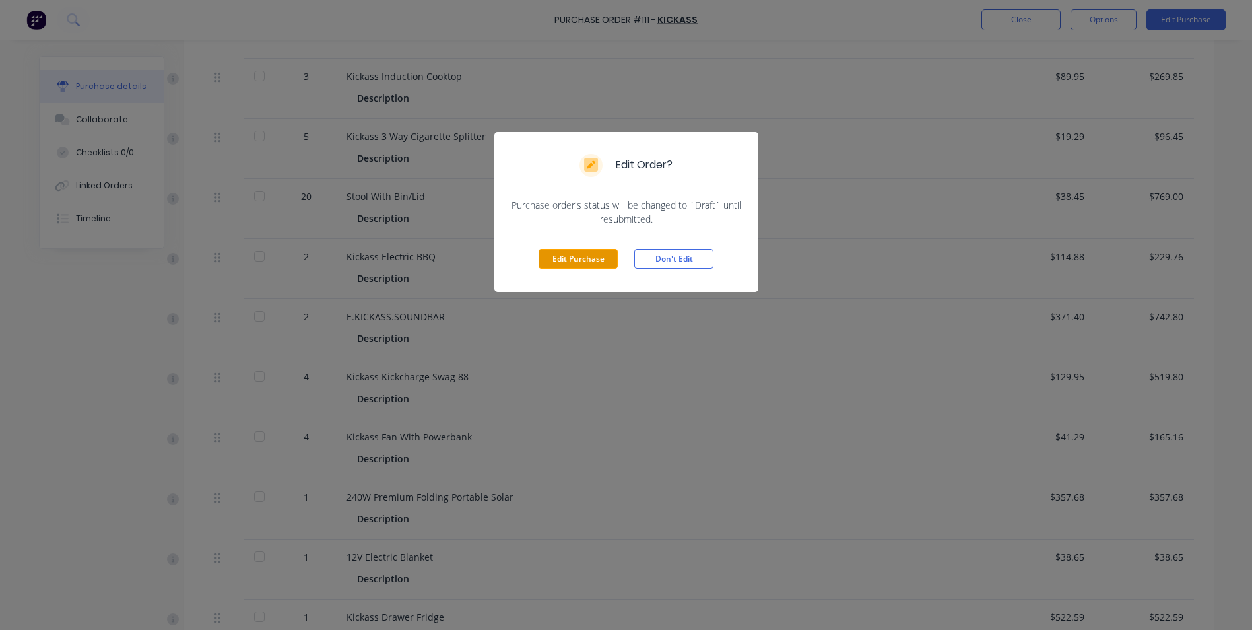
click at [586, 258] on button "Edit Purchase" at bounding box center [578, 259] width 79 height 20
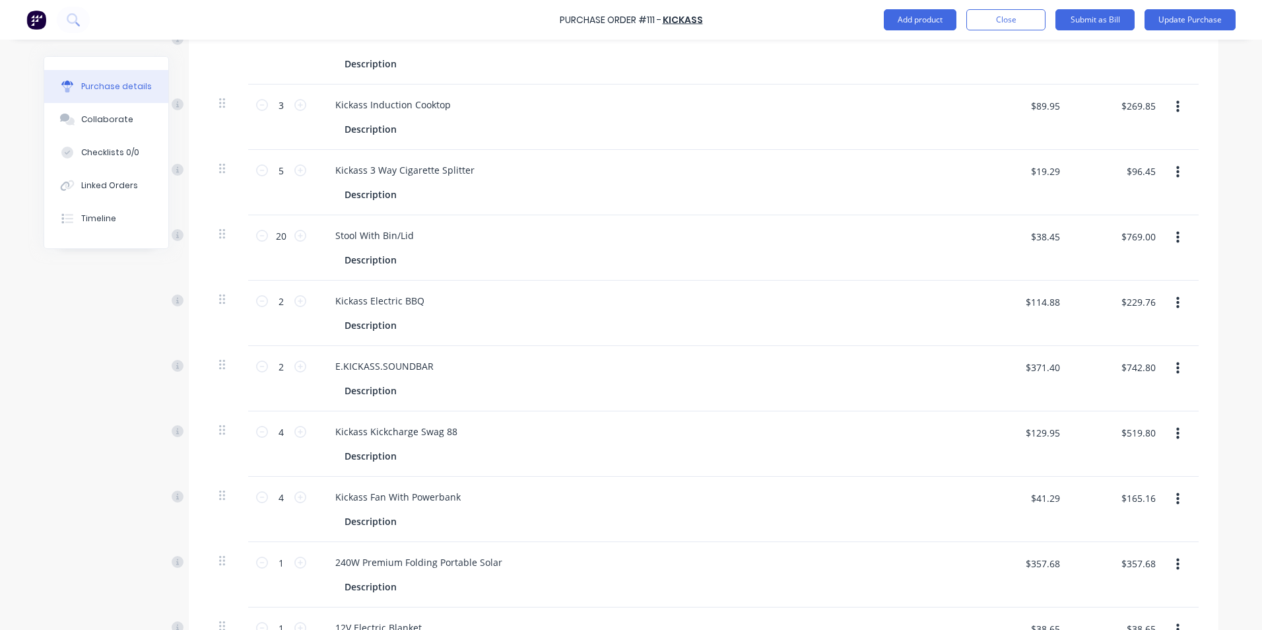
scroll to position [437, 0]
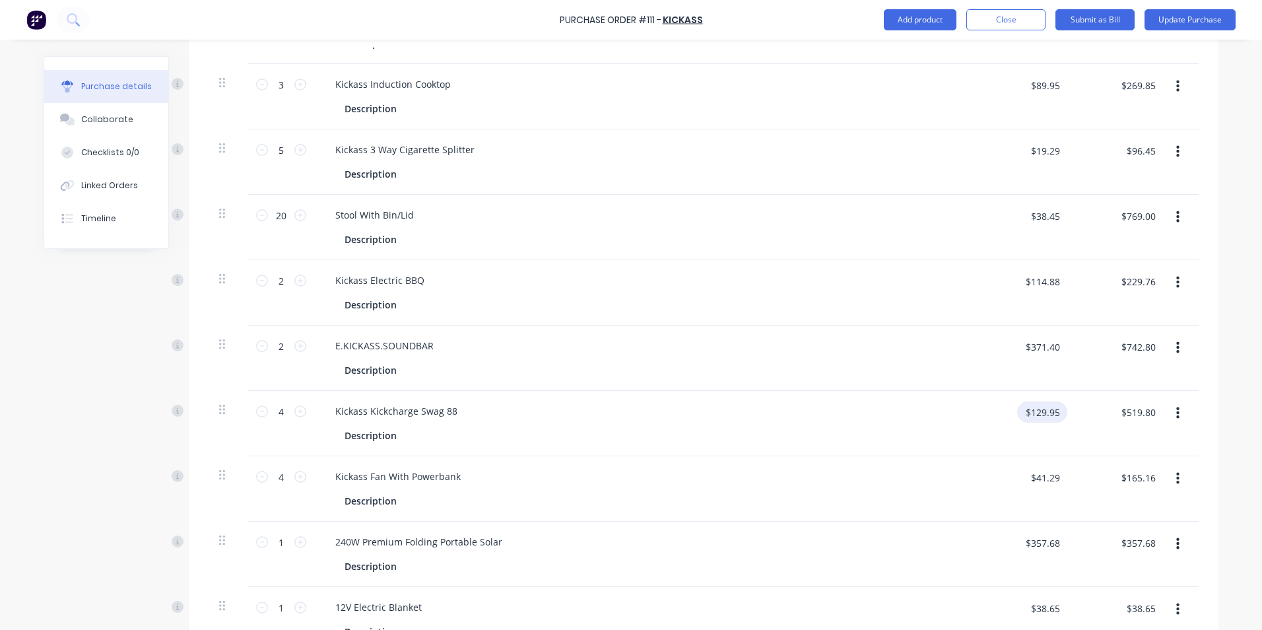
type textarea "x"
drag, startPoint x: 1057, startPoint y: 397, endPoint x: 997, endPoint y: 398, distance: 60.7
click at [997, 401] on div "$129.95 $129.95" at bounding box center [1026, 416] width 83 height 31
type input "68.50"
type textarea "x"
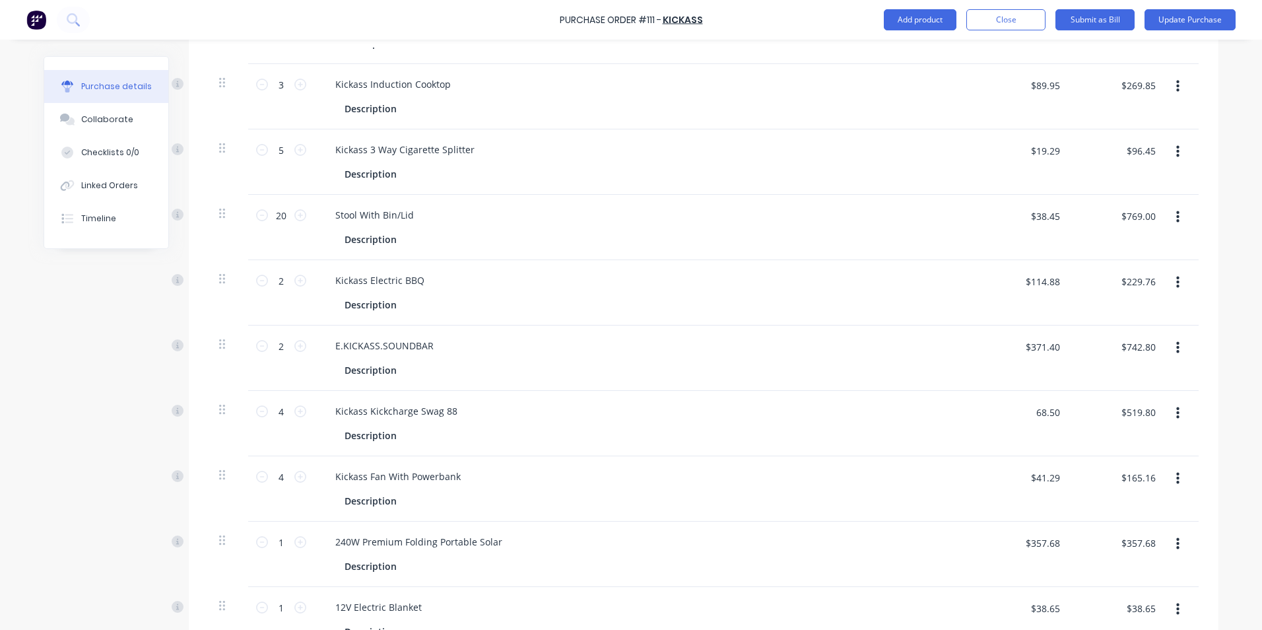
type input "$68.50"
type input "$274.00"
click at [1127, 426] on div "$274.00 $274.00" at bounding box center [1118, 423] width 96 height 65
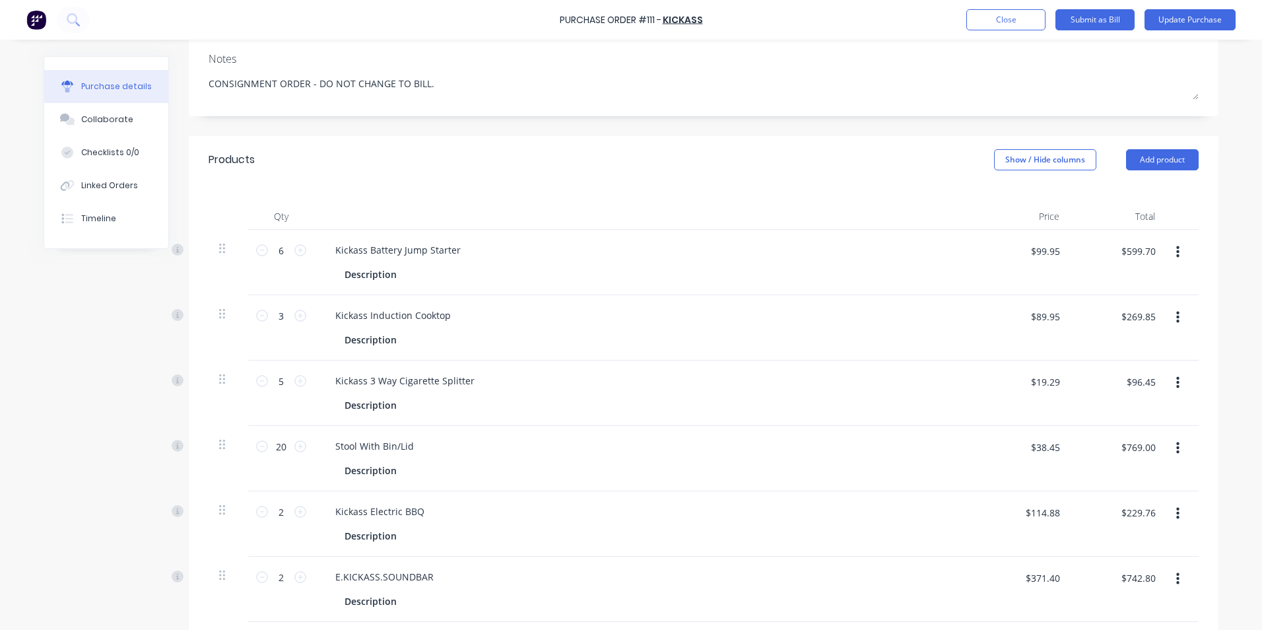
scroll to position [239, 0]
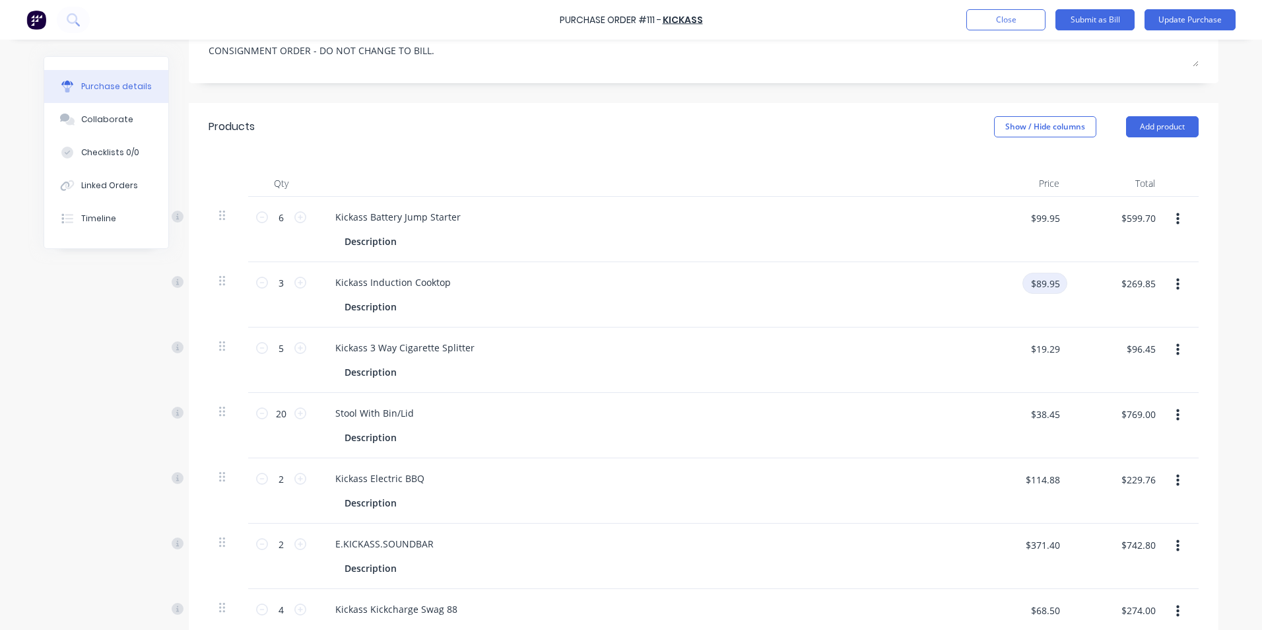
type textarea "x"
drag, startPoint x: 1061, startPoint y: 268, endPoint x: 1001, endPoint y: 271, distance: 60.2
click at [1001, 273] on div "$89.95 $89.95" at bounding box center [1026, 288] width 83 height 31
type input "69.33"
type textarea "x"
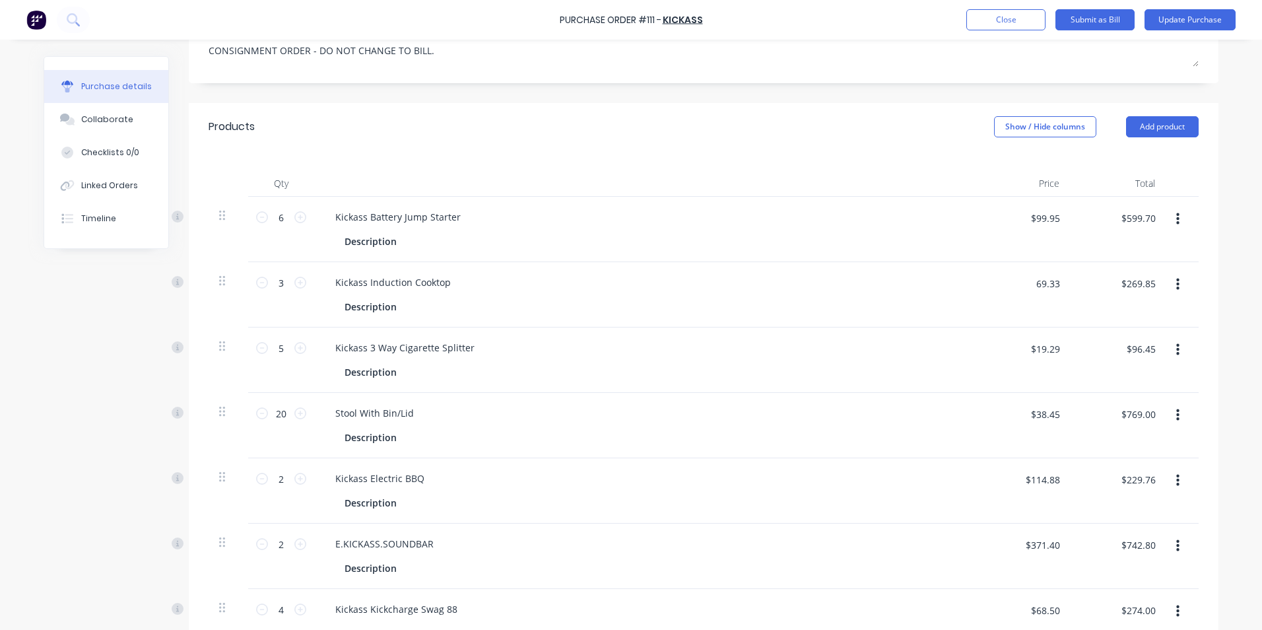
type input "$69.33"
type input "$207.99"
click at [1134, 302] on div "$207.99 $207.99" at bounding box center [1118, 294] width 96 height 65
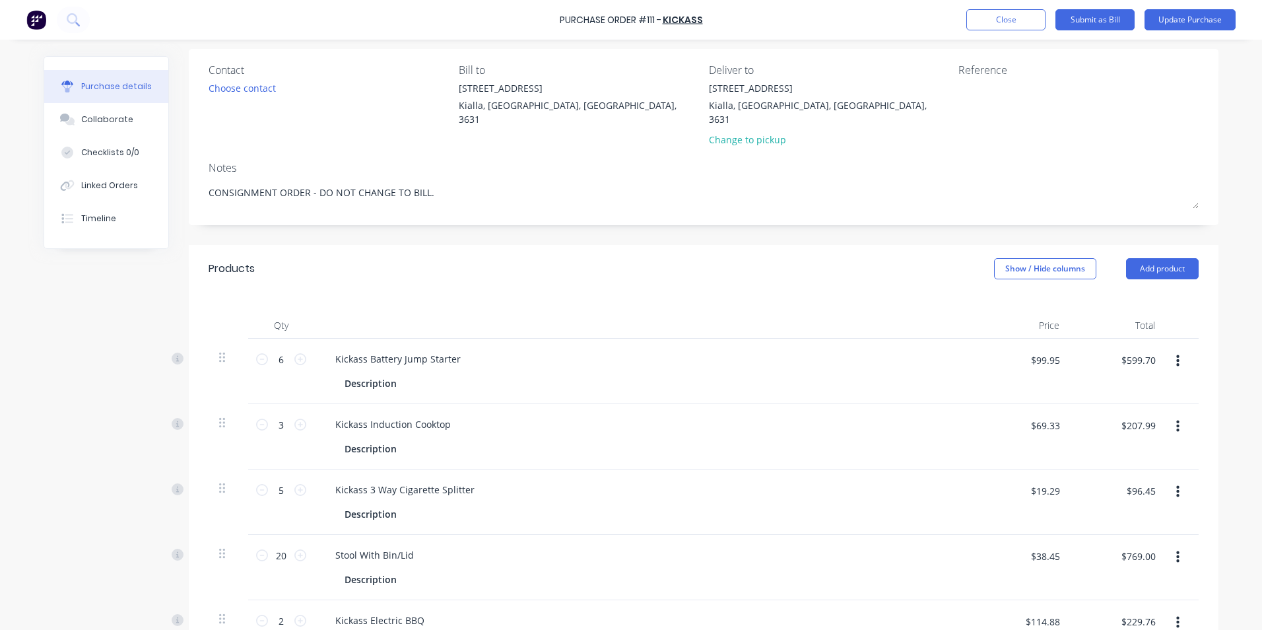
scroll to position [0, 0]
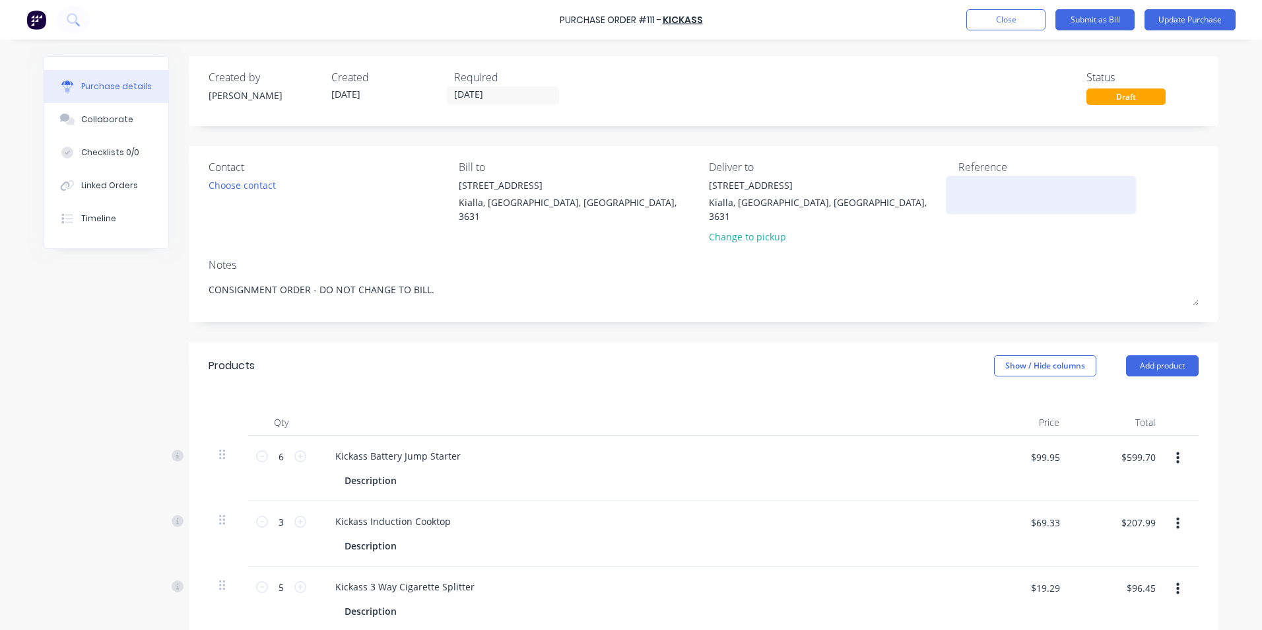
click at [972, 191] on textarea at bounding box center [1040, 193] width 165 height 30
click at [1208, 20] on button "Update Purchase" at bounding box center [1189, 19] width 91 height 21
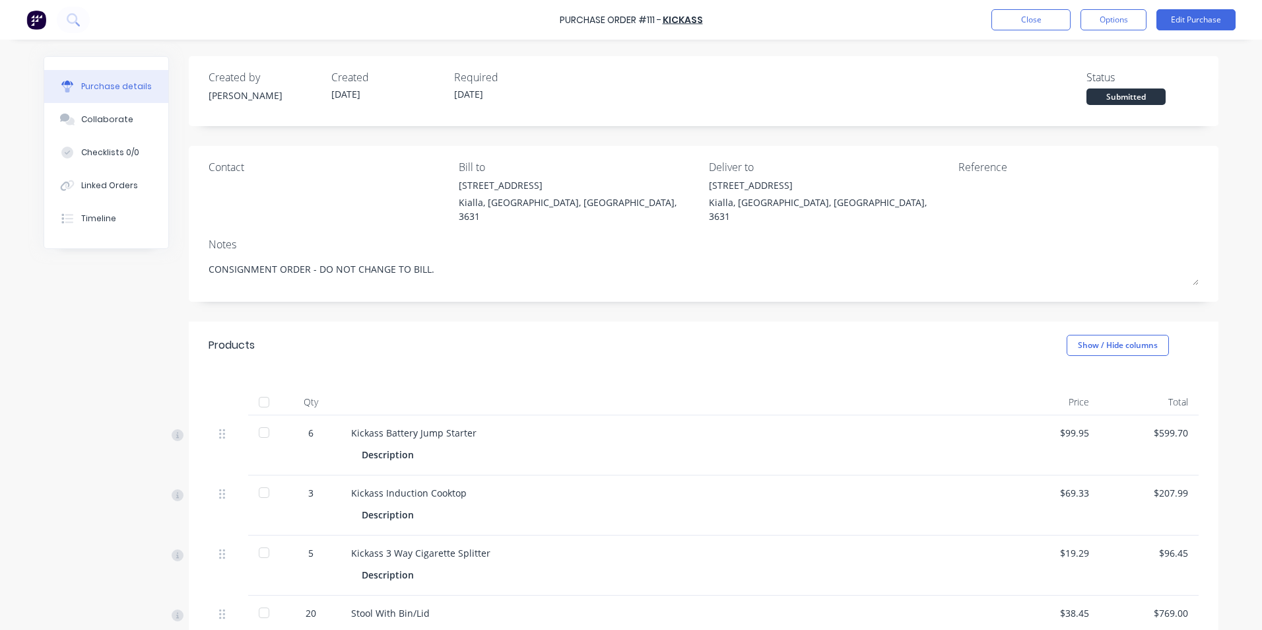
click at [257, 389] on div at bounding box center [264, 402] width 26 height 26
click at [1195, 18] on button "Edit Purchase" at bounding box center [1195, 19] width 79 height 21
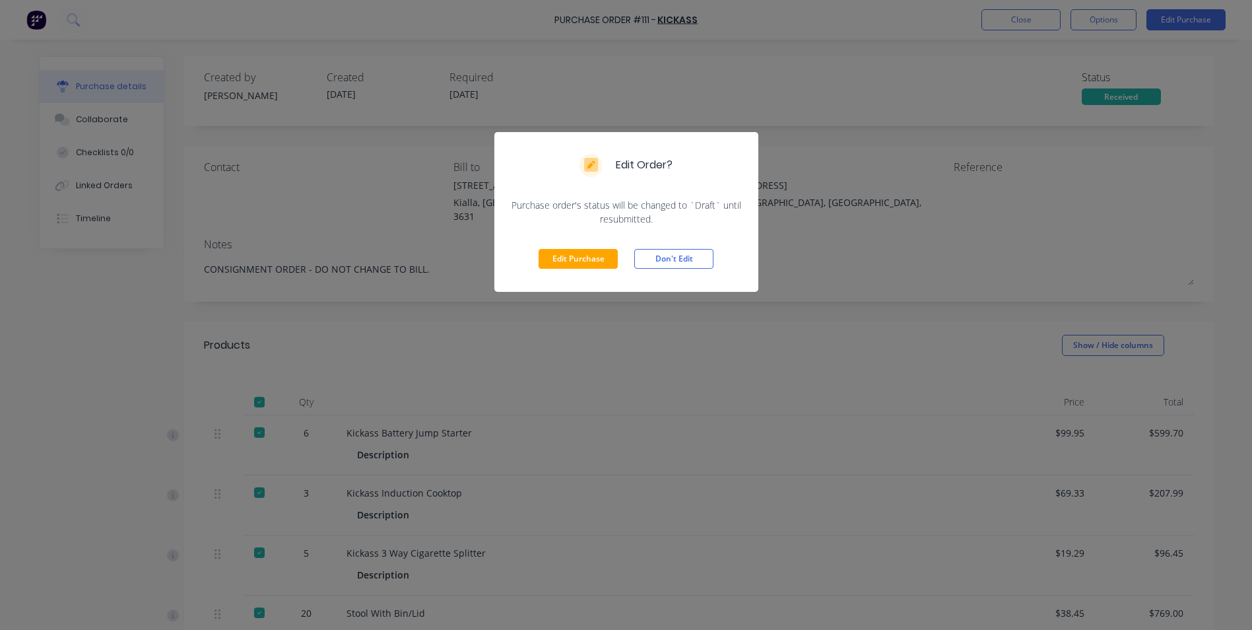
click at [863, 407] on div "Edit Order? Purchase order's status will be changed to `Draft` until resubmitte…" at bounding box center [626, 315] width 1252 height 630
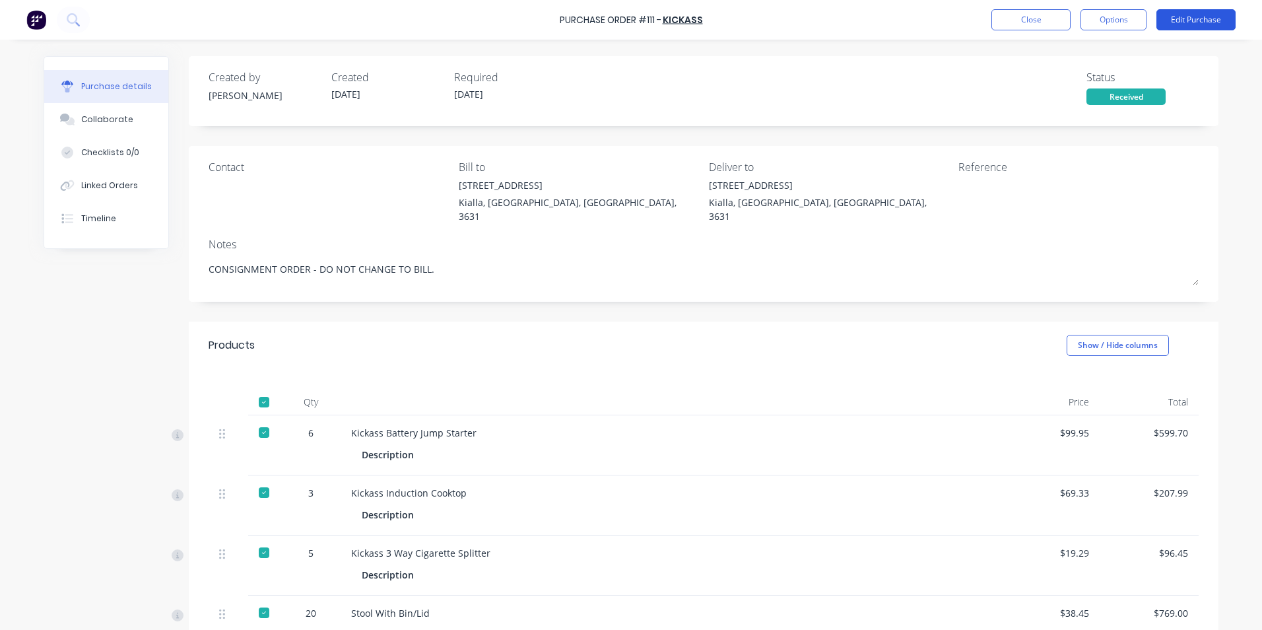
click at [1208, 19] on button "Edit Purchase" at bounding box center [1195, 19] width 79 height 21
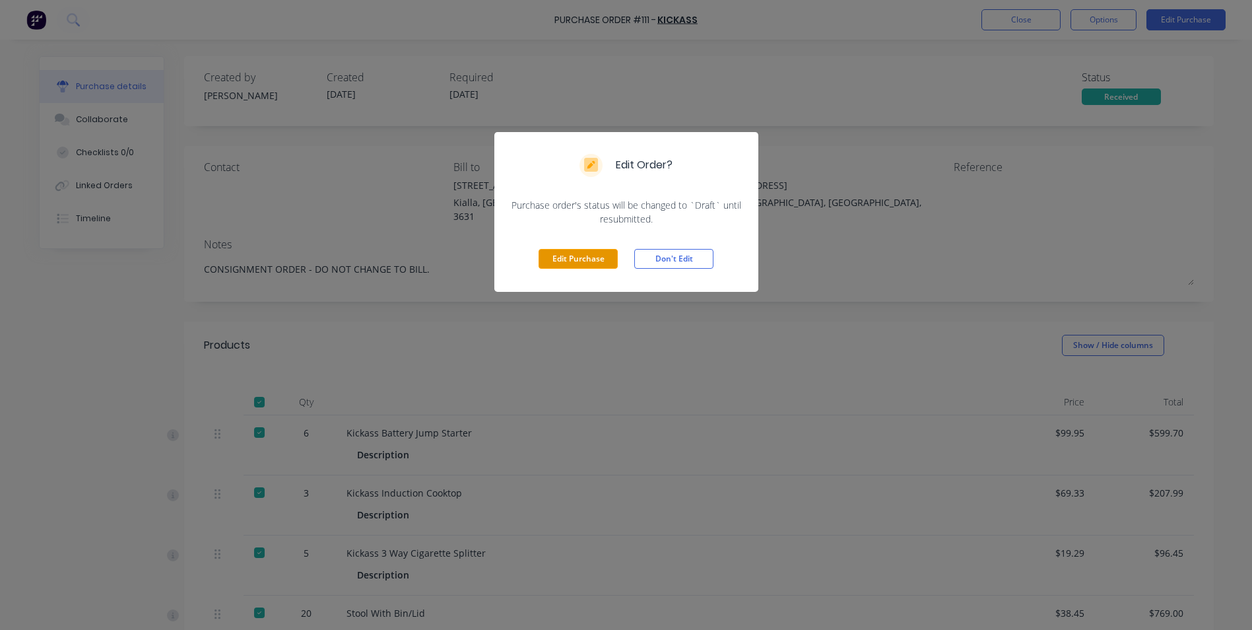
click at [562, 256] on button "Edit Purchase" at bounding box center [578, 259] width 79 height 20
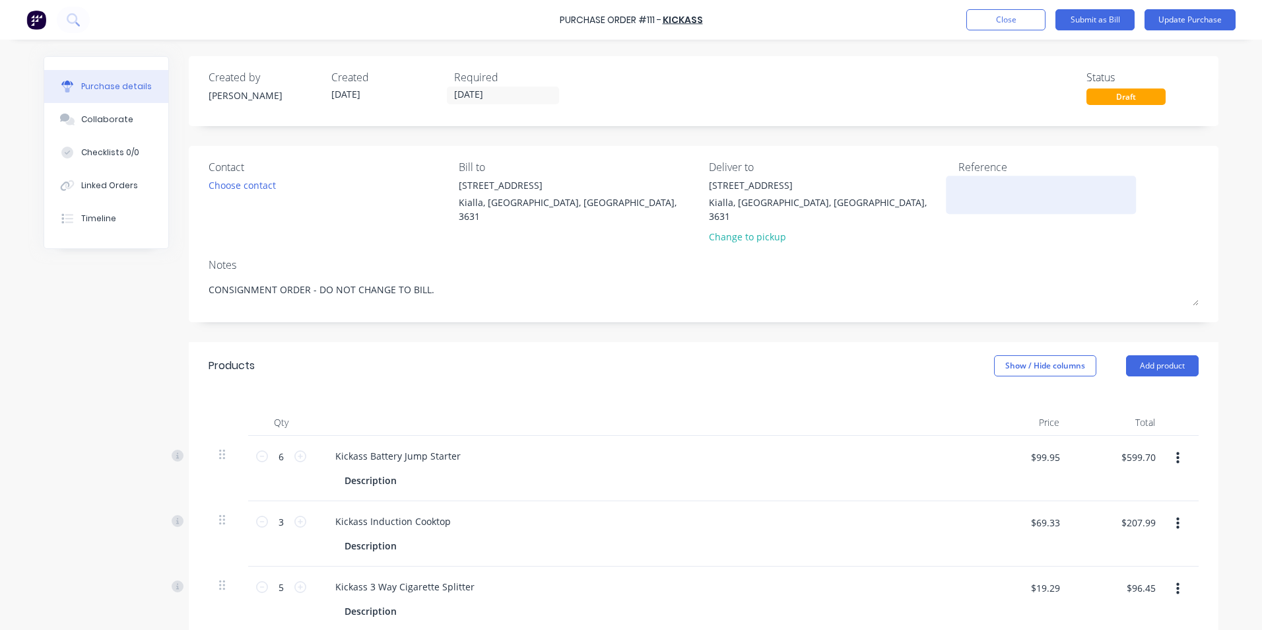
type textarea "x"
click at [958, 183] on textarea at bounding box center [1040, 193] width 165 height 30
type textarea "T1567"
type textarea "x"
type textarea "T1567"
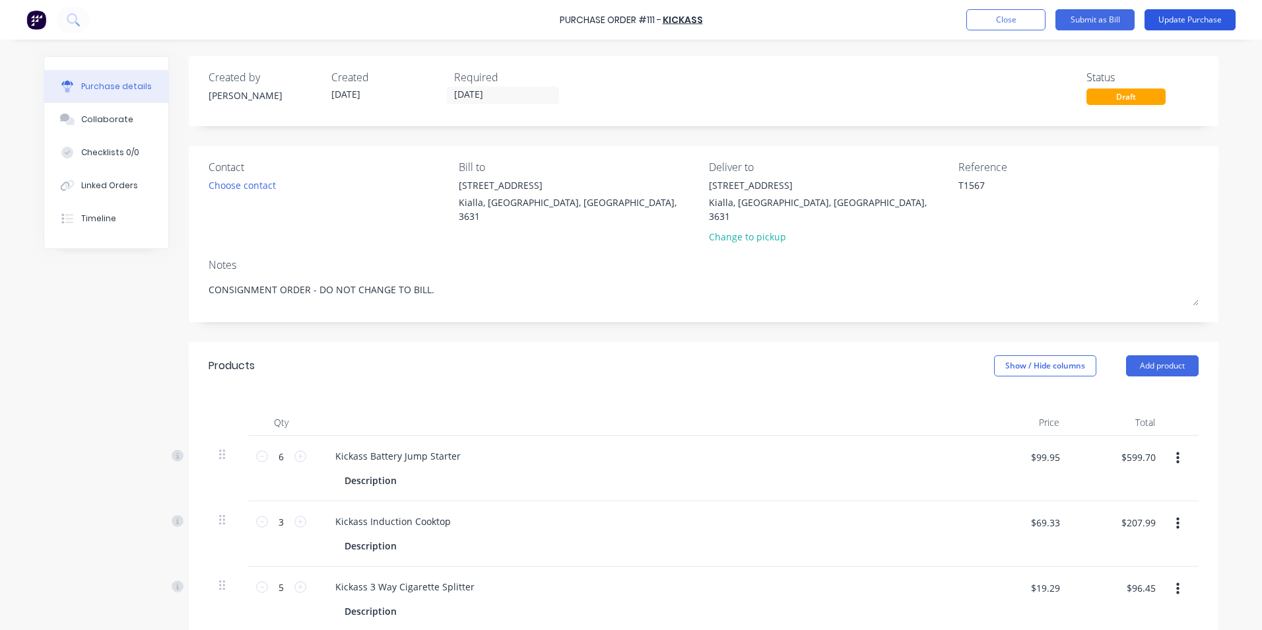
click at [1195, 20] on button "Update Purchase" at bounding box center [1189, 19] width 91 height 21
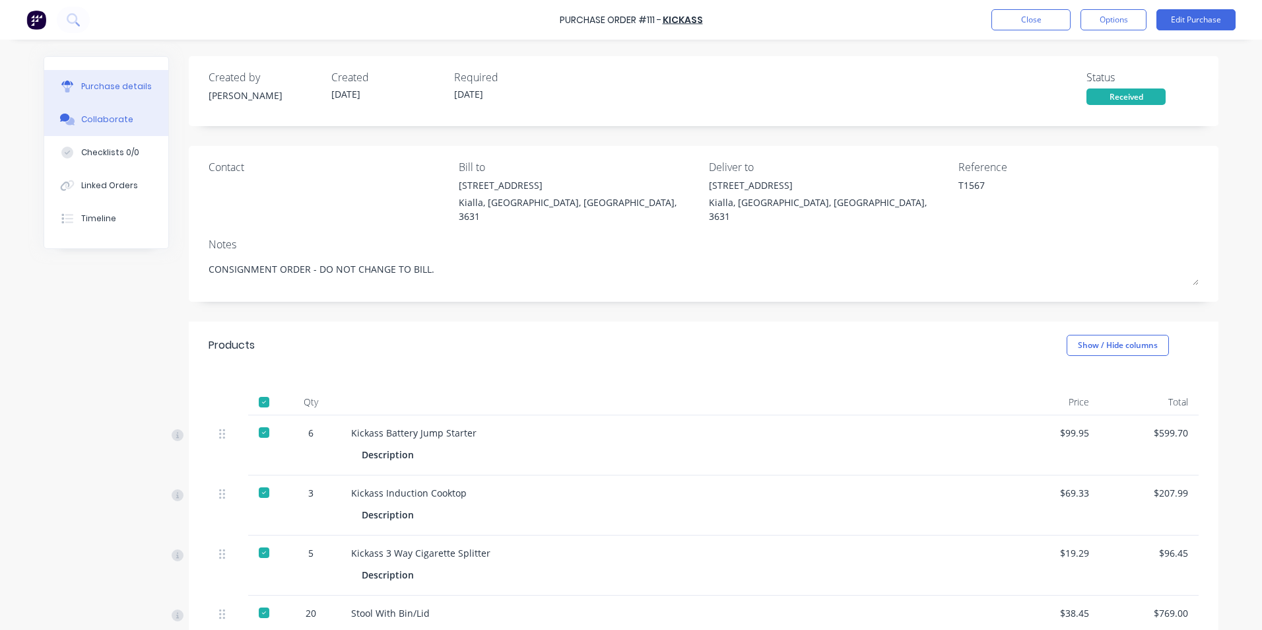
click at [100, 119] on div "Collaborate" at bounding box center [107, 120] width 52 height 12
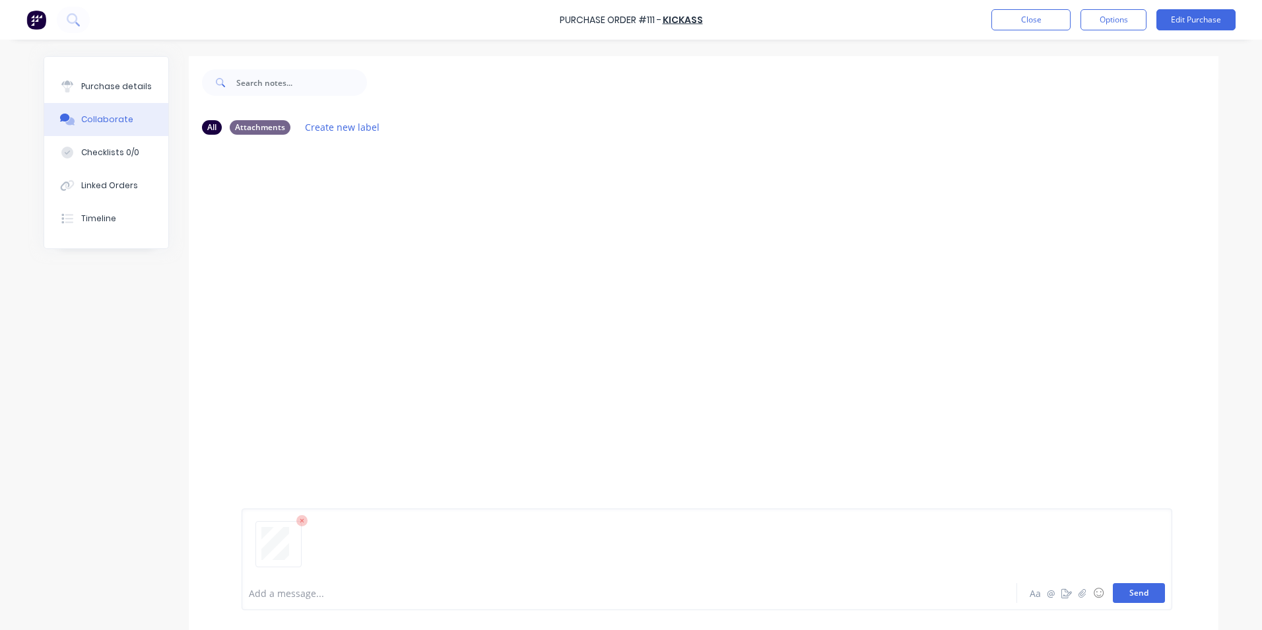
click at [1149, 595] on button "Send" at bounding box center [1139, 593] width 52 height 20
click at [114, 83] on div "Purchase details" at bounding box center [116, 87] width 71 height 12
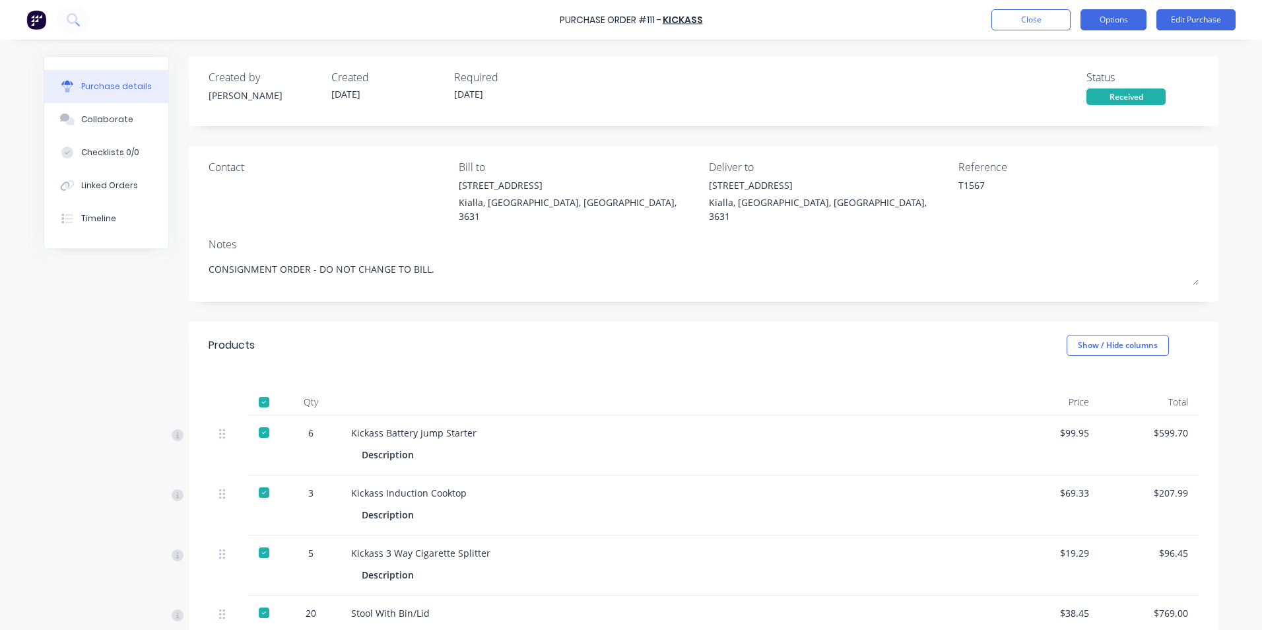
click at [1121, 20] on button "Options" at bounding box center [1113, 19] width 66 height 21
click at [438, 96] on div "Created by [PERSON_NAME] Created [DATE] Required [DATE]" at bounding box center [388, 87] width 358 height 36
drag, startPoint x: 478, startPoint y: 94, endPoint x: 555, endPoint y: 71, distance: 80.6
click at [555, 71] on div "Required" at bounding box center [510, 77] width 112 height 16
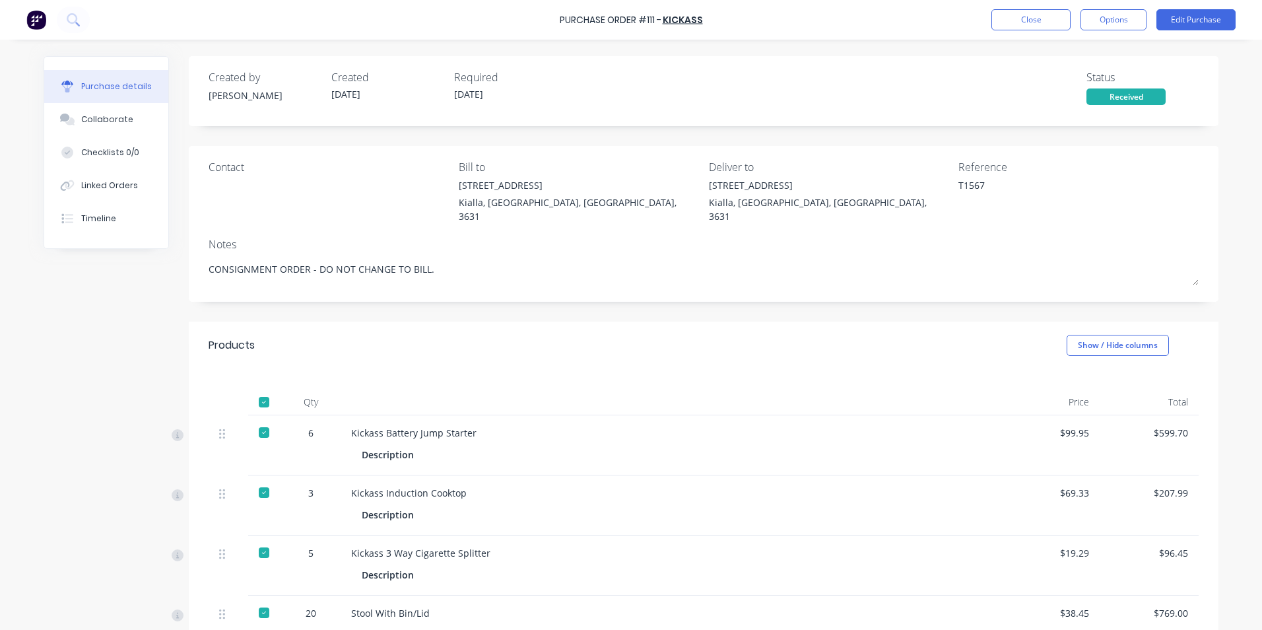
click at [434, 92] on div "Created by [PERSON_NAME] Created [DATE] Required [DATE]" at bounding box center [388, 87] width 358 height 36
click at [601, 84] on div "Created by [PERSON_NAME] Created [DATE] Required [DATE] Status Received" at bounding box center [704, 87] width 990 height 36
click at [1216, 15] on button "Edit Purchase" at bounding box center [1195, 19] width 79 height 21
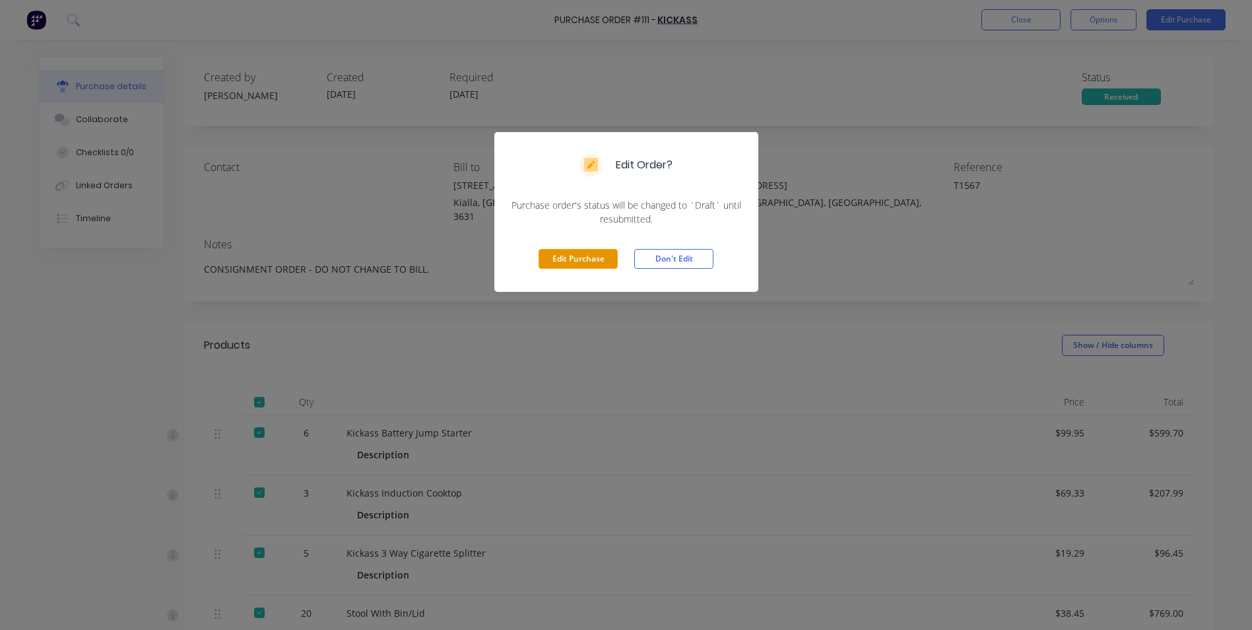
click at [581, 261] on button "Edit Purchase" at bounding box center [578, 259] width 79 height 20
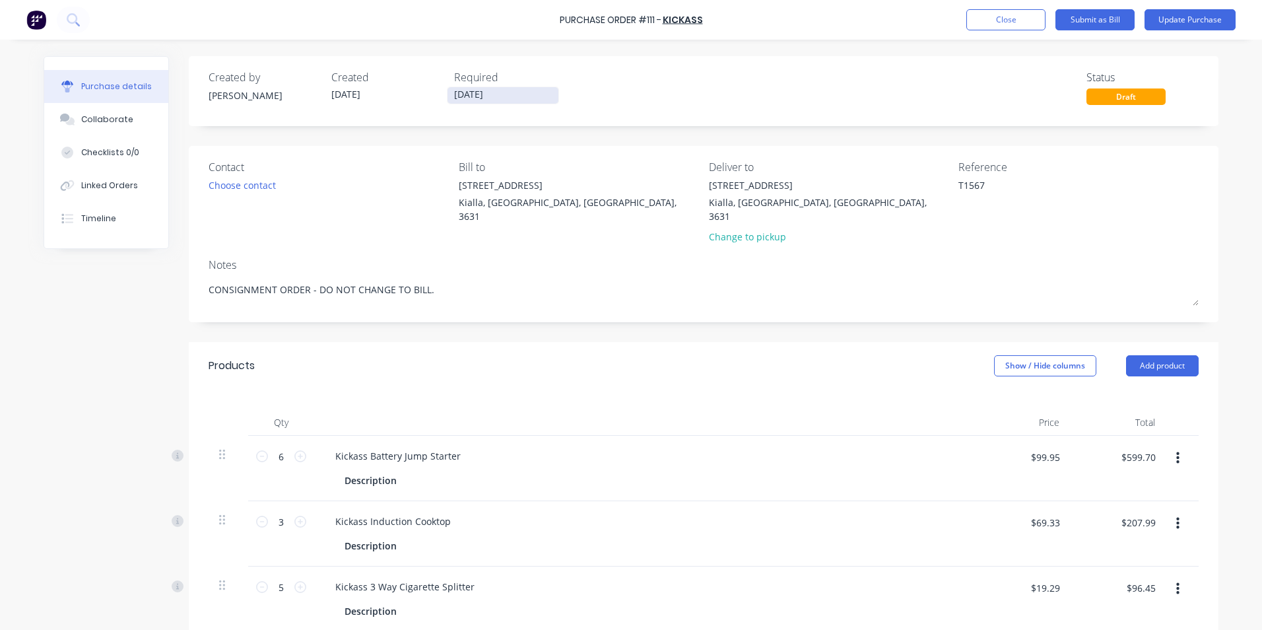
click at [491, 94] on input "[DATE]" at bounding box center [502, 95] width 111 height 17
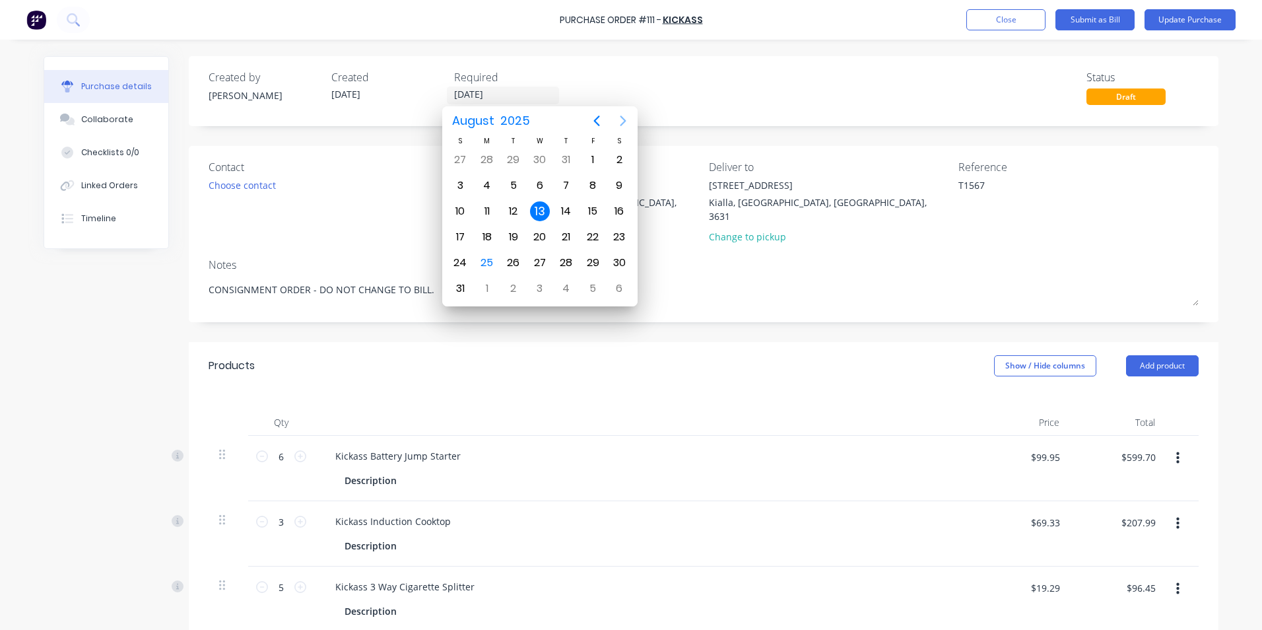
click at [625, 121] on icon "Next page" at bounding box center [623, 121] width 6 height 11
click at [564, 186] on div "11" at bounding box center [566, 186] width 20 height 20
type textarea "x"
type input "[DATE]"
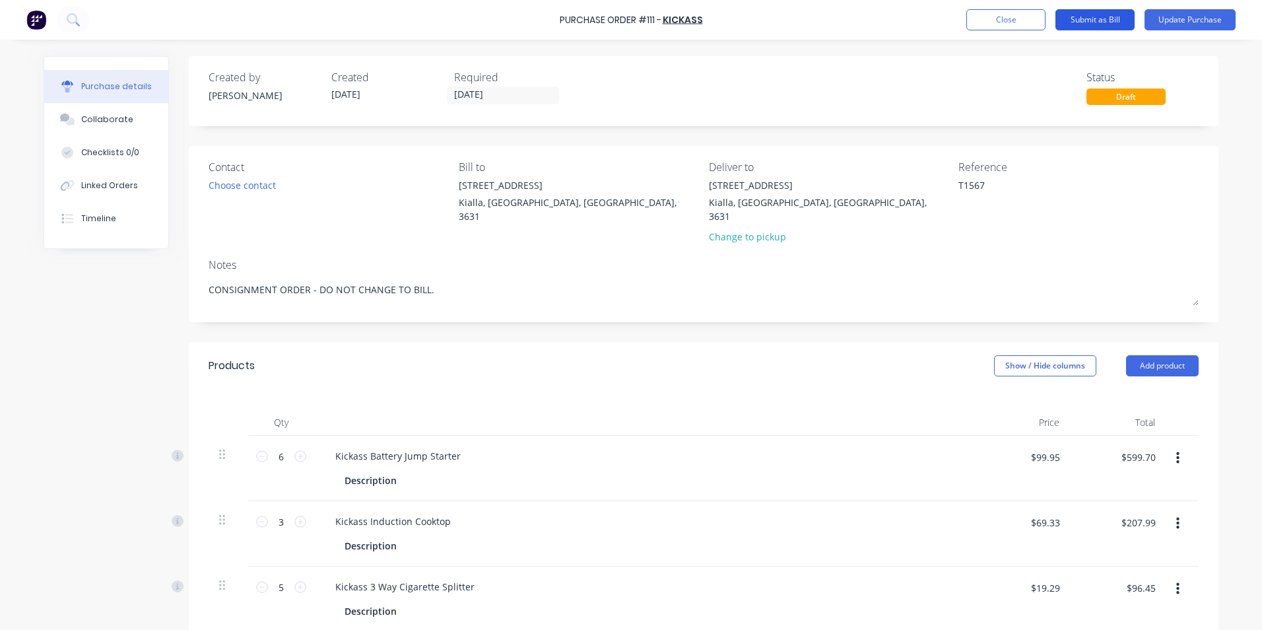
click at [1106, 20] on button "Submit as Bill" at bounding box center [1094, 19] width 79 height 21
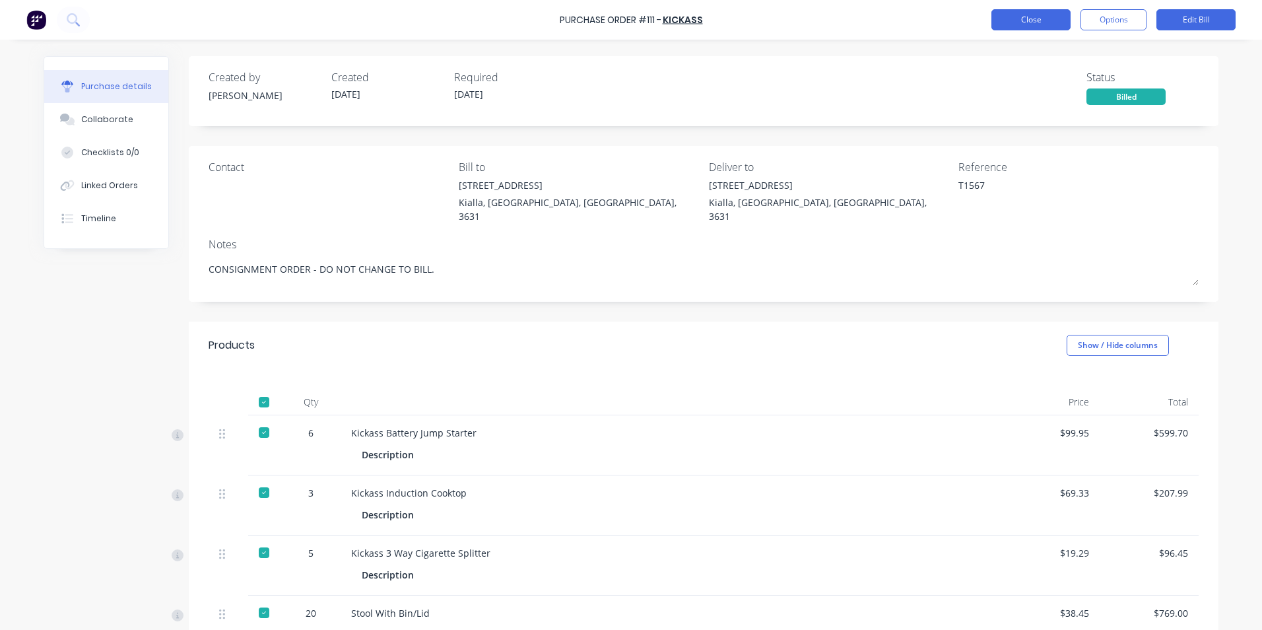
click at [1012, 18] on button "Close" at bounding box center [1030, 19] width 79 height 21
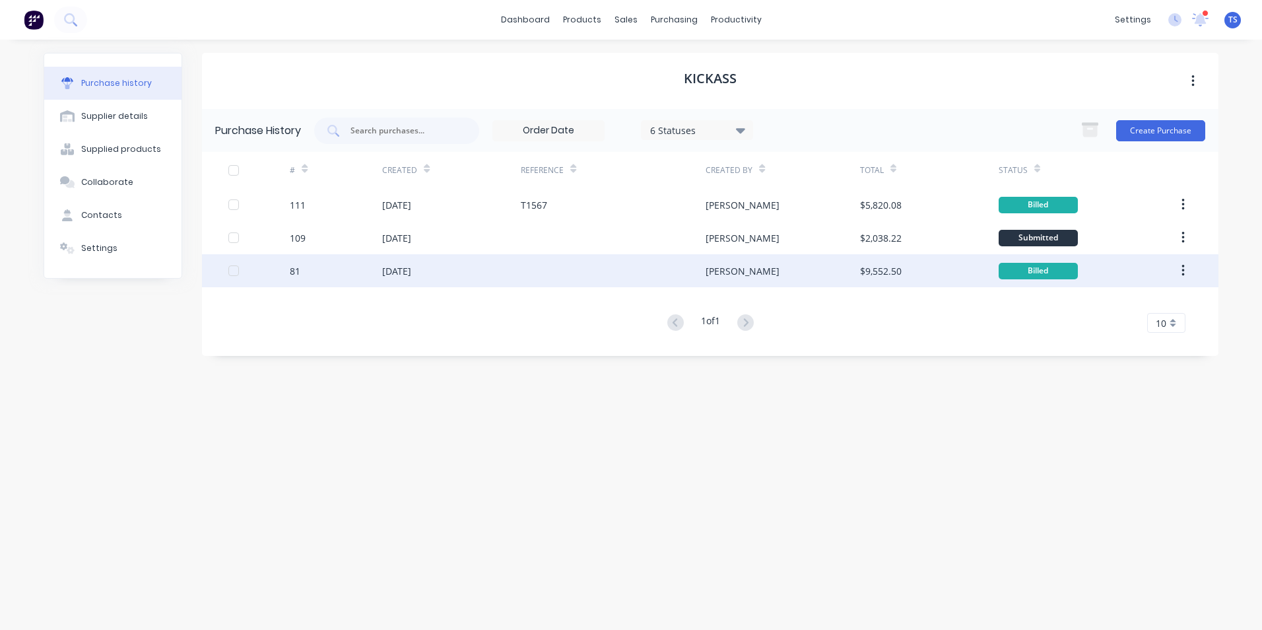
click at [411, 271] on div "[DATE]" at bounding box center [396, 271] width 29 height 14
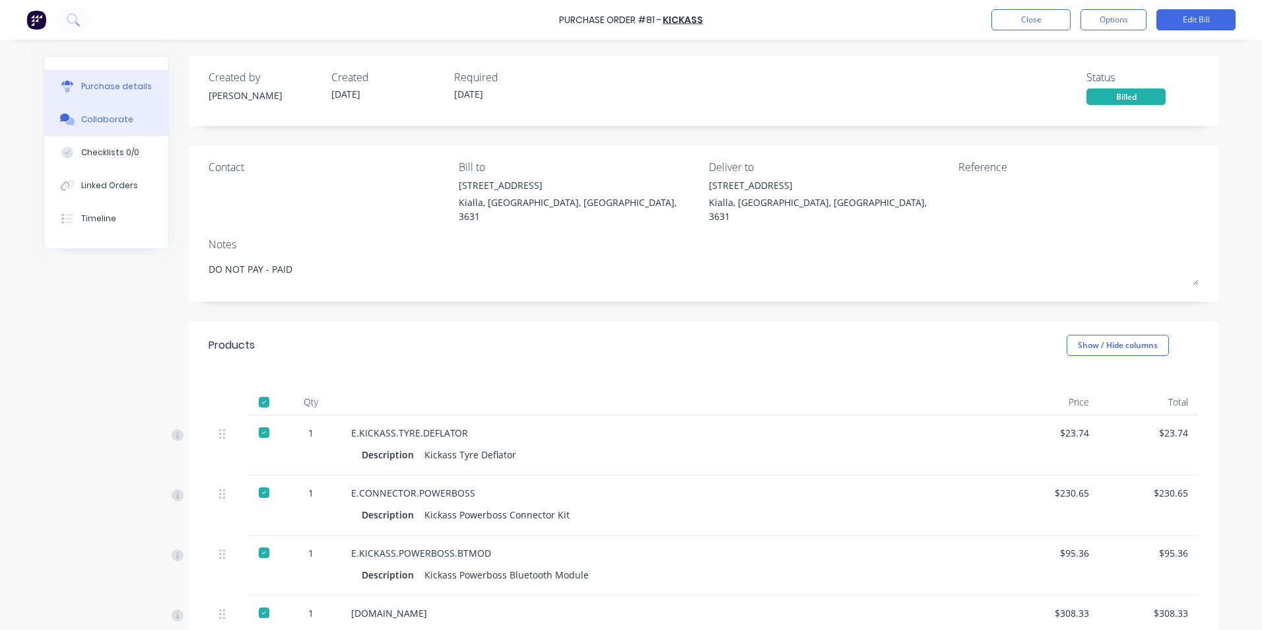
click at [104, 119] on div "Collaborate" at bounding box center [107, 120] width 52 height 12
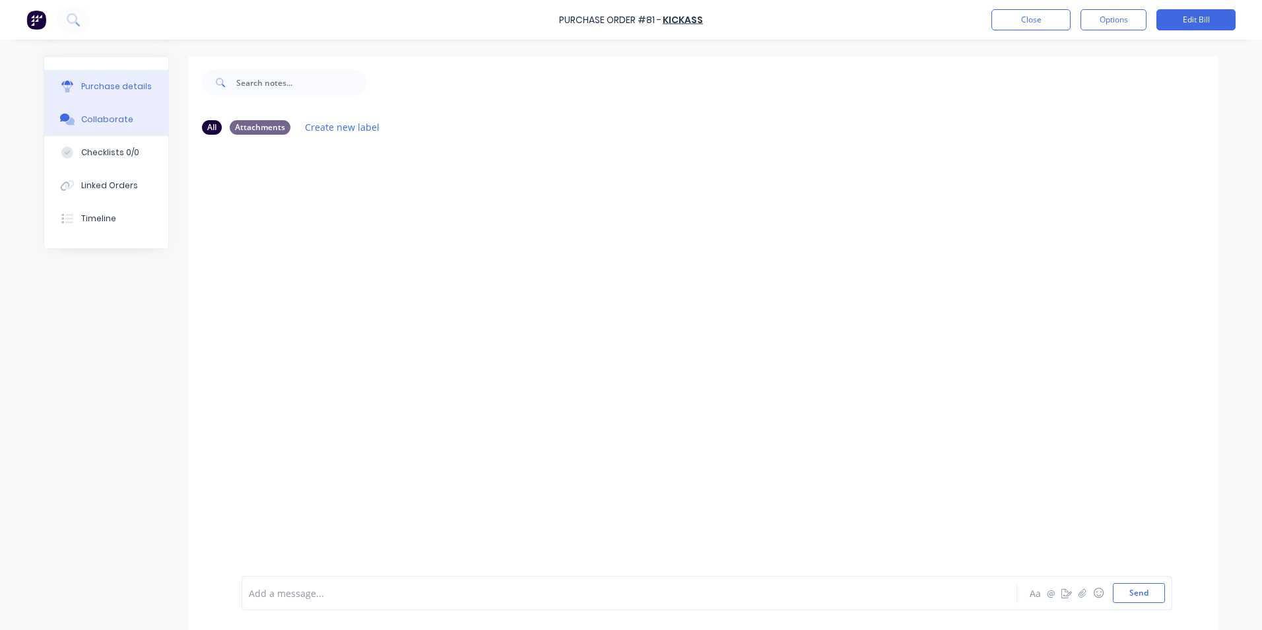
click at [83, 79] on button "Purchase details" at bounding box center [106, 86] width 124 height 33
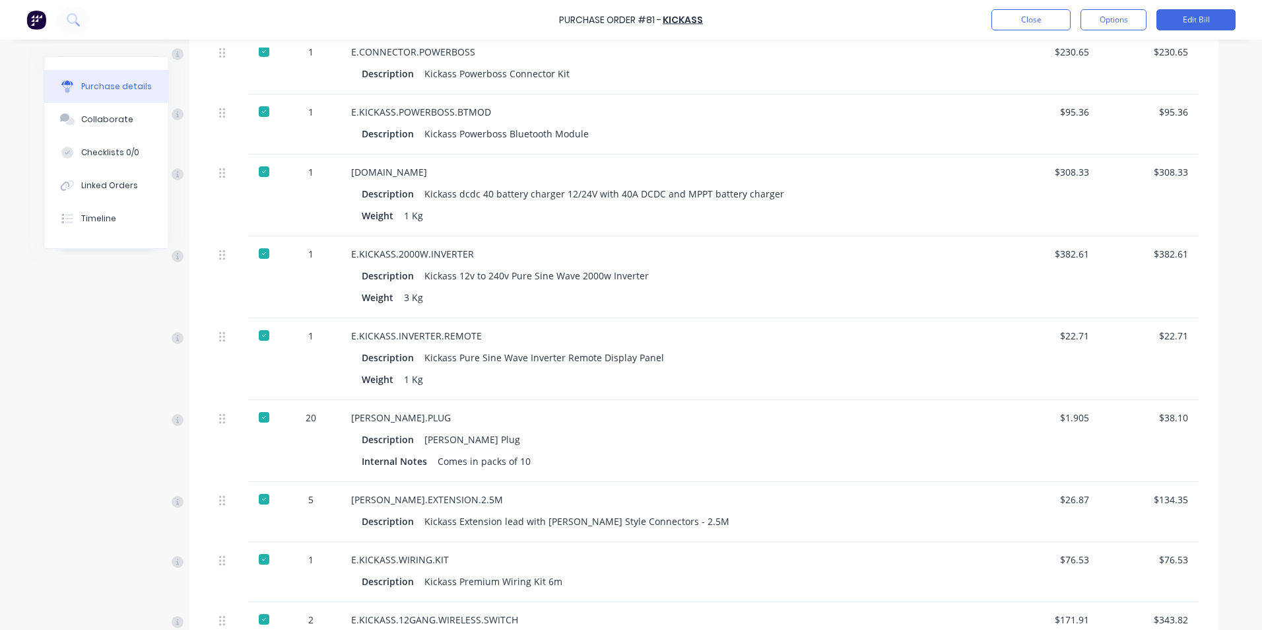
scroll to position [462, 0]
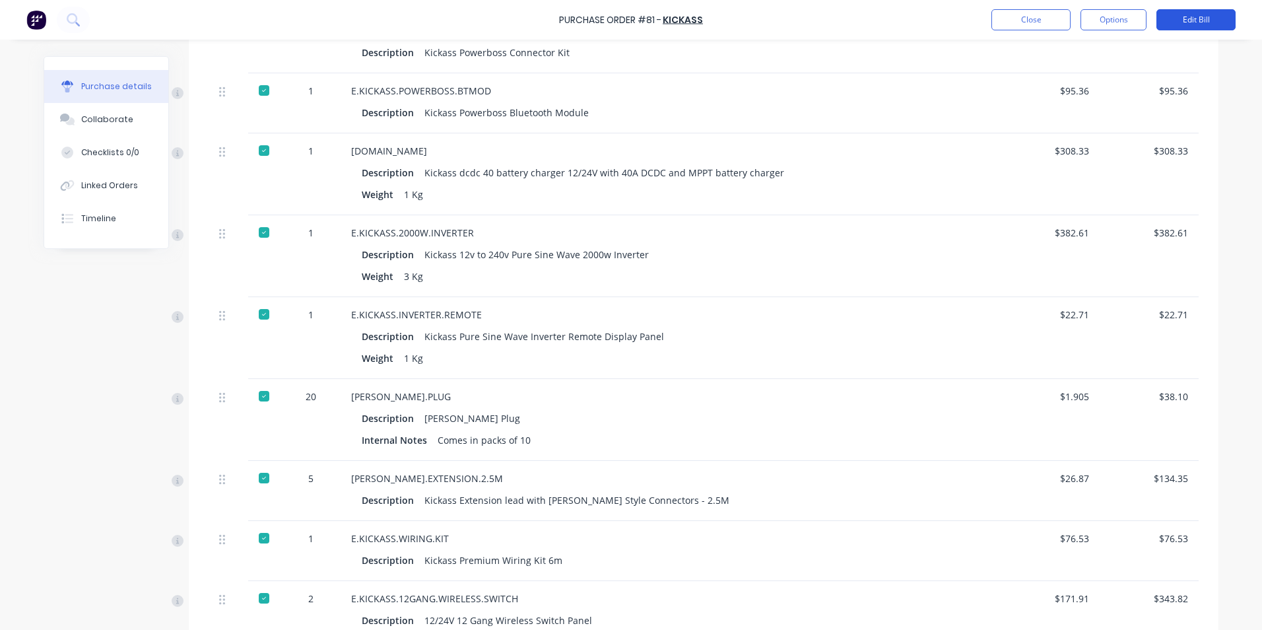
click at [1201, 20] on button "Edit Bill" at bounding box center [1195, 19] width 79 height 21
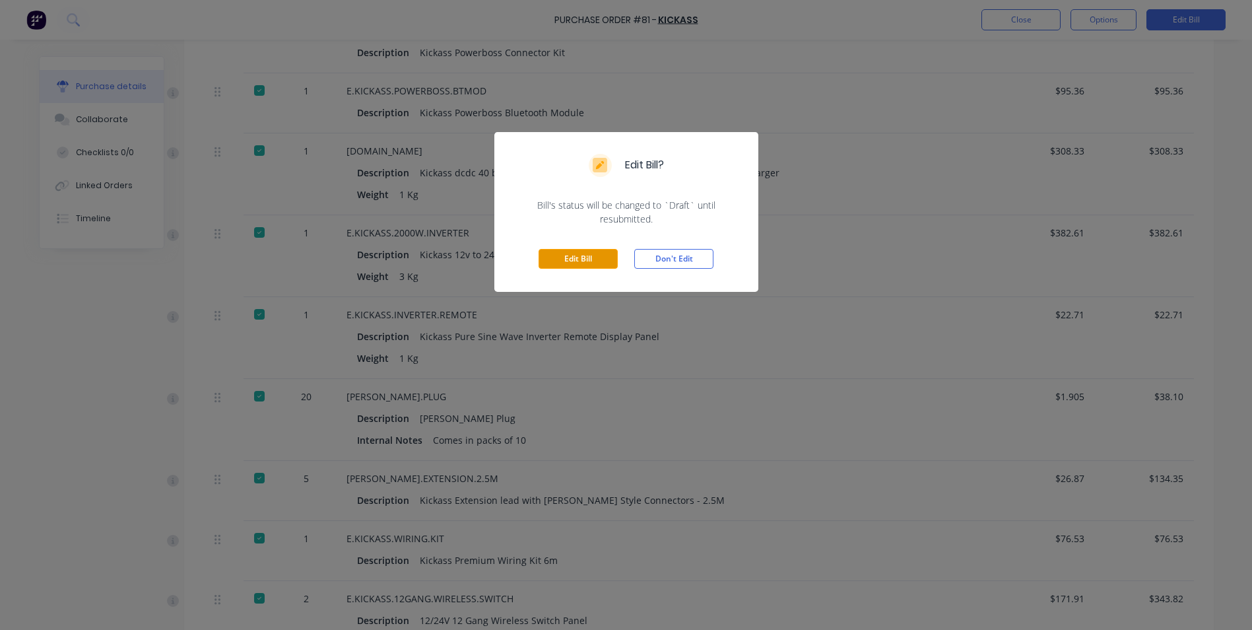
click at [584, 257] on button "Edit Bill" at bounding box center [578, 259] width 79 height 20
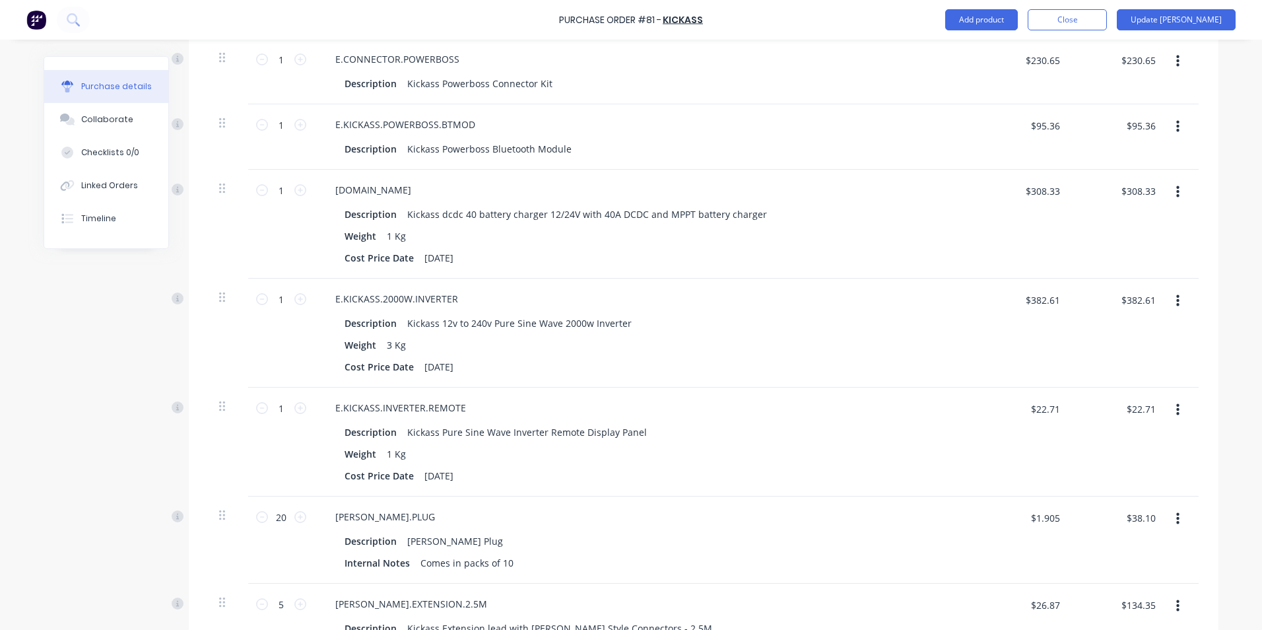
scroll to position [482, 0]
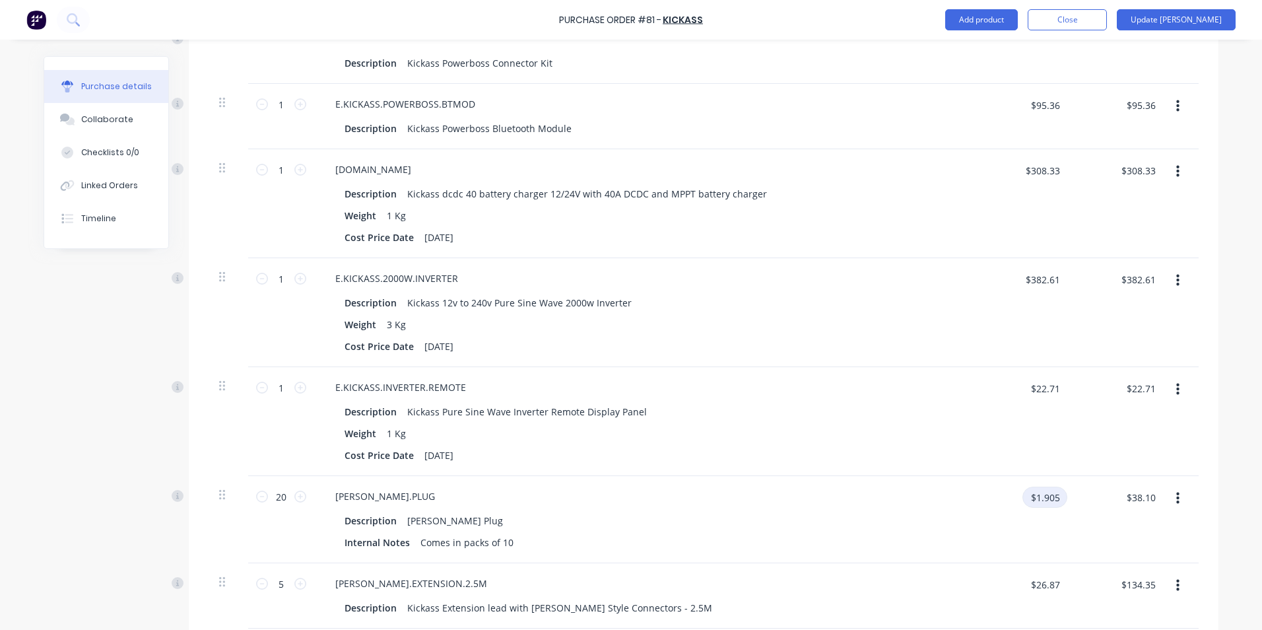
type textarea "x"
drag, startPoint x: 1059, startPoint y: 482, endPoint x: 1020, endPoint y: 482, distance: 38.9
click at [1022, 486] on input "$1.905" at bounding box center [1044, 496] width 45 height 21
type input "19.05"
type textarea "x"
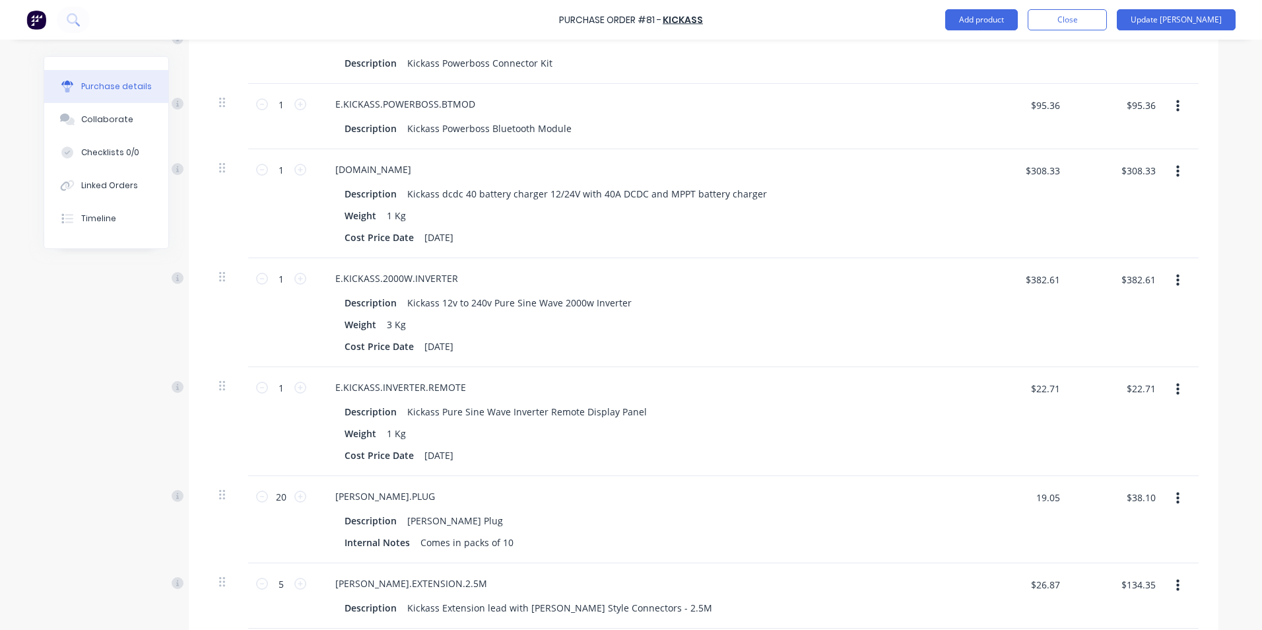
type input "$19.05"
type input "$381.00"
click at [1132, 501] on div "$381.00 $38.10" at bounding box center [1140, 501] width 45 height 31
click at [273, 486] on input "20" at bounding box center [281, 496] width 26 height 20
type textarea "x"
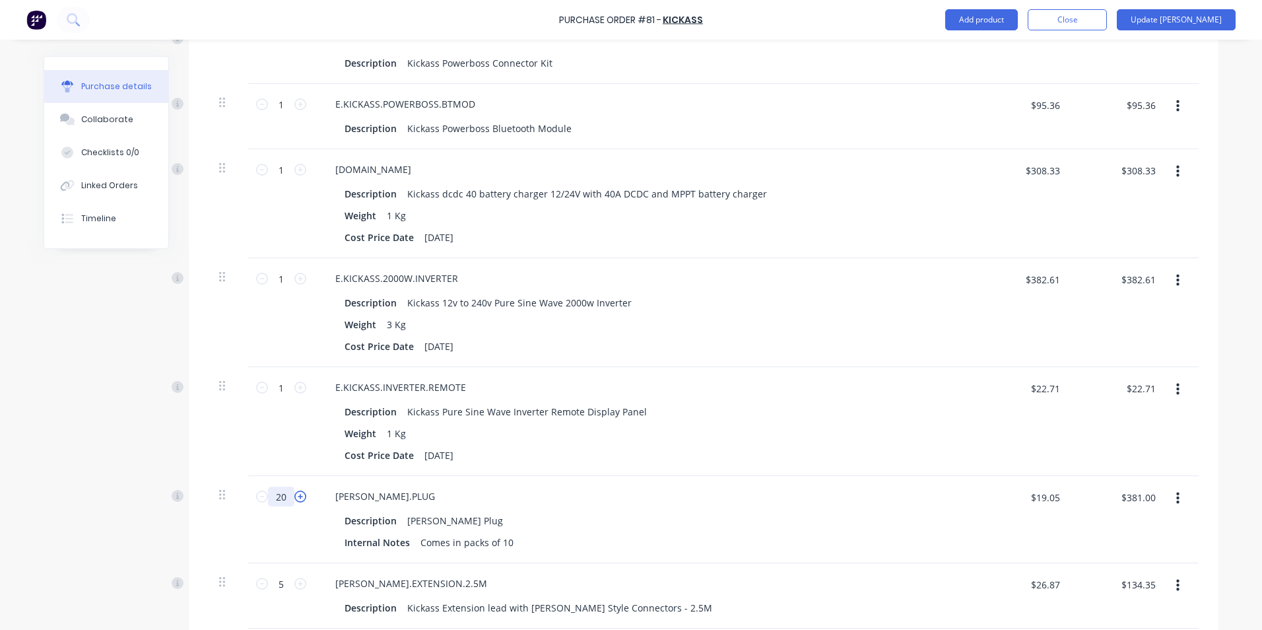
type input "2"
type textarea "x"
type input "$38.10"
type input "2"
click at [768, 486] on div "[PERSON_NAME].PLUG" at bounding box center [644, 495] width 639 height 19
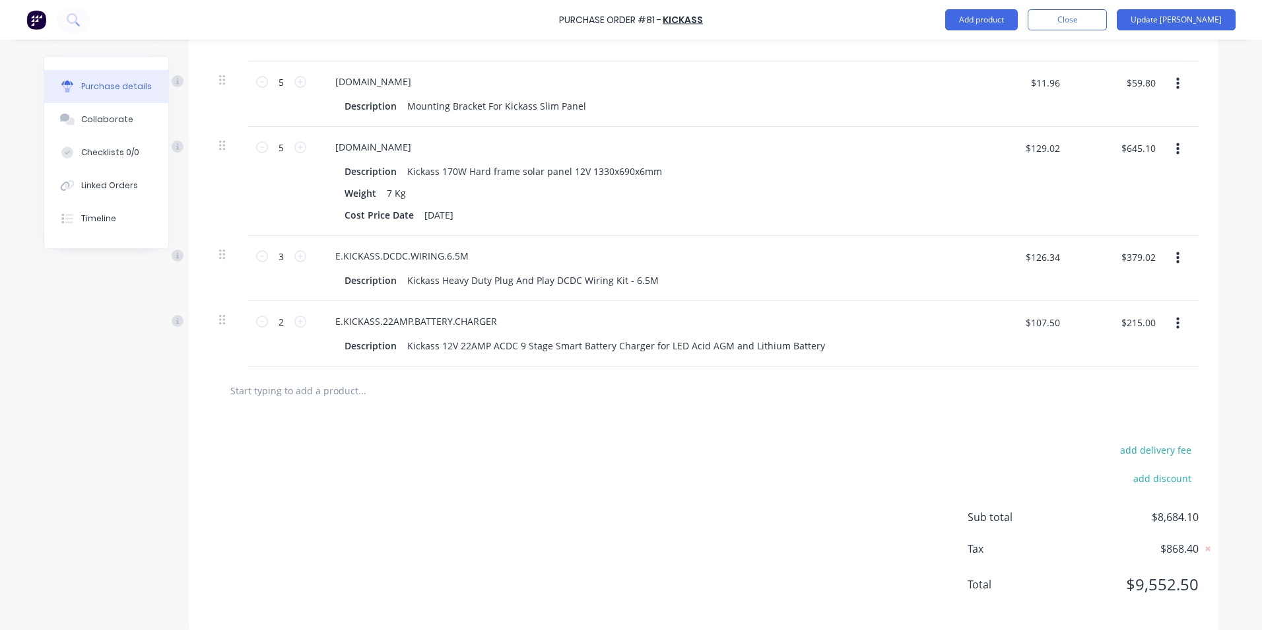
scroll to position [2663, 0]
click at [102, 118] on div "Collaborate" at bounding box center [107, 120] width 52 height 12
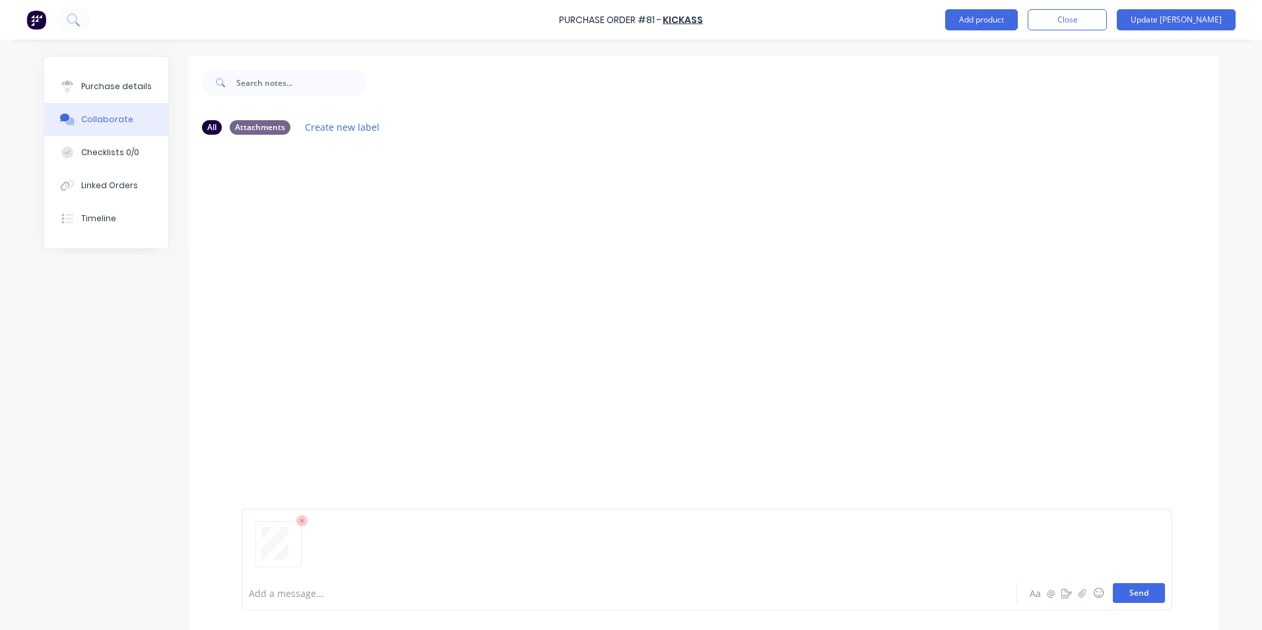
click at [1139, 589] on button "Send" at bounding box center [1139, 593] width 52 height 20
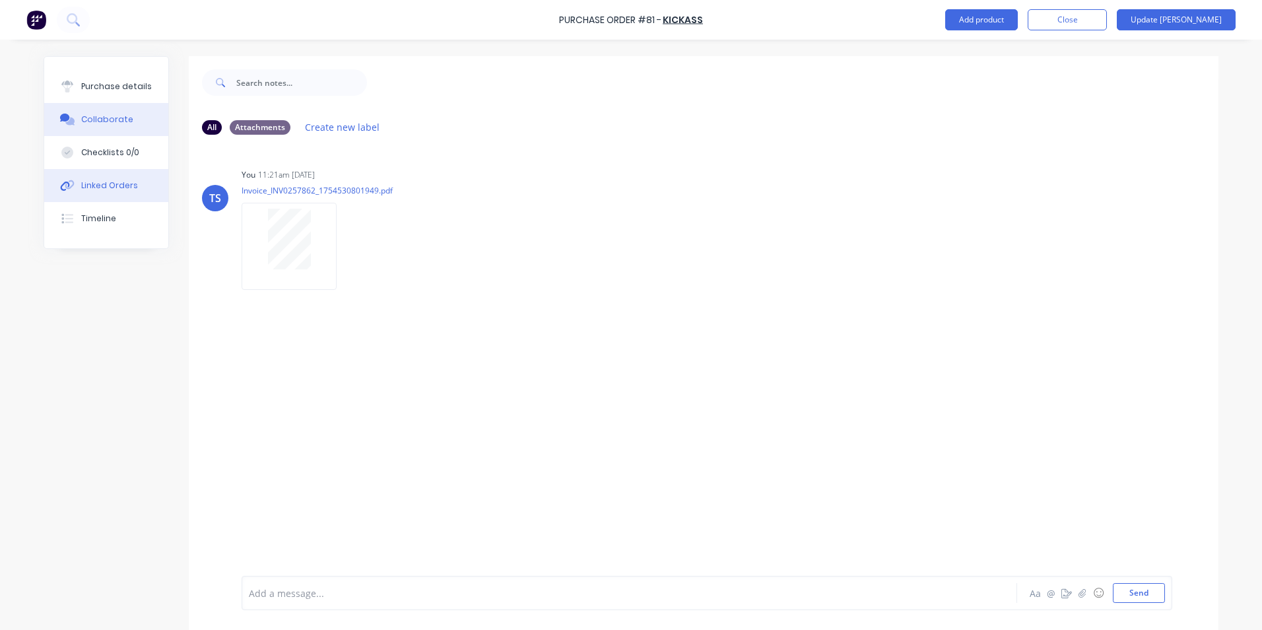
click at [106, 183] on div "Linked Orders" at bounding box center [109, 186] width 57 height 12
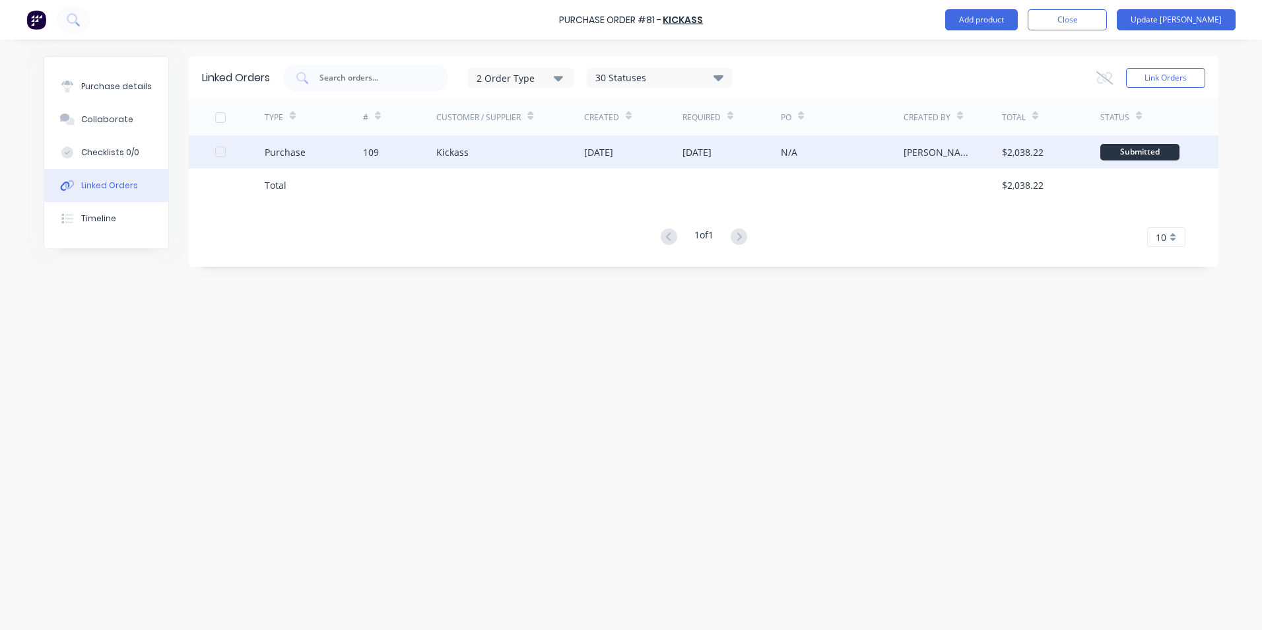
click at [309, 158] on div "Purchase" at bounding box center [314, 151] width 98 height 33
click at [285, 157] on div "Purchase" at bounding box center [285, 152] width 41 height 14
click at [294, 151] on div "Purchase" at bounding box center [285, 152] width 41 height 14
click at [305, 152] on div "Purchase" at bounding box center [314, 151] width 98 height 33
click at [220, 153] on div at bounding box center [220, 152] width 26 height 26
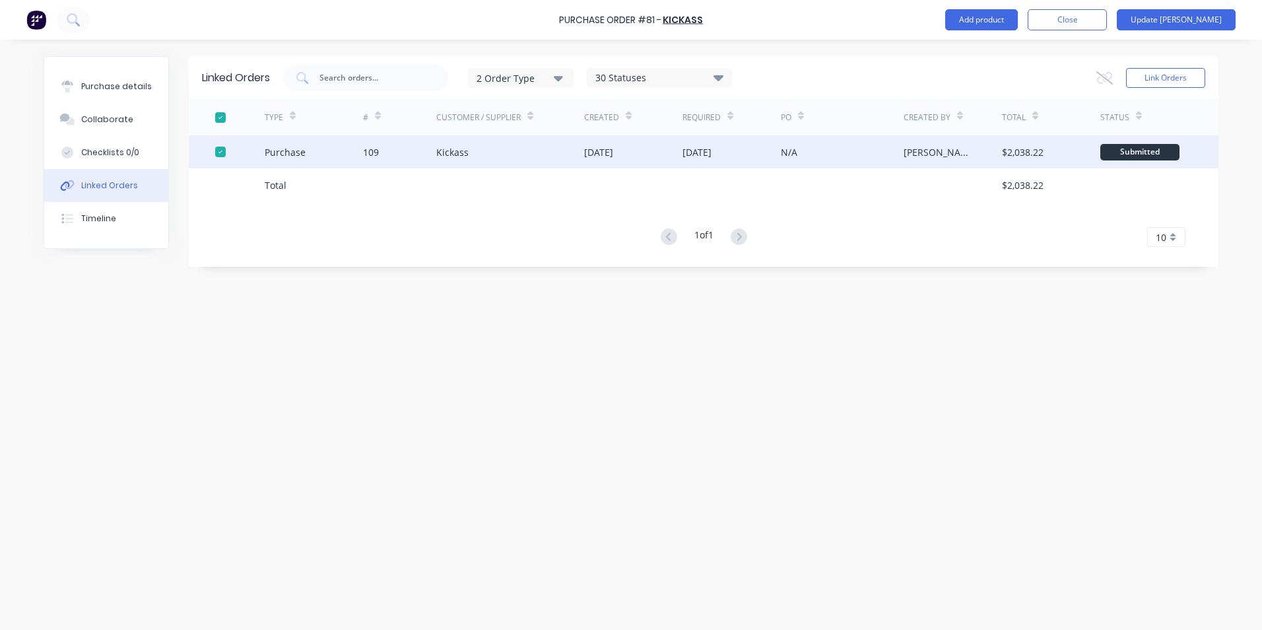
click at [290, 154] on div "Purchase" at bounding box center [285, 152] width 41 height 14
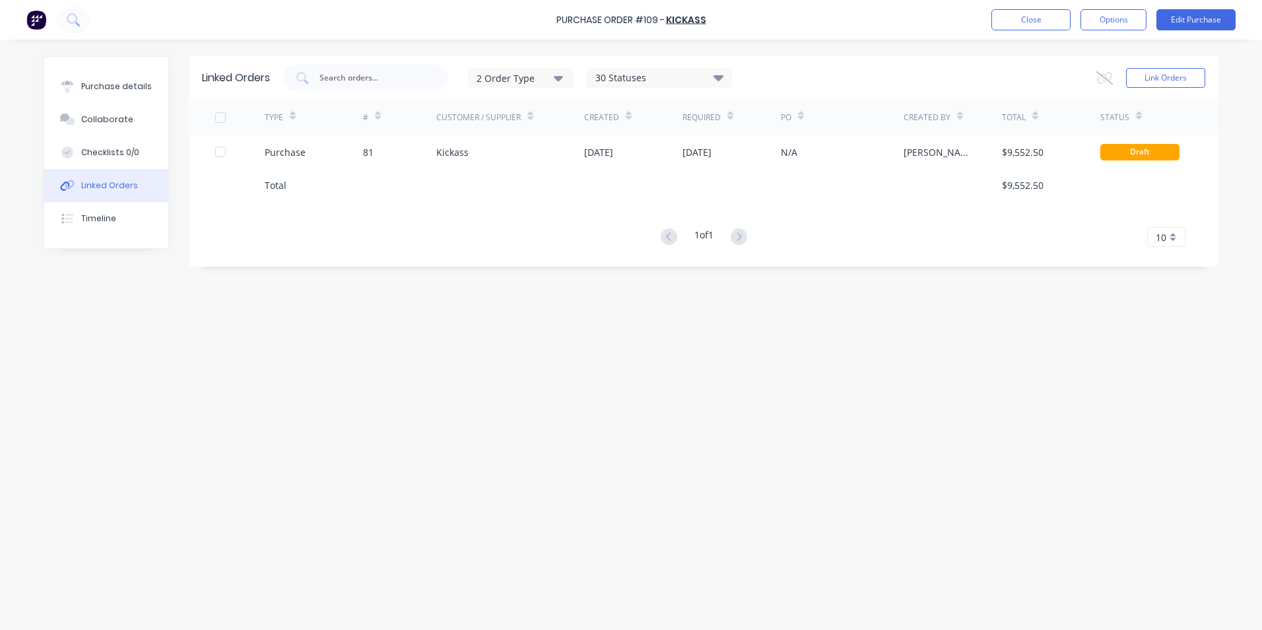
click at [290, 154] on div "Purchase" at bounding box center [285, 152] width 41 height 14
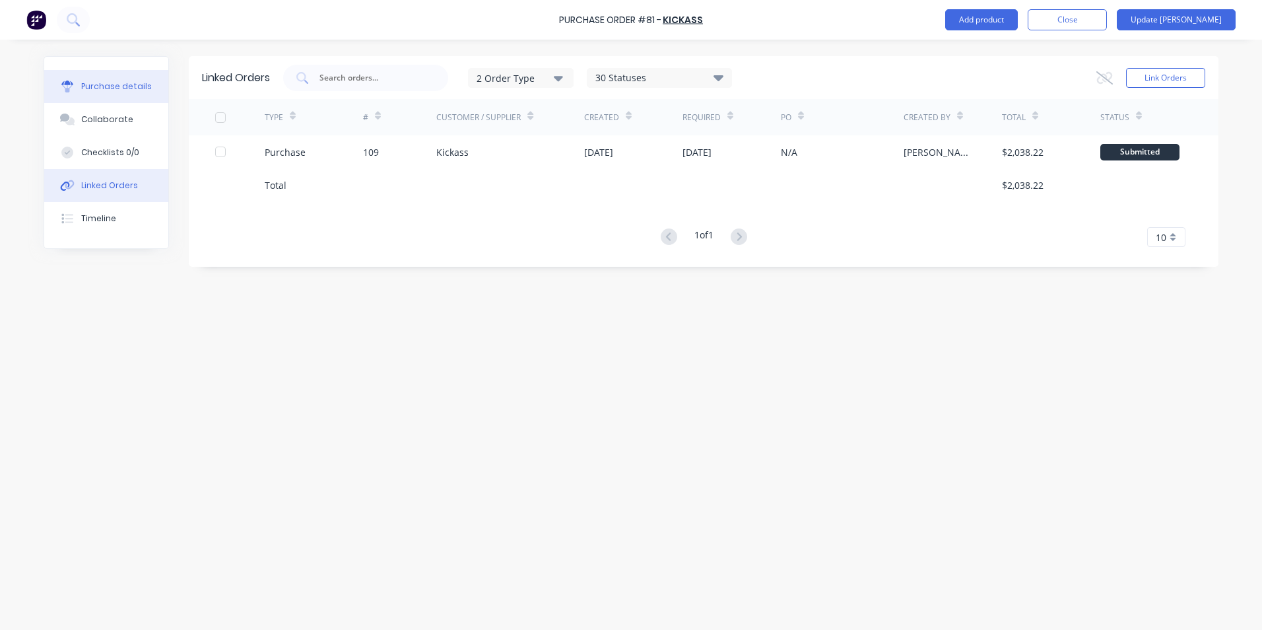
click at [136, 87] on div "Purchase details" at bounding box center [116, 87] width 71 height 12
type textarea "x"
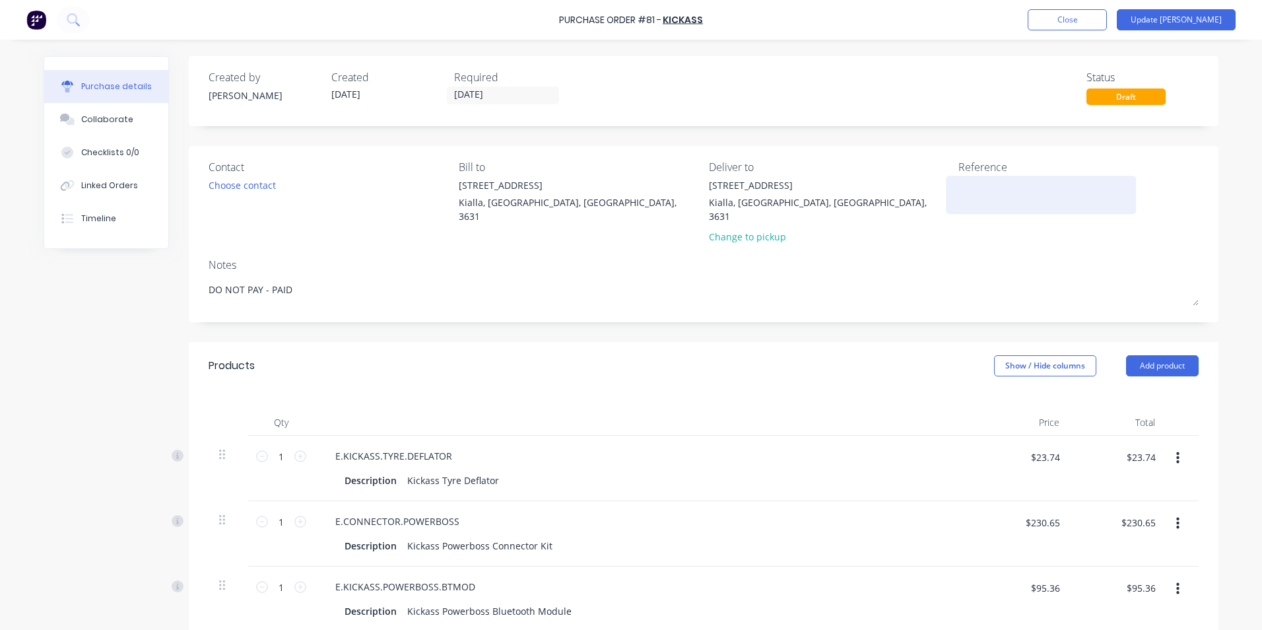
click at [960, 189] on textarea at bounding box center [1040, 193] width 165 height 30
type textarea "INV0257862"
type textarea "x"
type textarea "INV0257862"
type textarea "x"
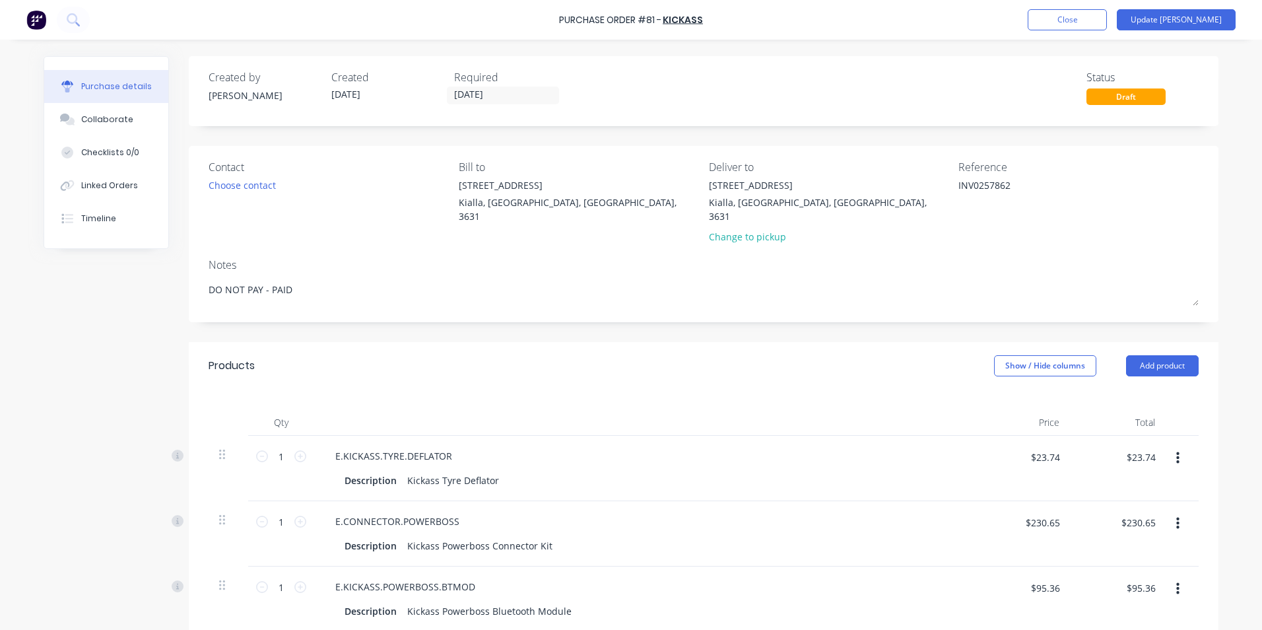
type textarea "INV0257862"
click at [1214, 84] on div "Purchase details Collaborate Checklists 0/0 Linked Orders Timeline Created by […" at bounding box center [630, 295] width 1201 height 564
click at [1202, 18] on button "Update [PERSON_NAME]" at bounding box center [1176, 19] width 119 height 21
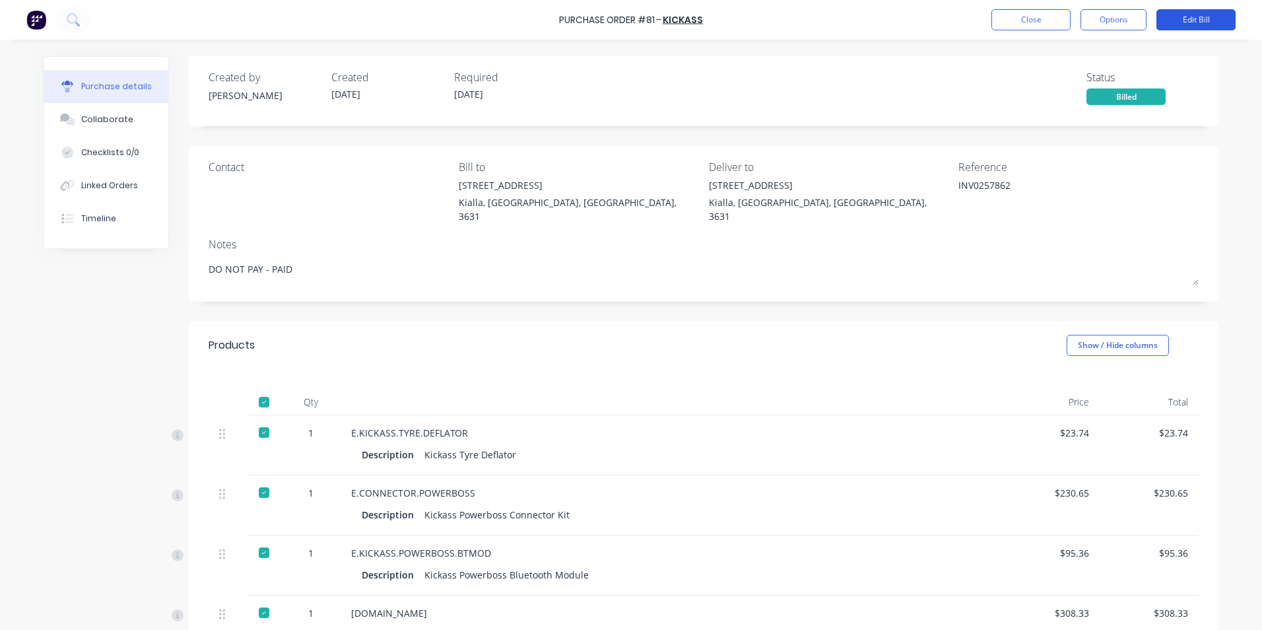
click at [1201, 21] on button "Edit Bill" at bounding box center [1195, 19] width 79 height 21
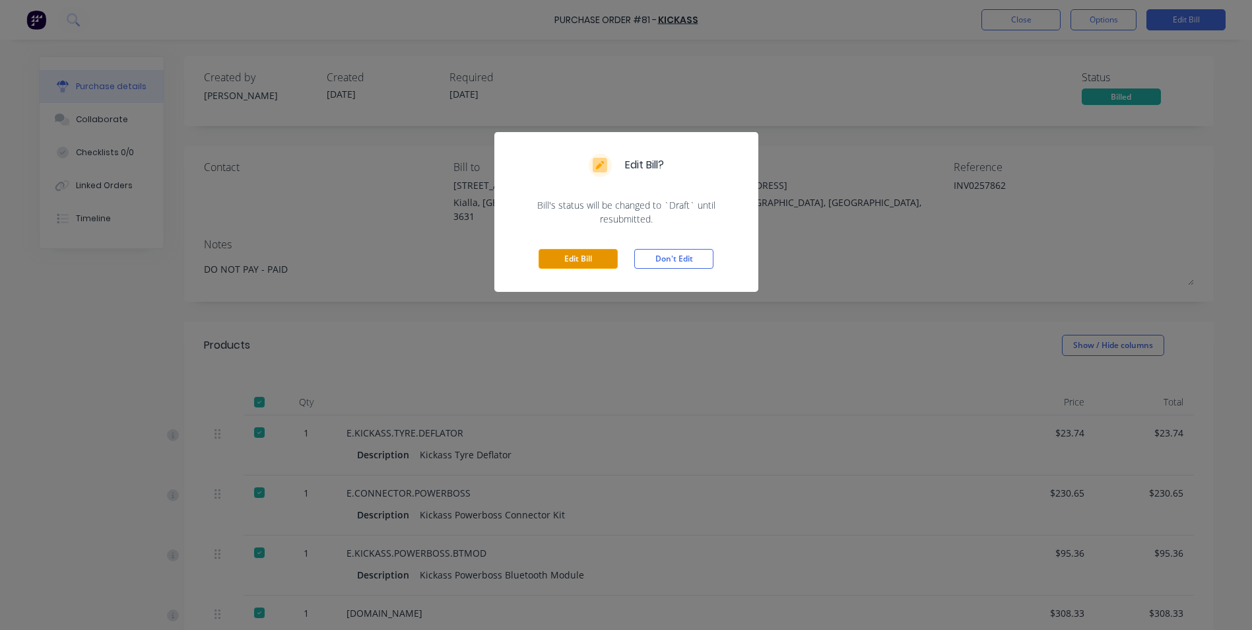
click at [597, 258] on button "Edit Bill" at bounding box center [578, 259] width 79 height 20
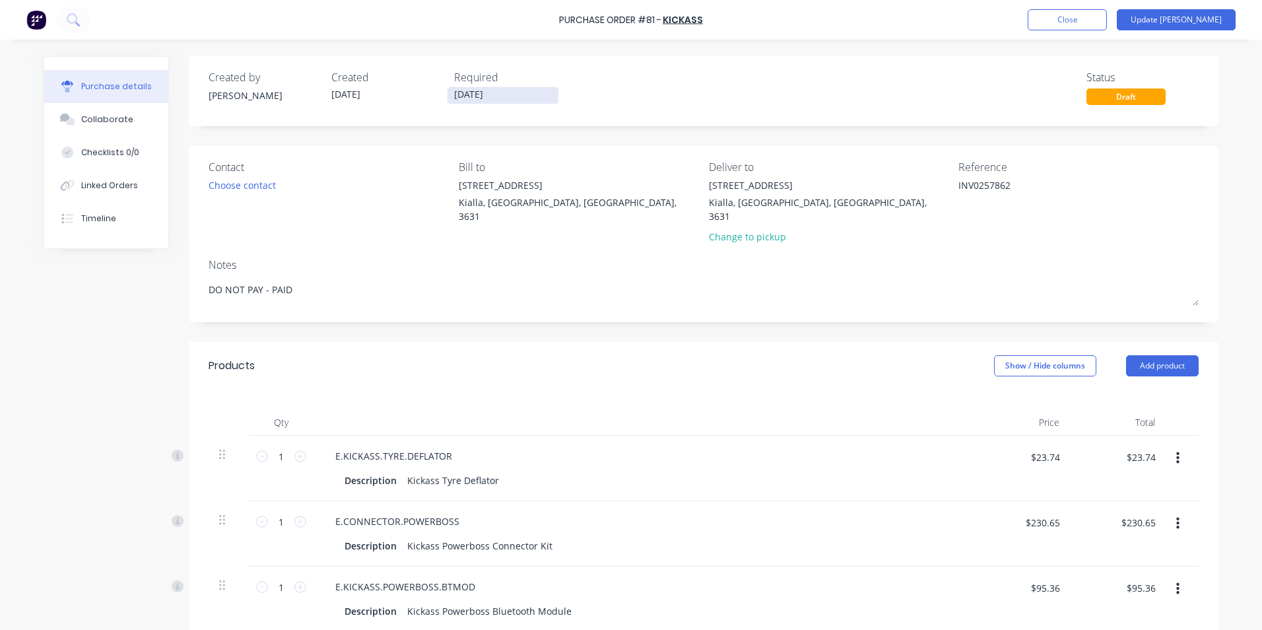
type textarea "x"
drag, startPoint x: 493, startPoint y: 94, endPoint x: 414, endPoint y: 85, distance: 79.7
click at [414, 85] on div "Created by [PERSON_NAME] Created [DATE] Required [DATE]" at bounding box center [388, 87] width 358 height 36
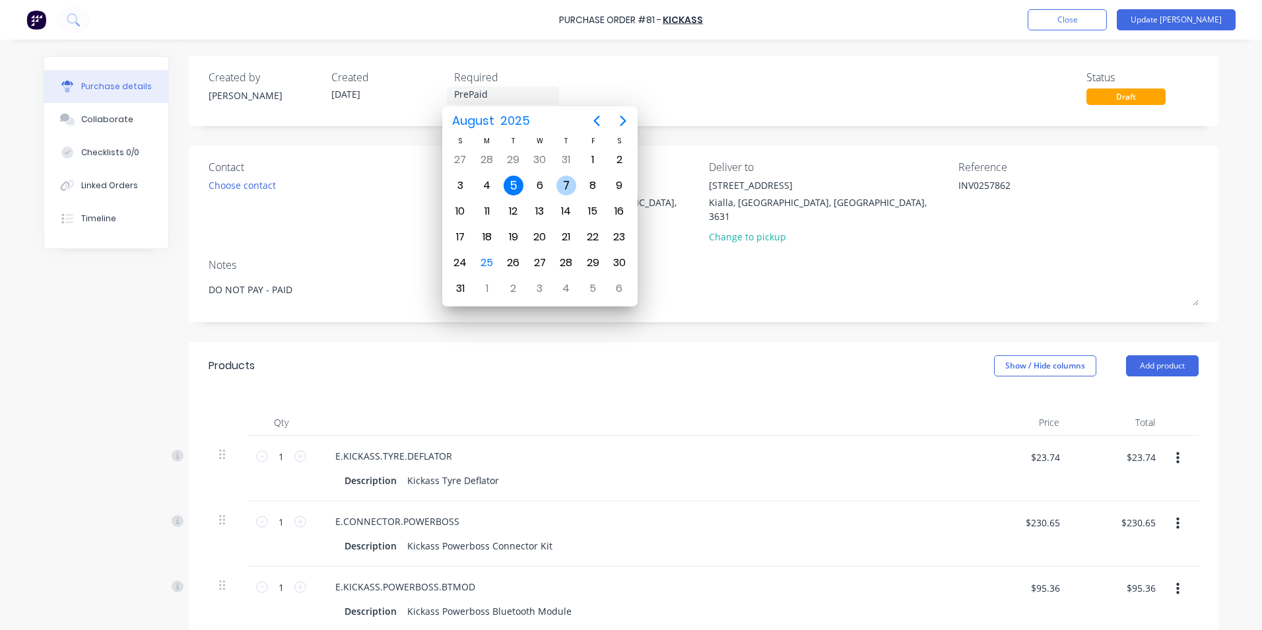
type input "PrePaid"
type textarea "x"
type input "[DATE]"
click at [569, 185] on div "7" at bounding box center [566, 186] width 20 height 20
type textarea "x"
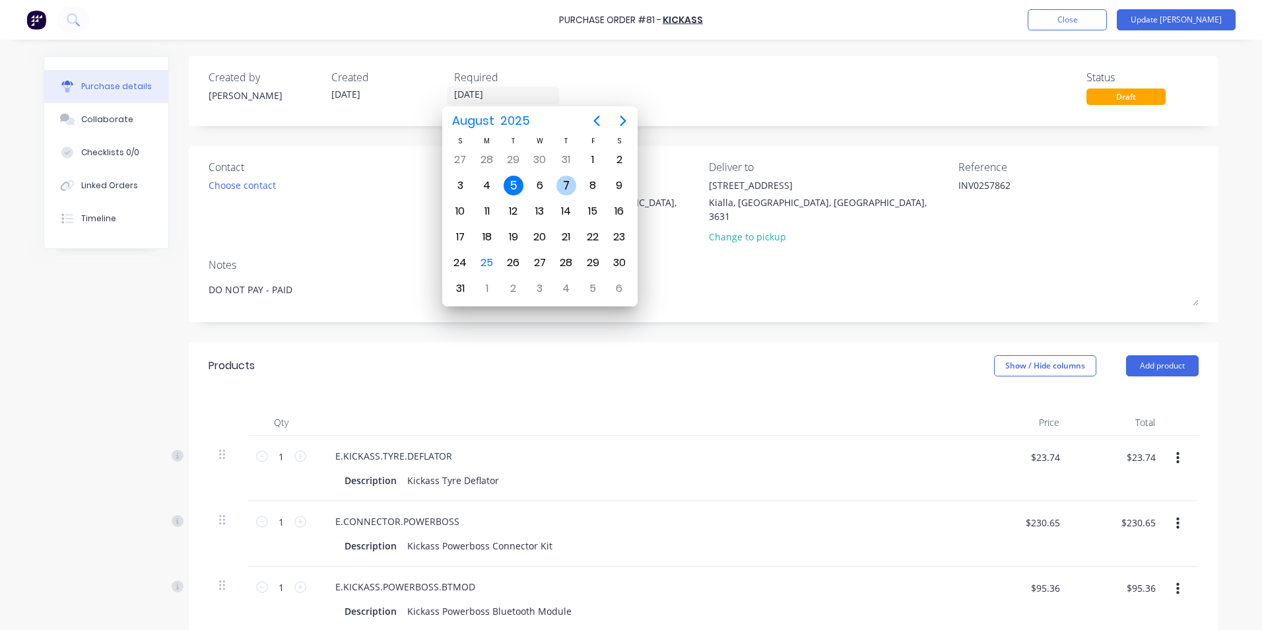
type input "[DATE]"
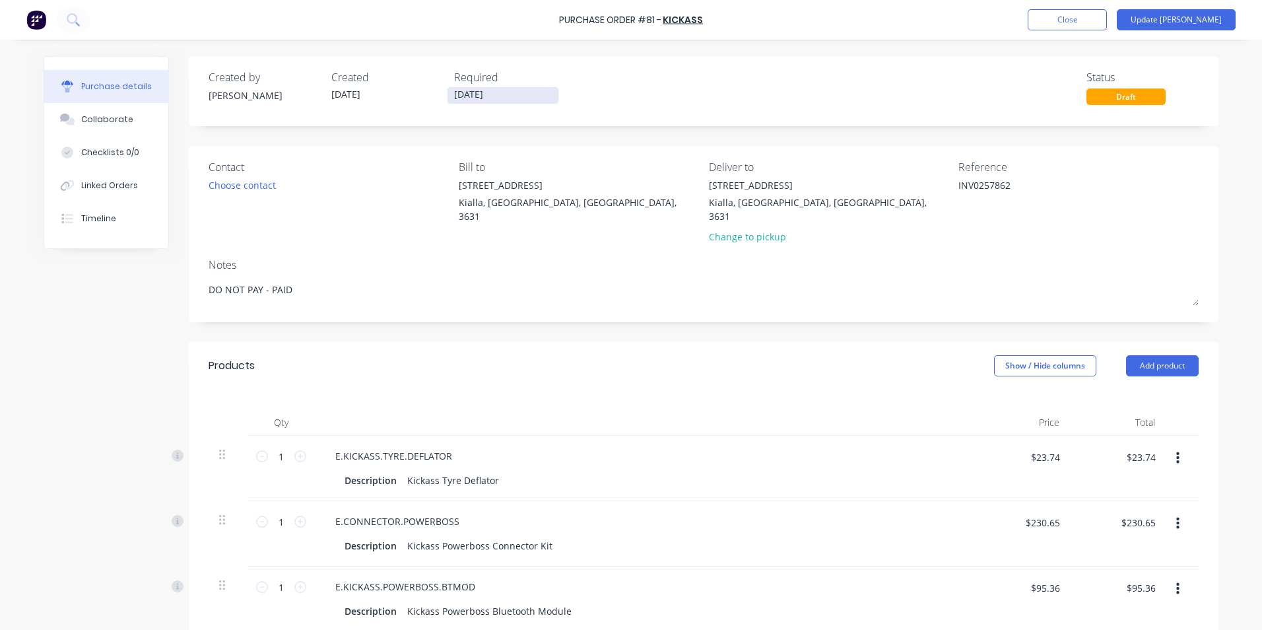
type textarea "x"
click at [504, 97] on input "[DATE]" at bounding box center [502, 95] width 111 height 17
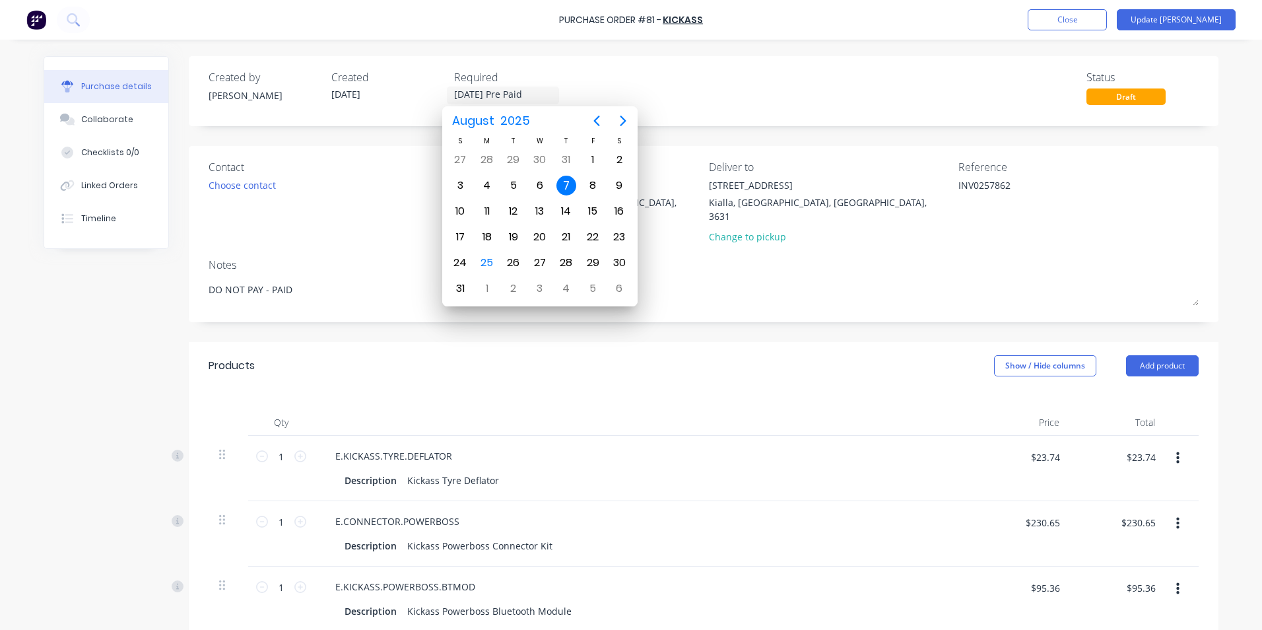
type input "[DATE] Pre Paid"
type textarea "x"
type input "[DATE]"
click at [821, 74] on div "Created by [PERSON_NAME] Created [DATE] Required [DATE] Status Draft" at bounding box center [704, 87] width 990 height 36
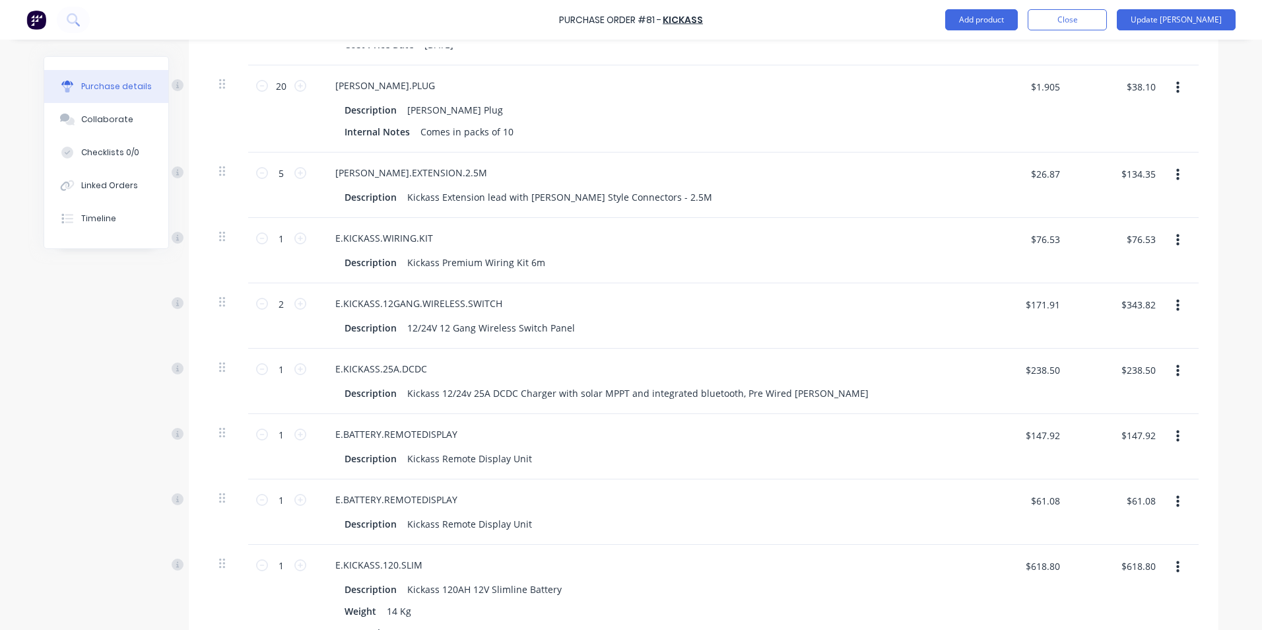
scroll to position [924, 0]
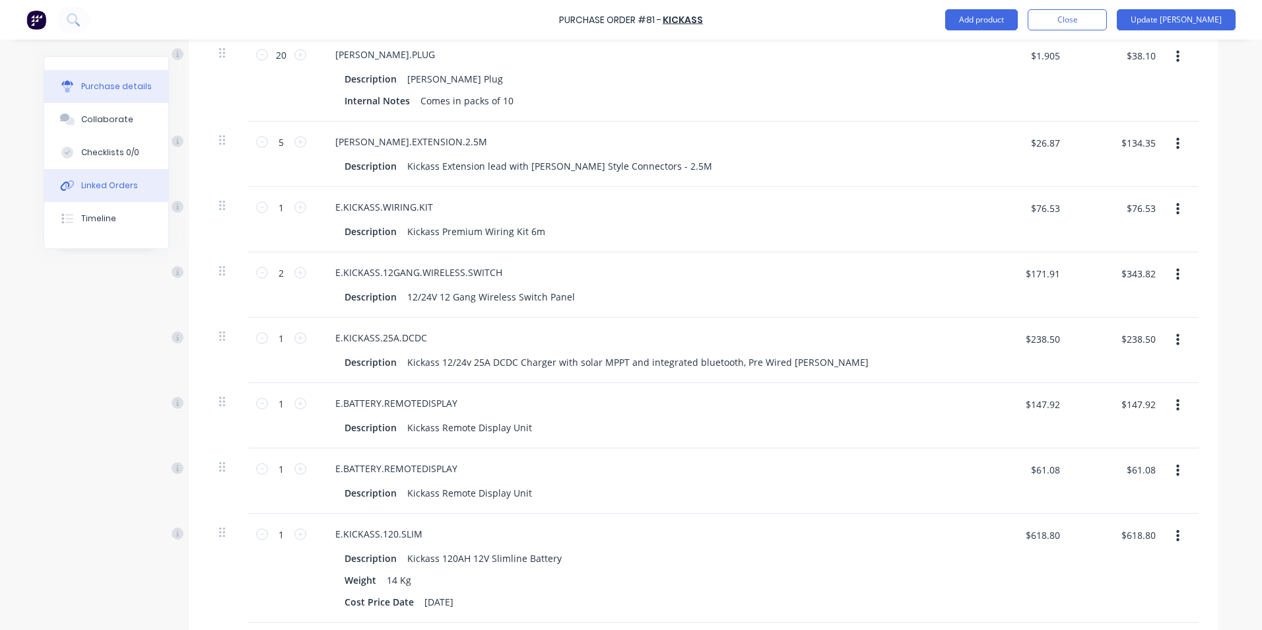
click at [112, 181] on div "Linked Orders" at bounding box center [109, 186] width 57 height 12
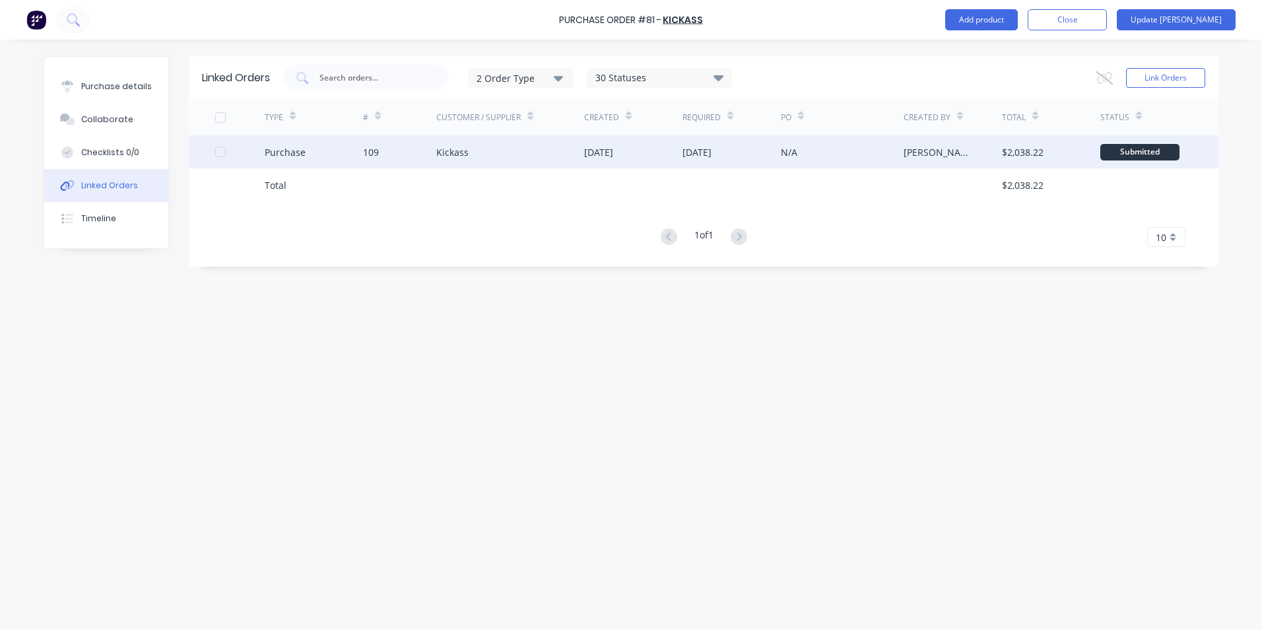
click at [293, 152] on div "Purchase" at bounding box center [285, 152] width 41 height 14
click at [290, 153] on div "Purchase" at bounding box center [285, 152] width 41 height 14
click at [299, 153] on div "Purchase" at bounding box center [285, 152] width 41 height 14
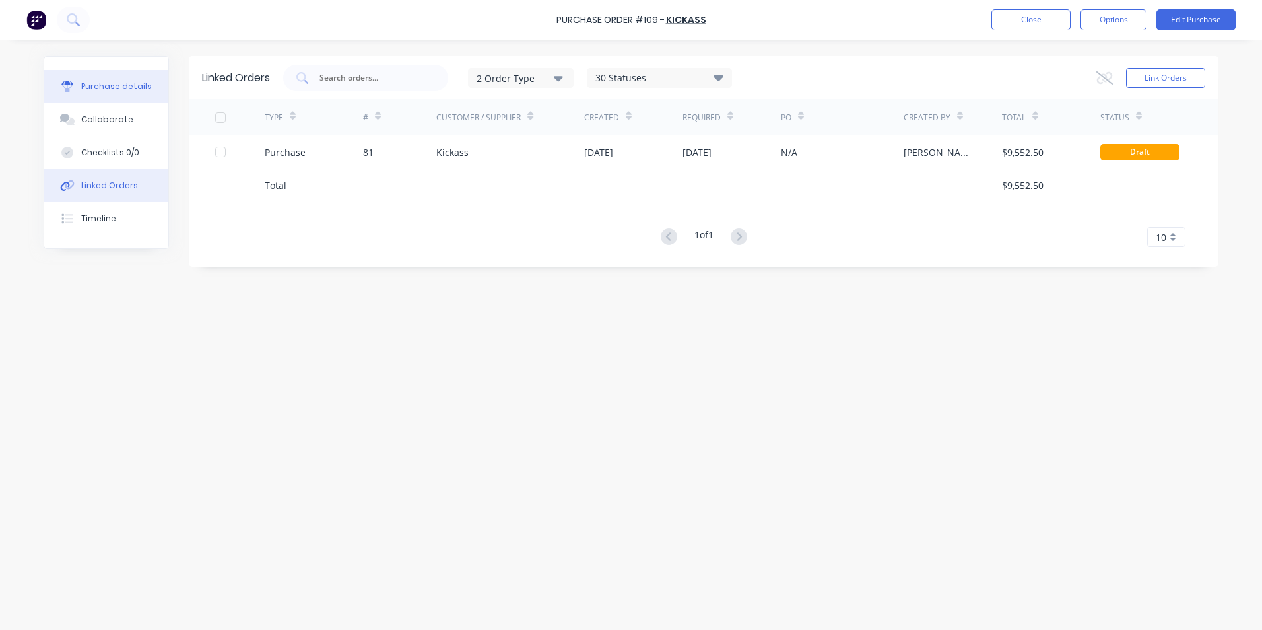
click at [141, 87] on div "Purchase details" at bounding box center [116, 87] width 71 height 12
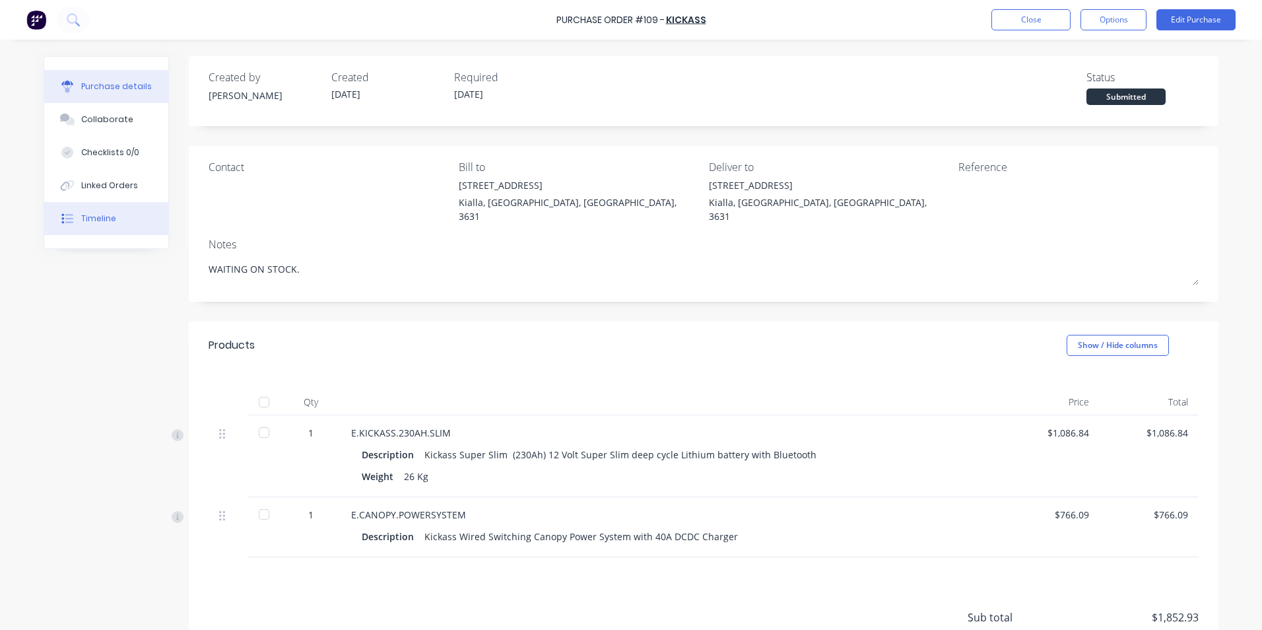
click at [109, 222] on button "Timeline" at bounding box center [106, 218] width 124 height 33
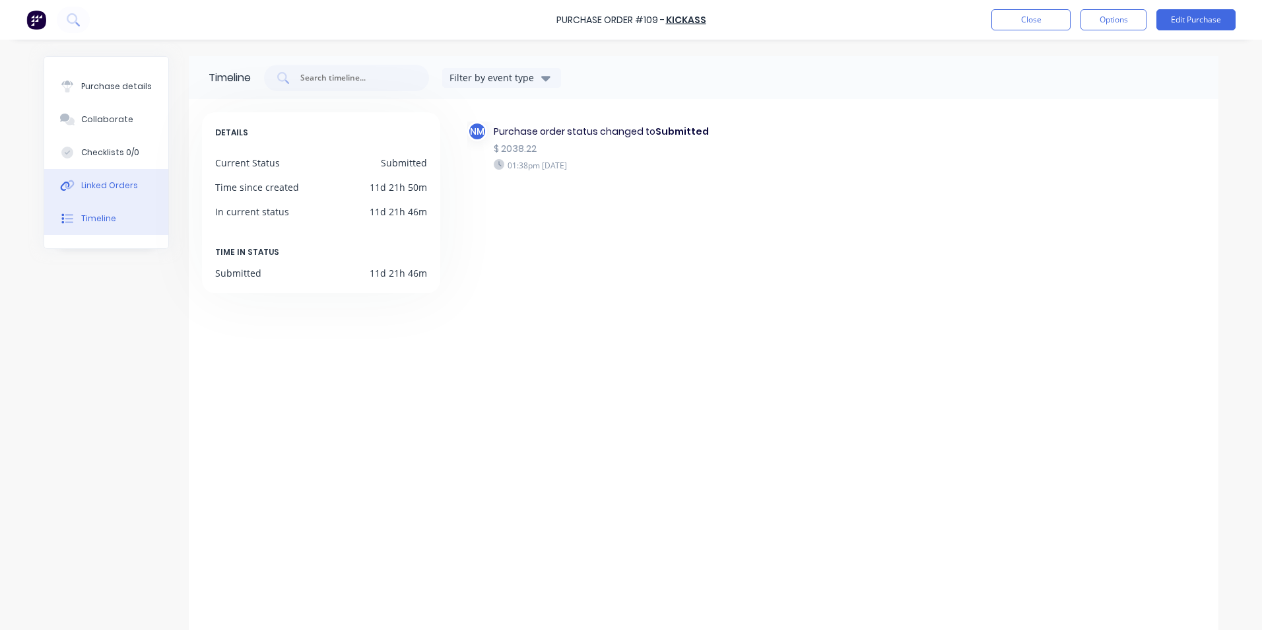
click at [96, 187] on div "Linked Orders" at bounding box center [109, 186] width 57 height 12
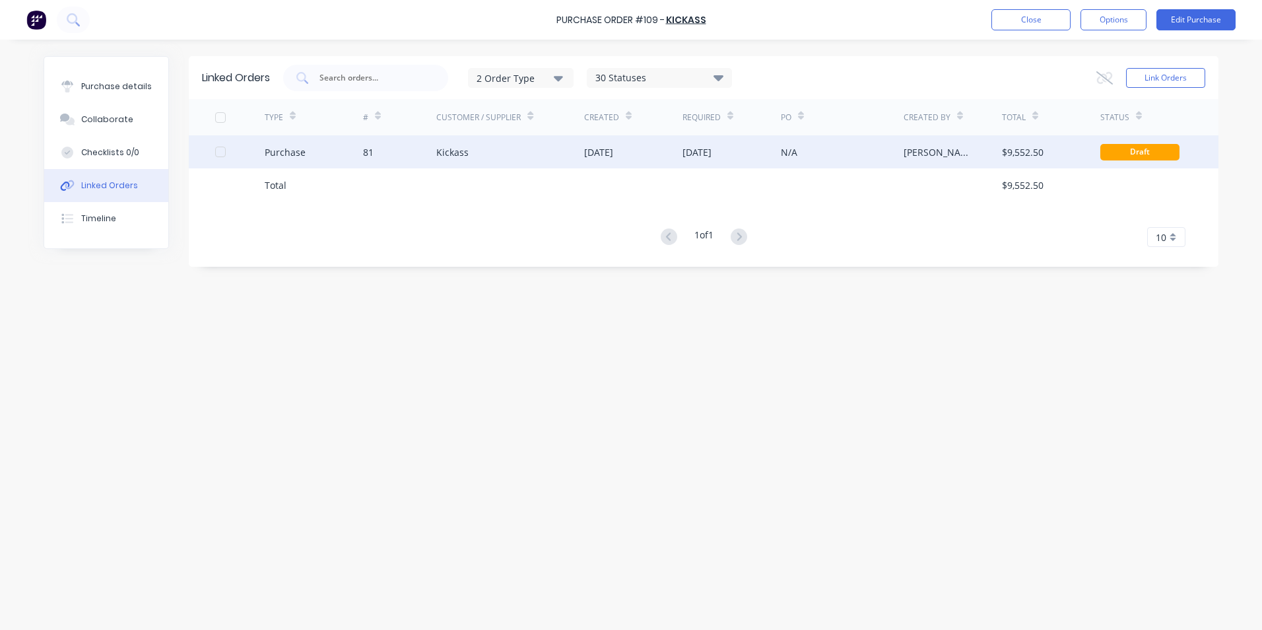
click at [288, 155] on div "Purchase" at bounding box center [285, 152] width 41 height 14
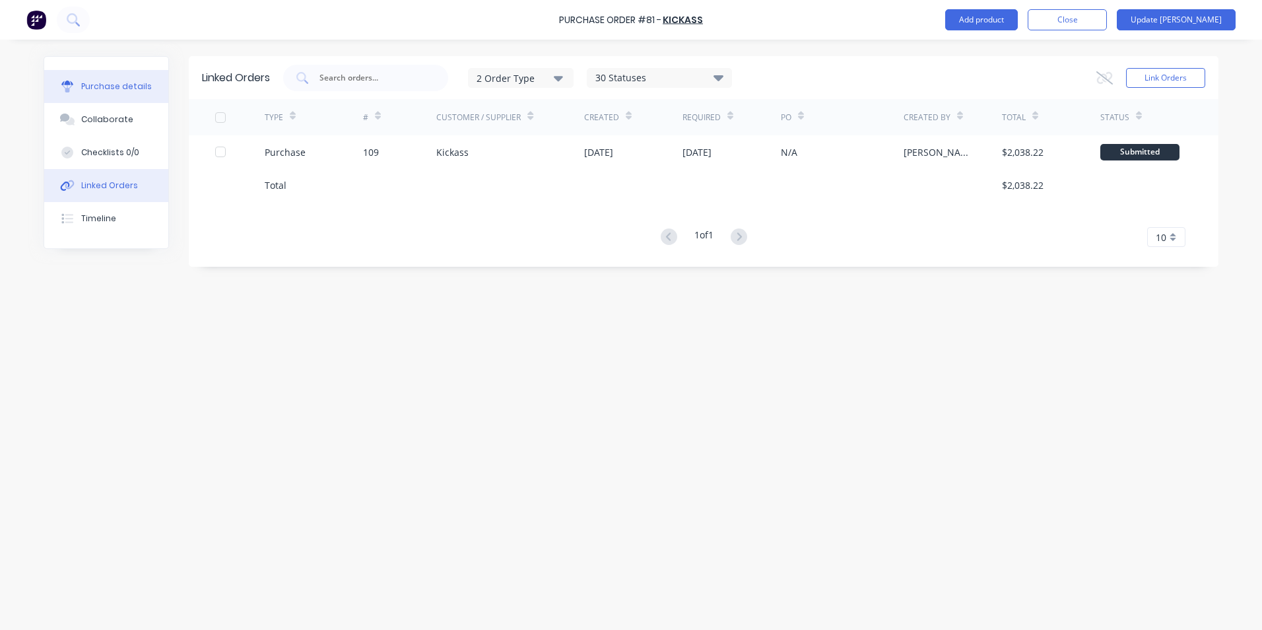
click at [100, 87] on div "Purchase details" at bounding box center [116, 87] width 71 height 12
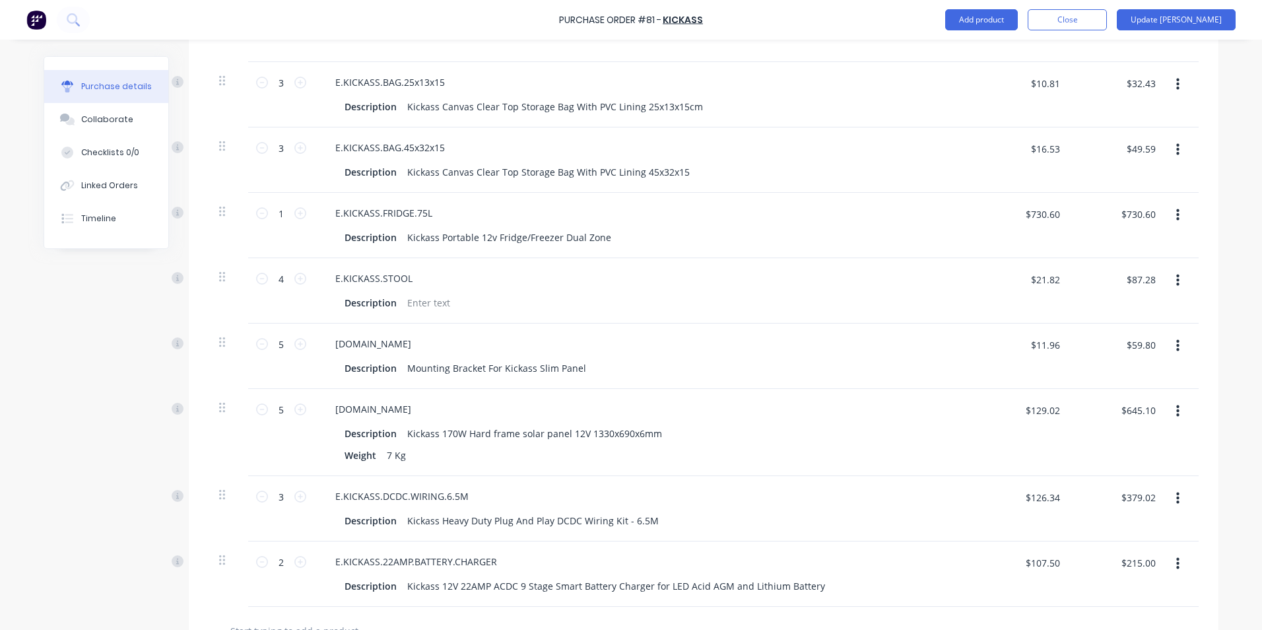
scroll to position [2092, 0]
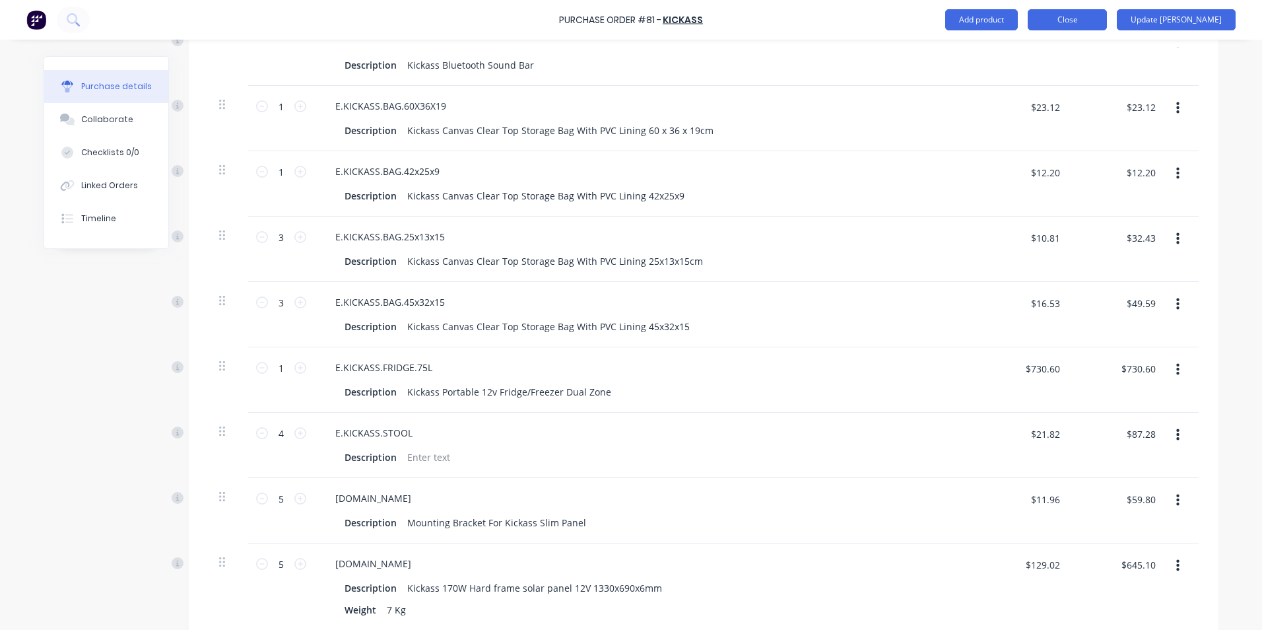
type textarea "x"
click at [1107, 21] on button "Close" at bounding box center [1067, 19] width 79 height 21
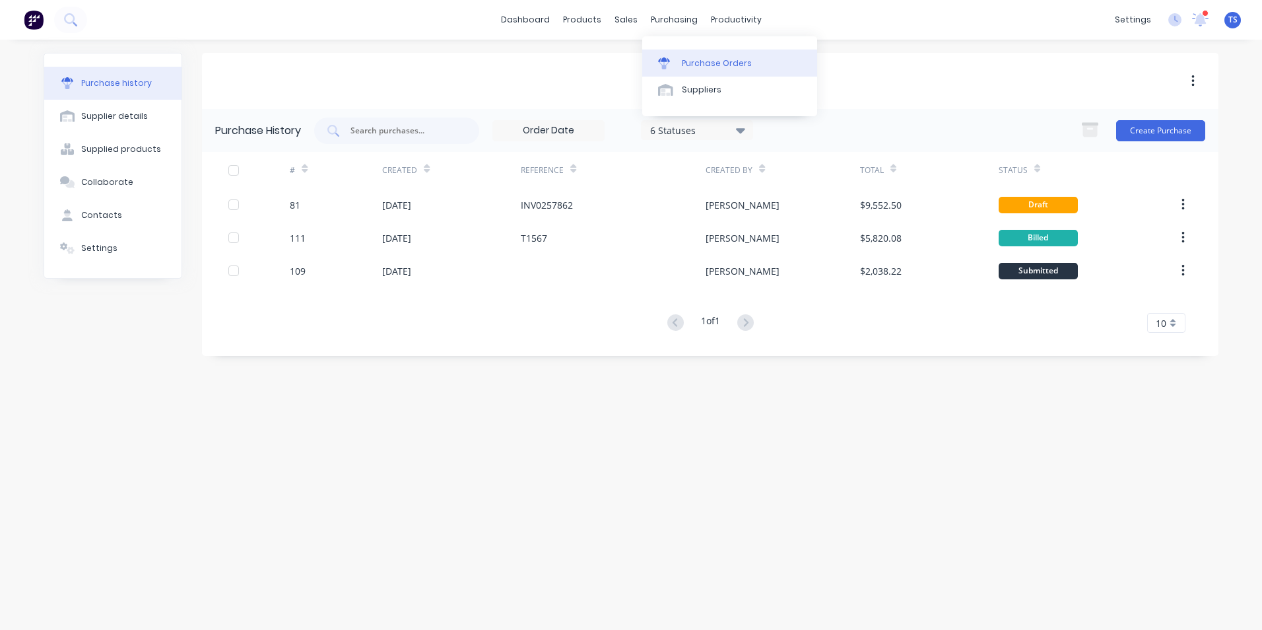
click at [696, 58] on div "Purchase Orders" at bounding box center [717, 63] width 70 height 12
